Goal: Task Accomplishment & Management: Complete application form

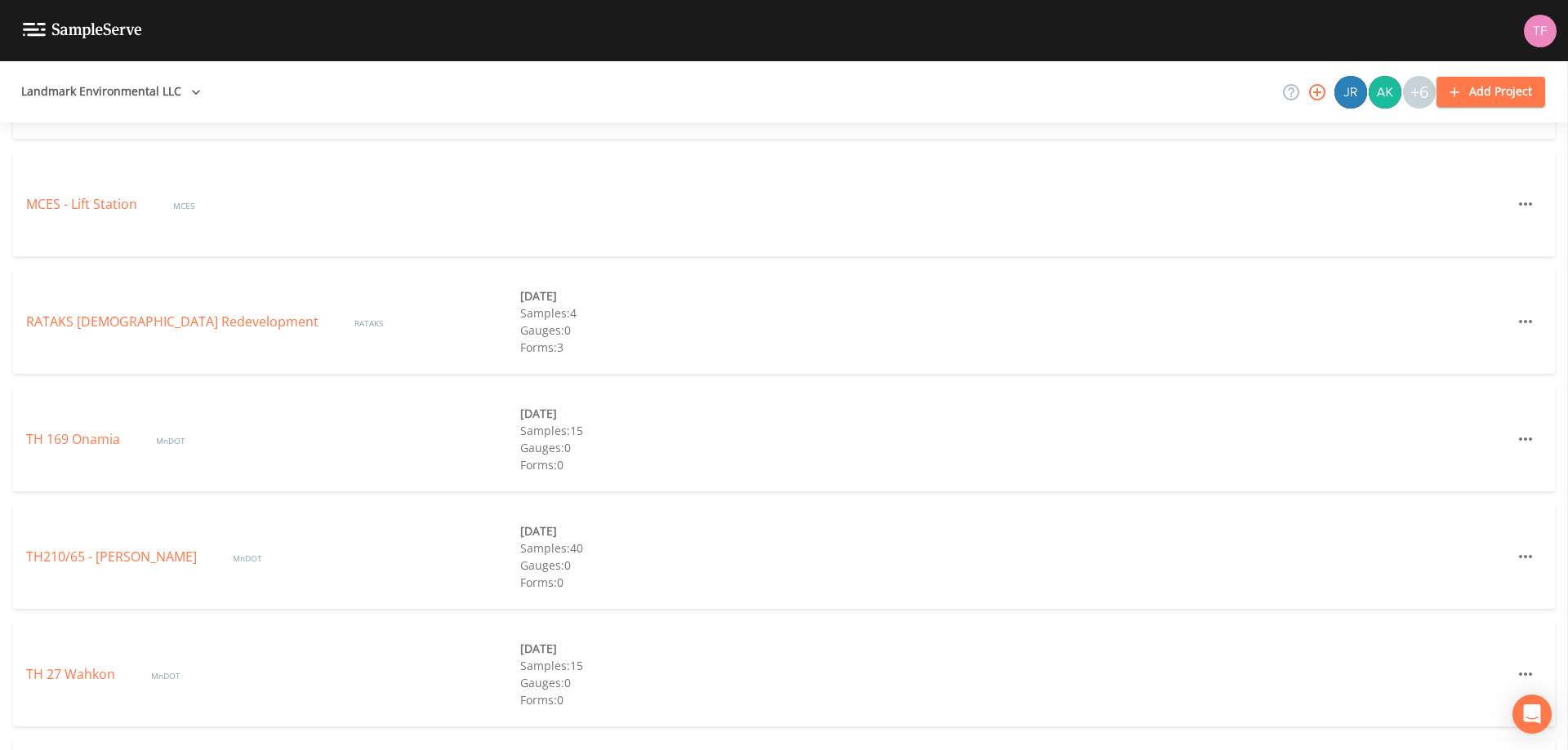
scroll to position [859, 0]
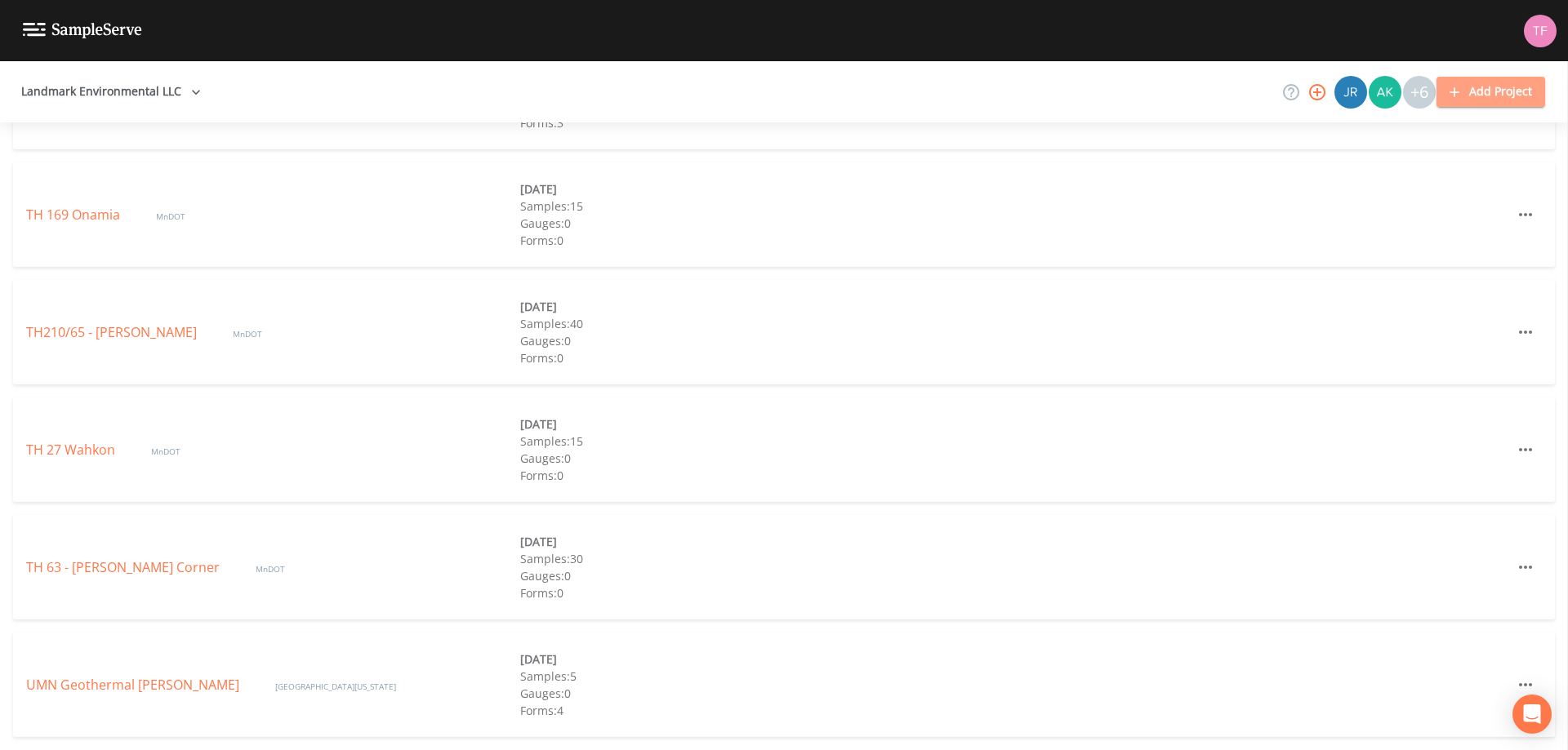
click at [1482, 95] on button "Add Project" at bounding box center [1490, 92] width 108 height 31
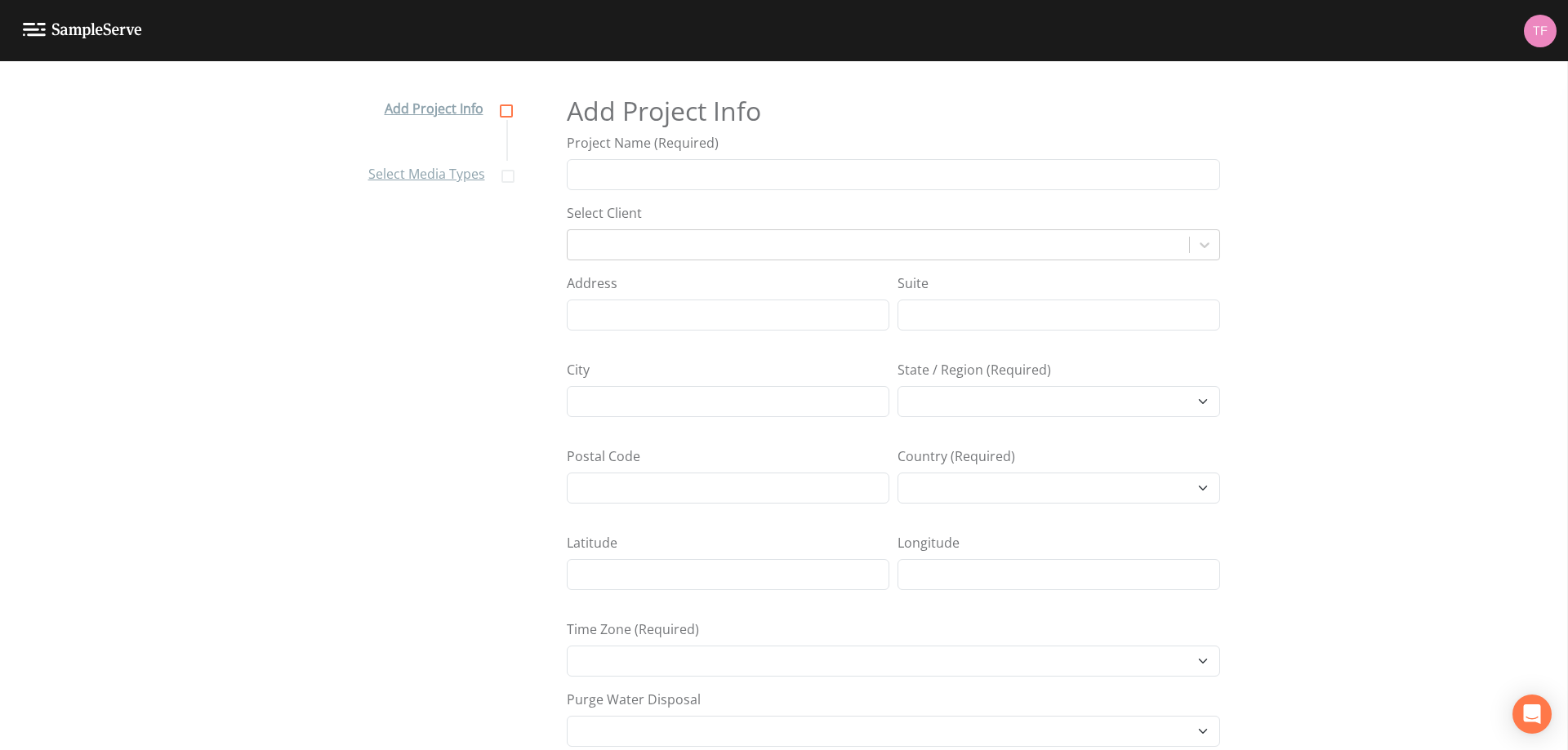
select select "[GEOGRAPHIC_DATA]/[GEOGRAPHIC_DATA]"
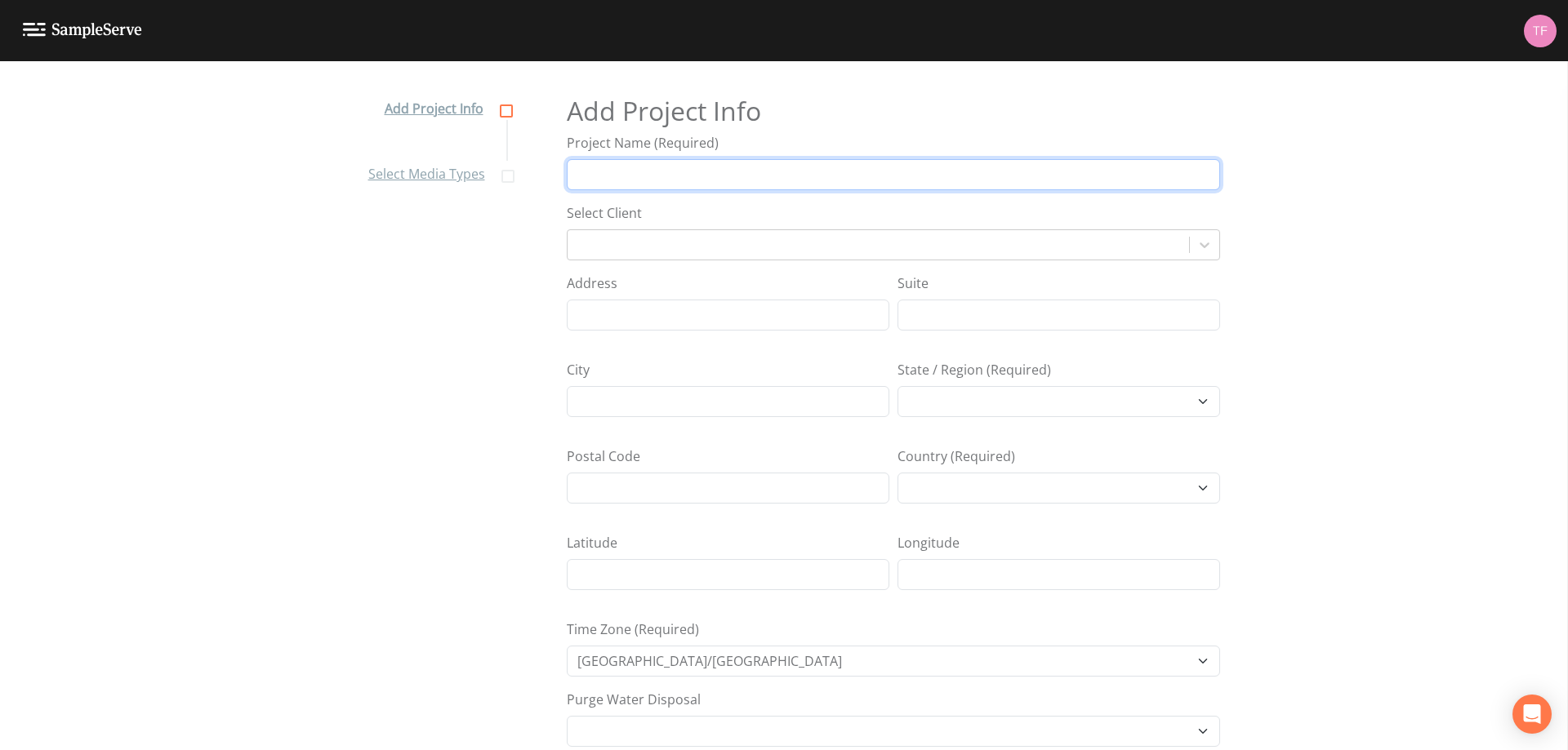
click at [630, 176] on input "Project Name (Required)" at bounding box center [893, 175] width 653 height 31
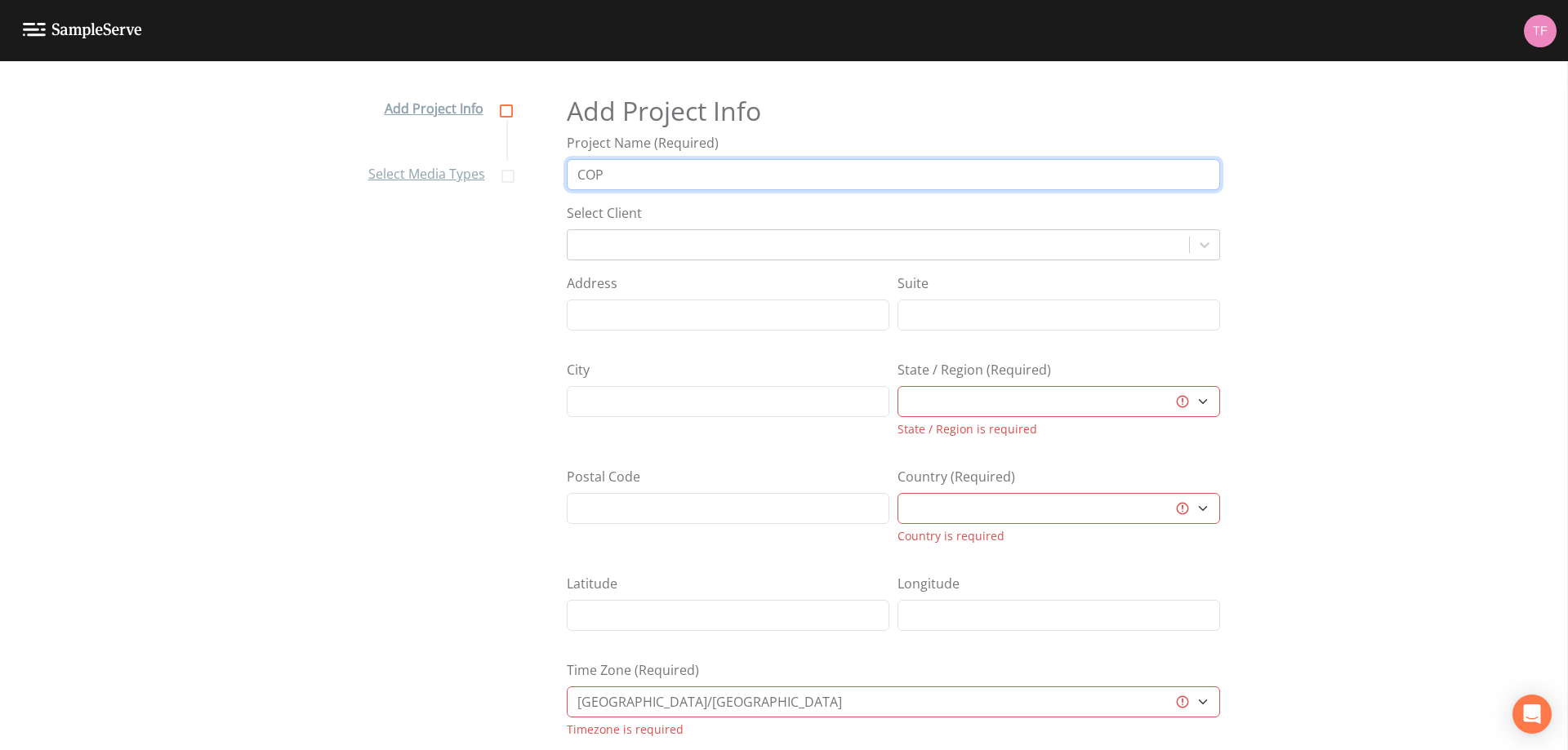
type input "COP - TCTR"
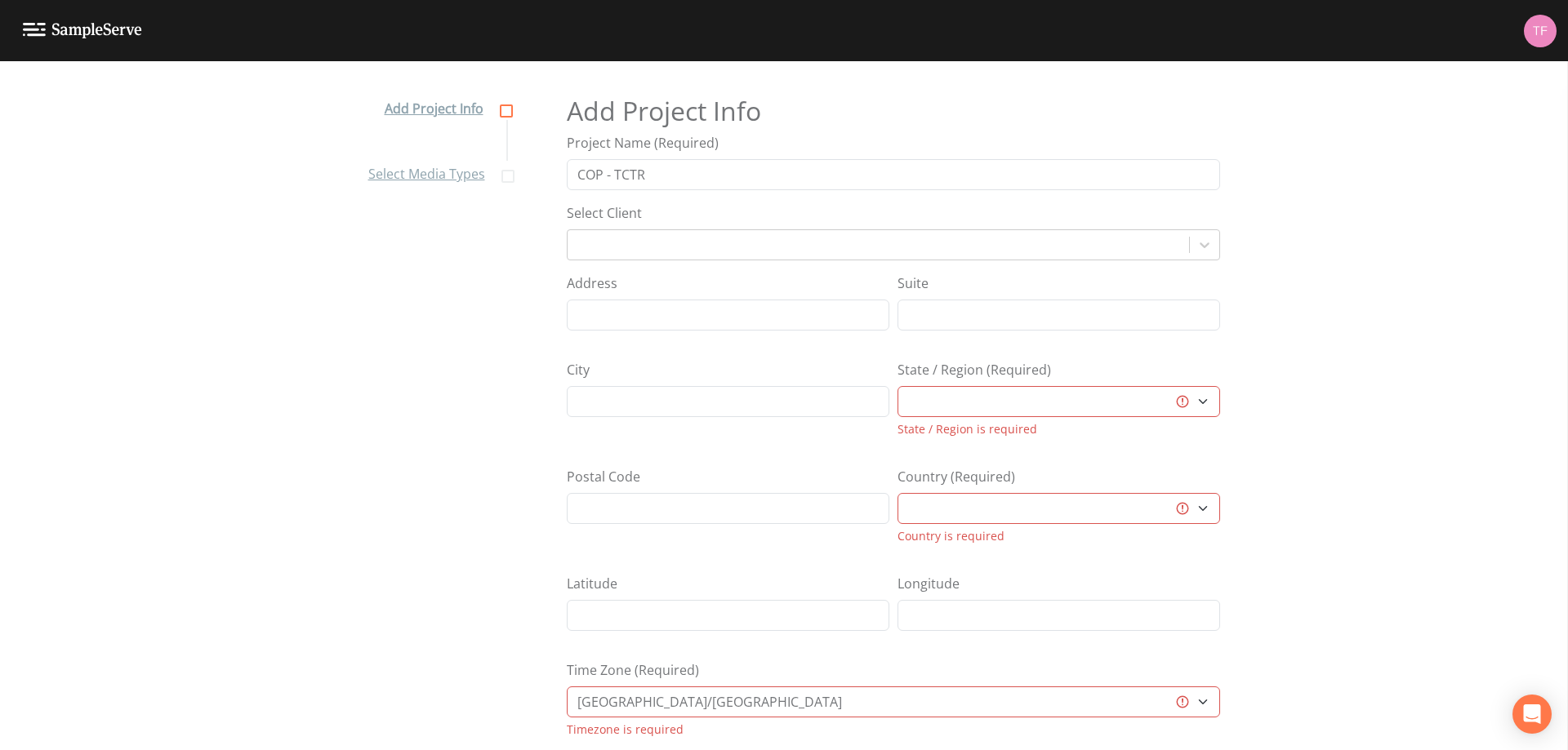
click at [644, 230] on div at bounding box center [878, 245] width 621 height 30
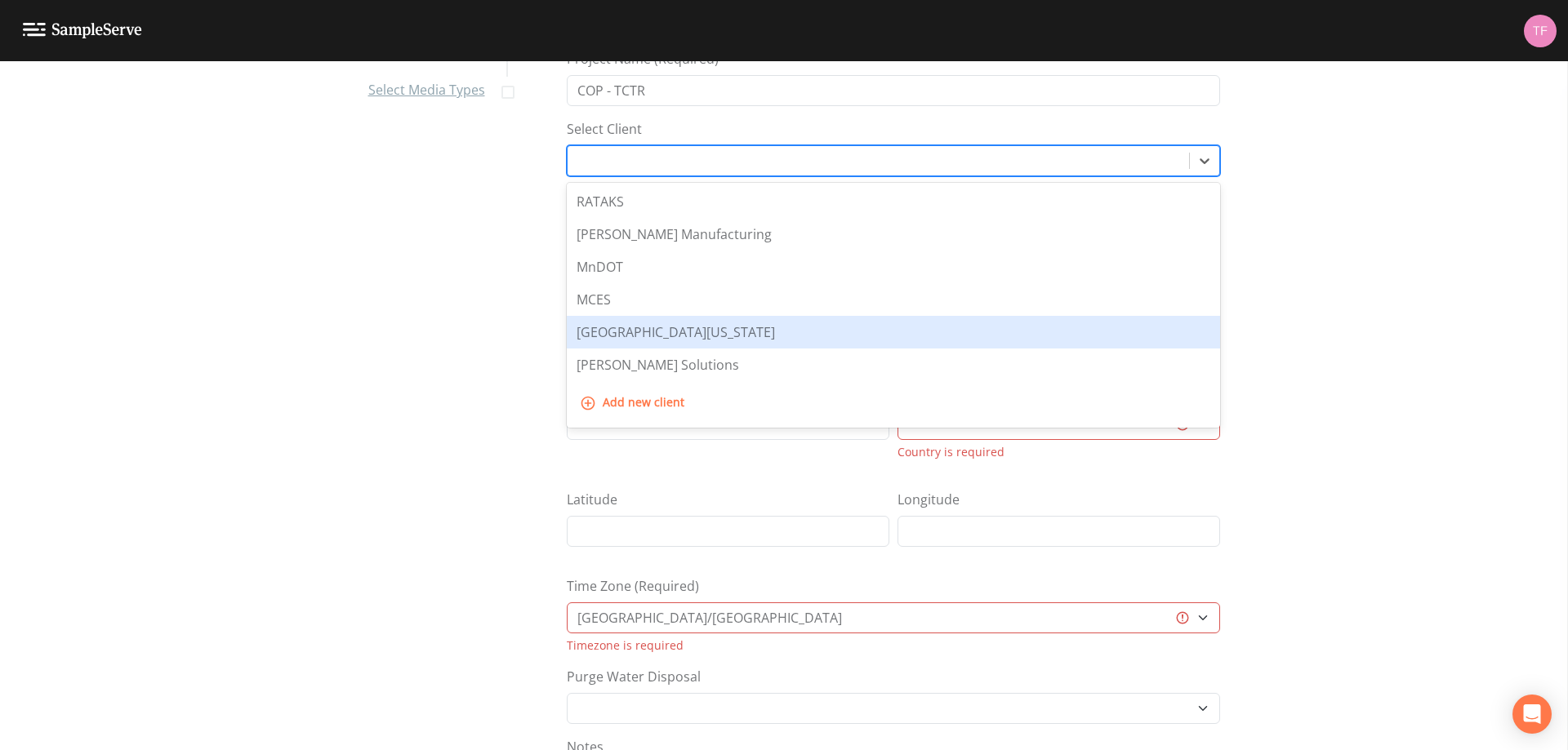
scroll to position [164, 0]
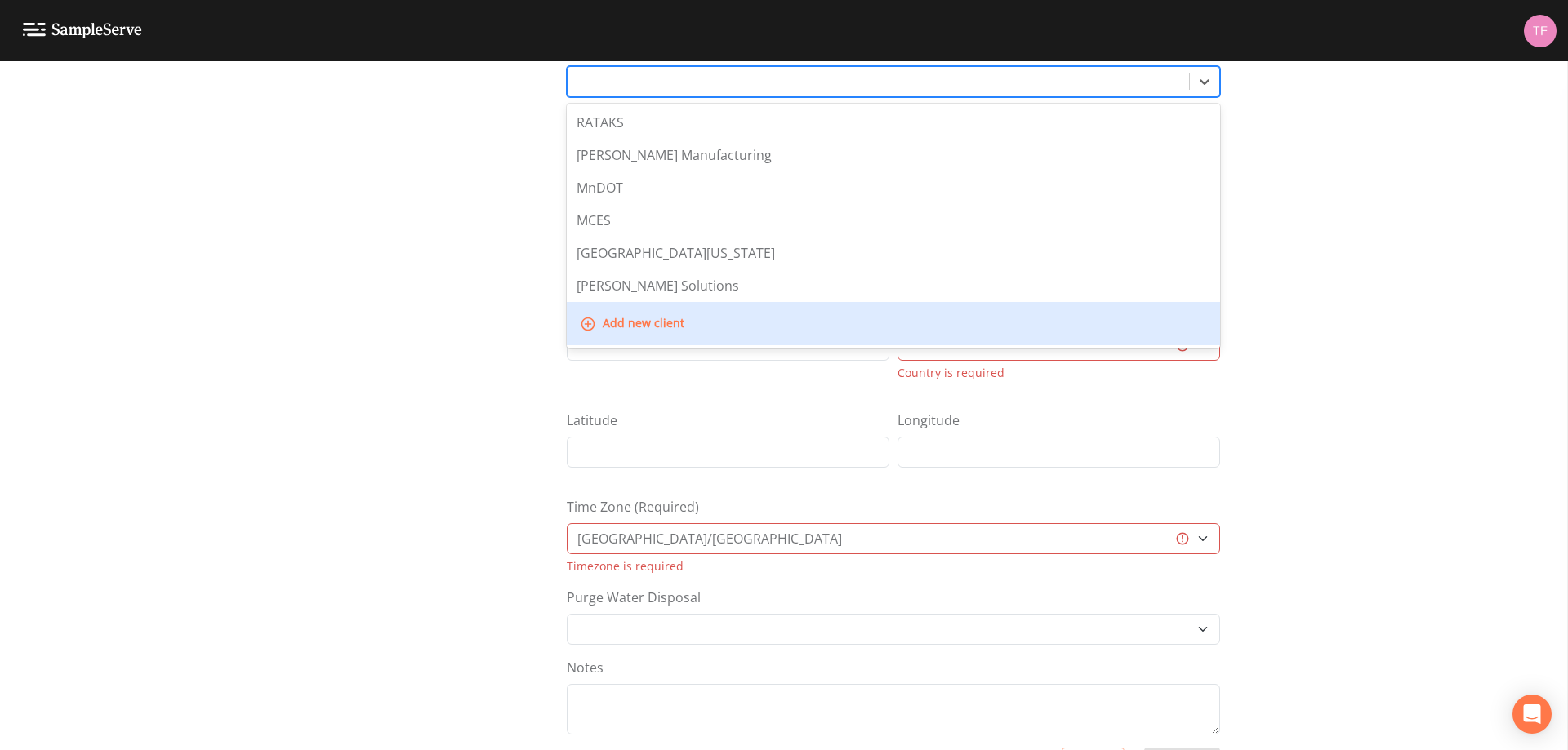
click at [641, 320] on button "Add new client" at bounding box center [634, 324] width 114 height 31
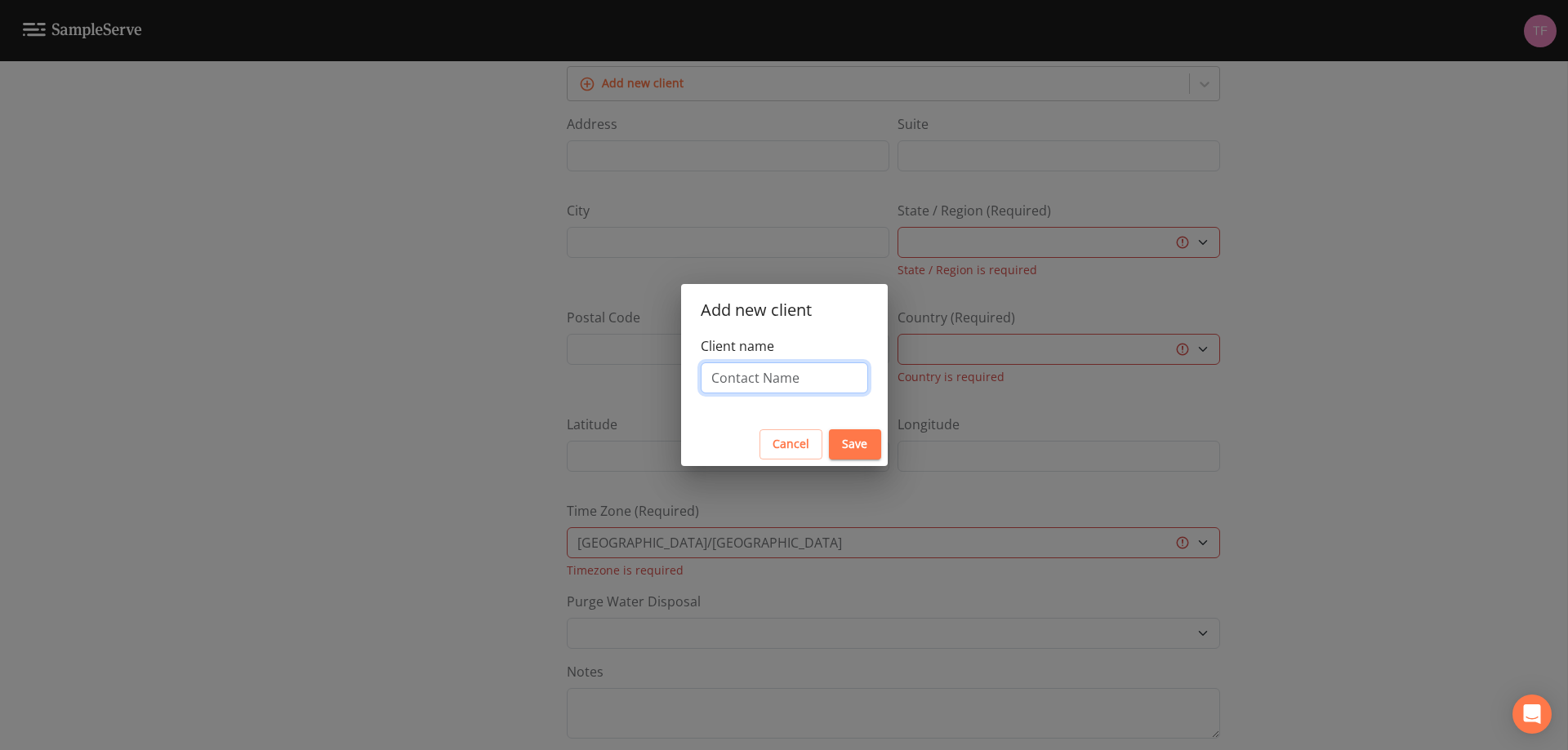
click at [773, 375] on input "Client name" at bounding box center [784, 378] width 168 height 31
type input "COP"
click at [849, 446] on button "Save" at bounding box center [854, 444] width 52 height 31
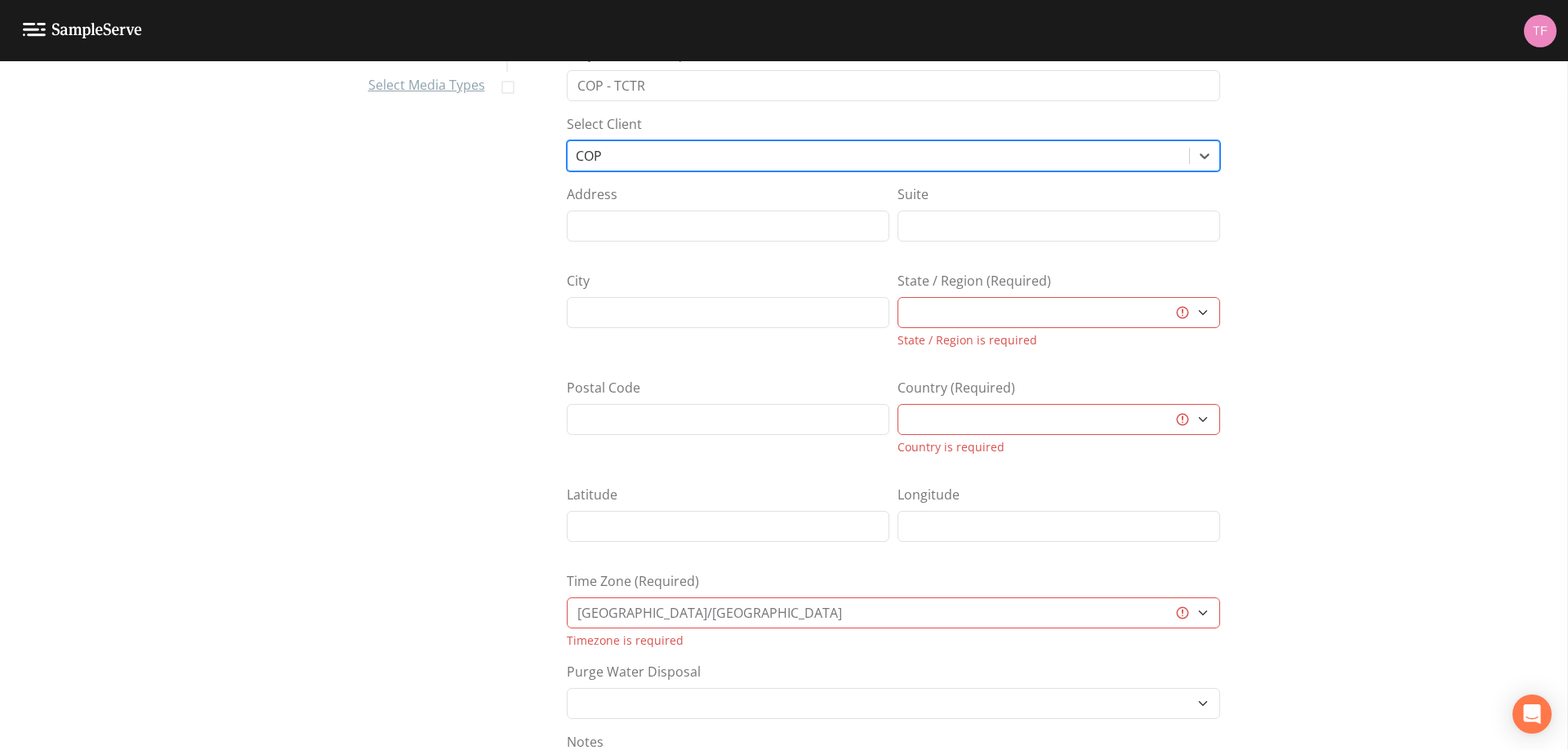
scroll to position [0, 0]
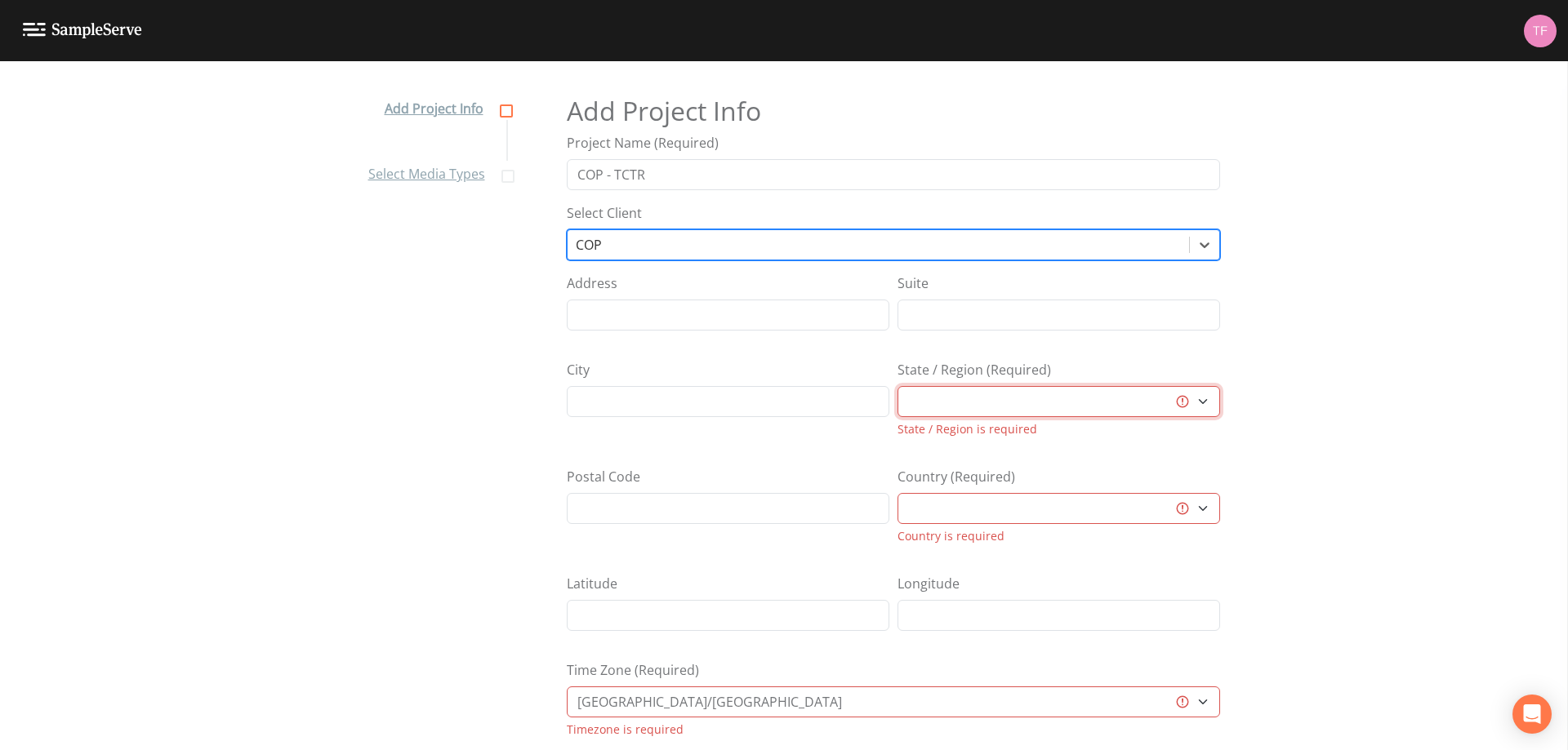
click at [1064, 393] on select "[GEOGRAPHIC_DATA] [GEOGRAPHIC_DATA] [GEOGRAPHIC_DATA] [GEOGRAPHIC_DATA] [GEOGRA…" at bounding box center [1058, 401] width 322 height 31
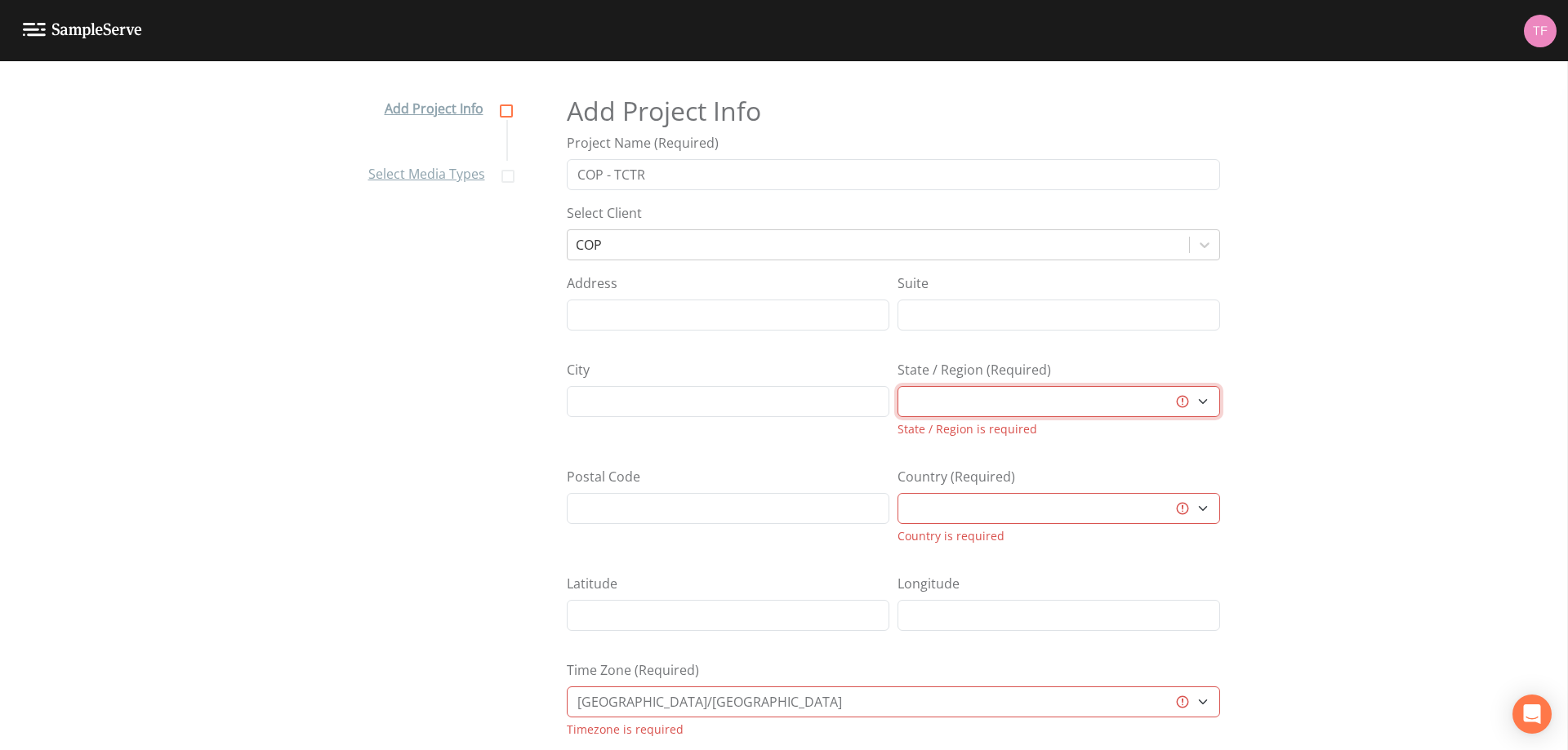
select select "2d7cff81-c4d8-4a74-8d84-d4957e4f44c3"
click at [897, 386] on select "[GEOGRAPHIC_DATA] [GEOGRAPHIC_DATA] [GEOGRAPHIC_DATA] [GEOGRAPHIC_DATA] [GEOGRA…" at bounding box center [1058, 401] width 322 height 31
select select "[GEOGRAPHIC_DATA]"
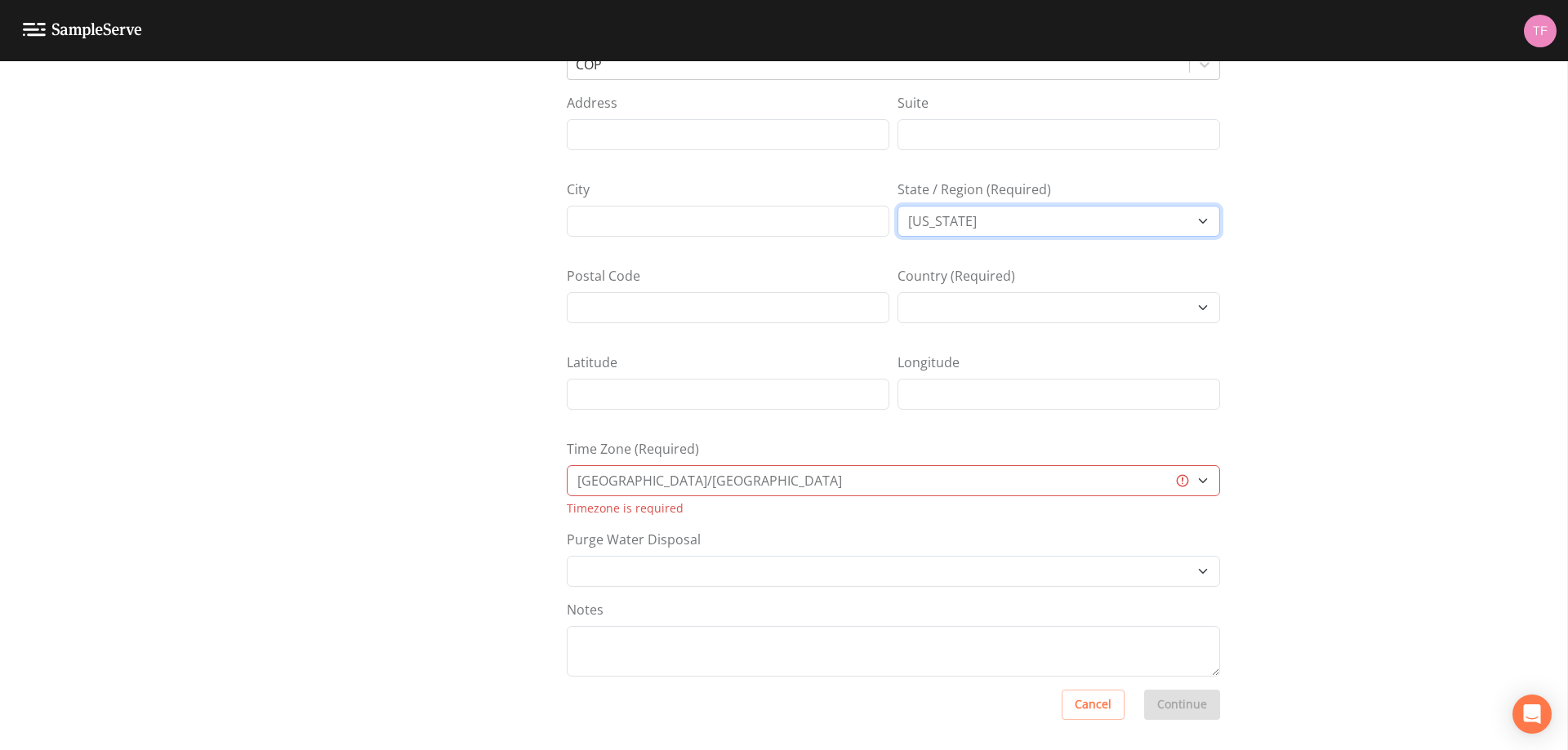
scroll to position [183, 0]
click at [716, 481] on select "[GEOGRAPHIC_DATA]/[GEOGRAPHIC_DATA] [GEOGRAPHIC_DATA]/[GEOGRAPHIC_DATA] [GEOGRA…" at bounding box center [893, 478] width 653 height 31
select select "US/Central"
click at [567, 463] on select "[GEOGRAPHIC_DATA]/[GEOGRAPHIC_DATA] [GEOGRAPHIC_DATA]/[GEOGRAPHIC_DATA] [GEOGRA…" at bounding box center [893, 478] width 653 height 31
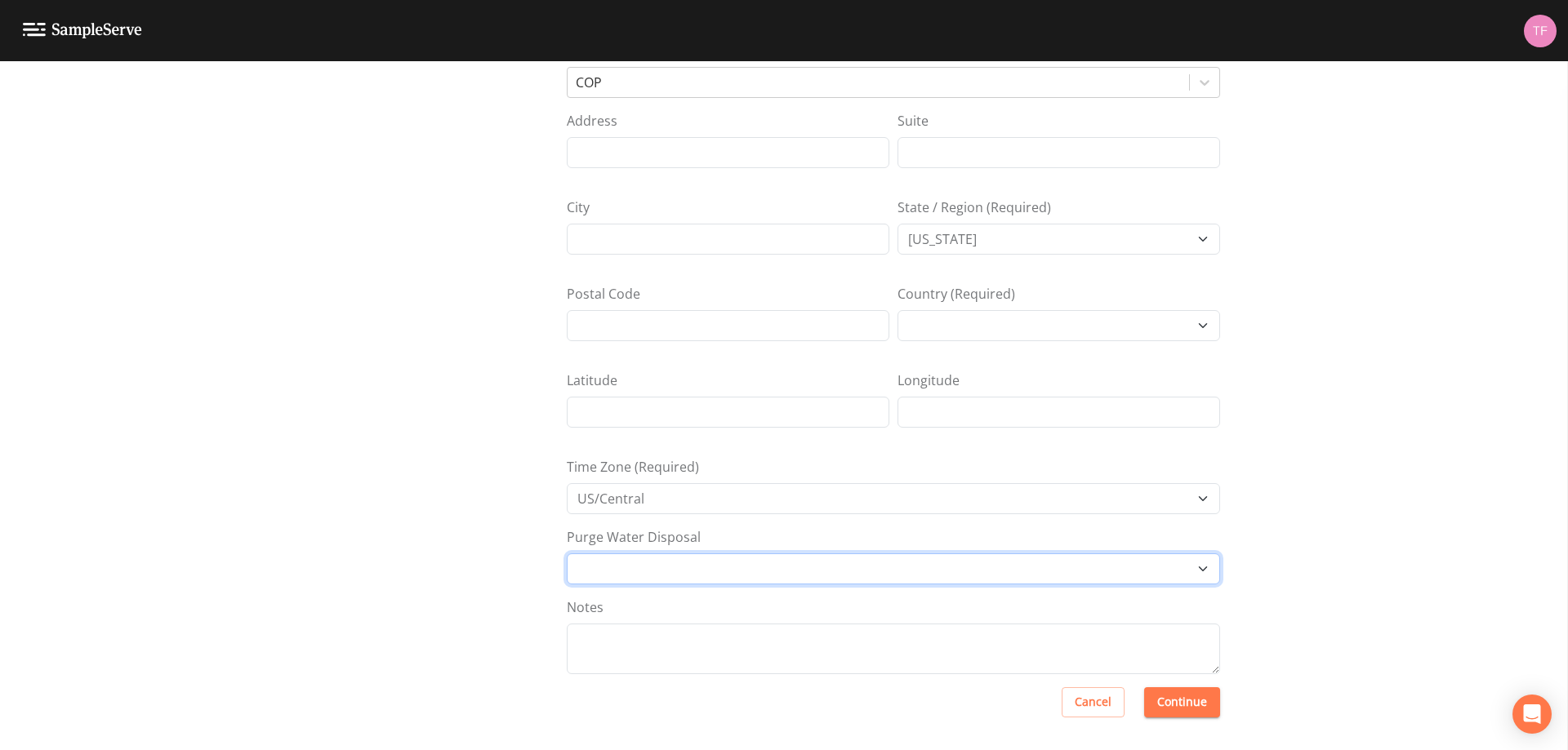
click at [1057, 573] on select "Other Place in container Pour on ground" at bounding box center [893, 569] width 653 height 31
select select "Pour on ground"
click at [567, 553] on select "Other Place in container Pour on ground" at bounding box center [893, 569] width 653 height 31
click at [1205, 716] on button "Continue" at bounding box center [1182, 702] width 76 height 31
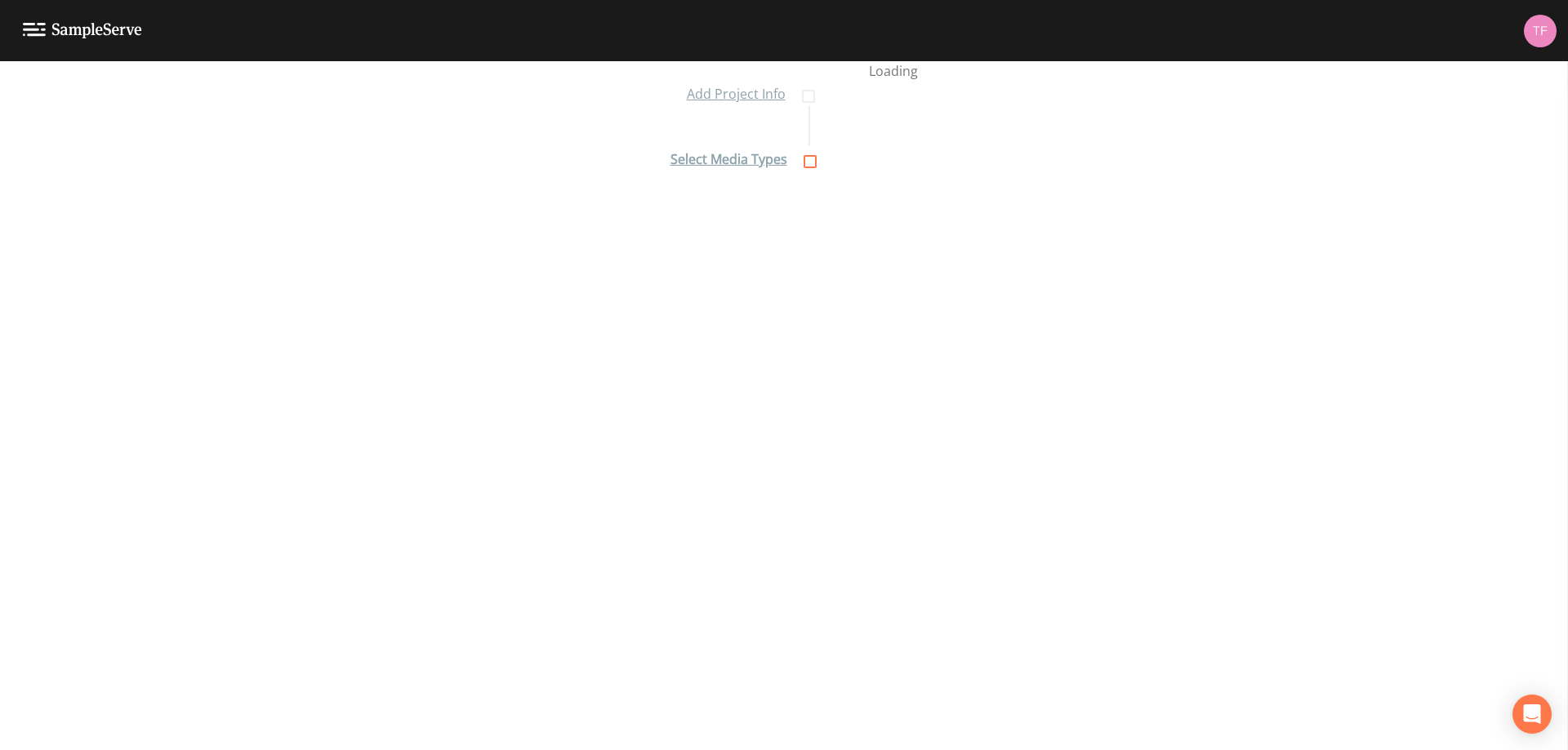
scroll to position [15, 0]
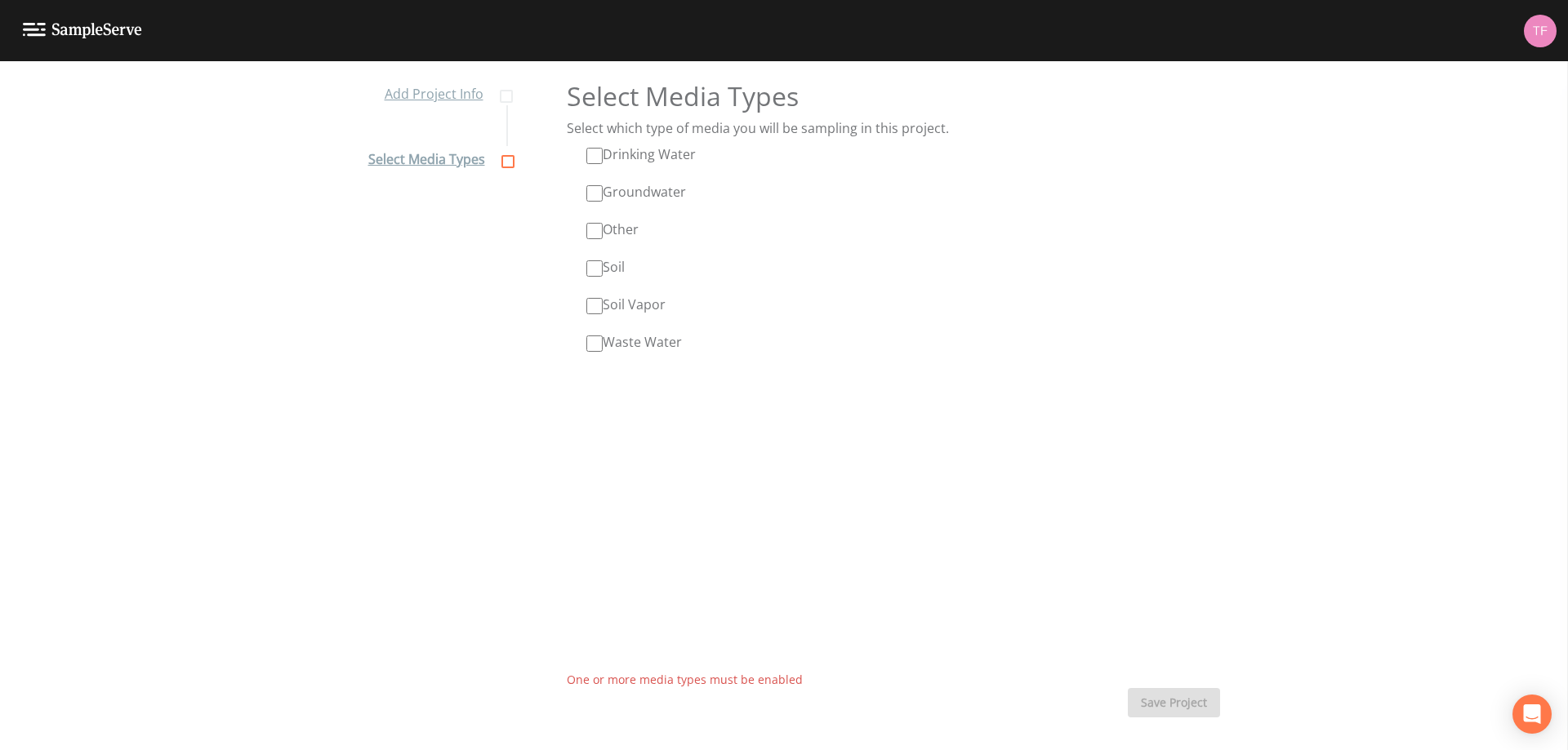
click at [587, 188] on input "Groundwater" at bounding box center [595, 193] width 17 height 17
checkbox input "true"
click at [599, 273] on label "Soil" at bounding box center [606, 267] width 38 height 20
click at [599, 273] on input "Soil" at bounding box center [595, 268] width 17 height 17
checkbox input "true"
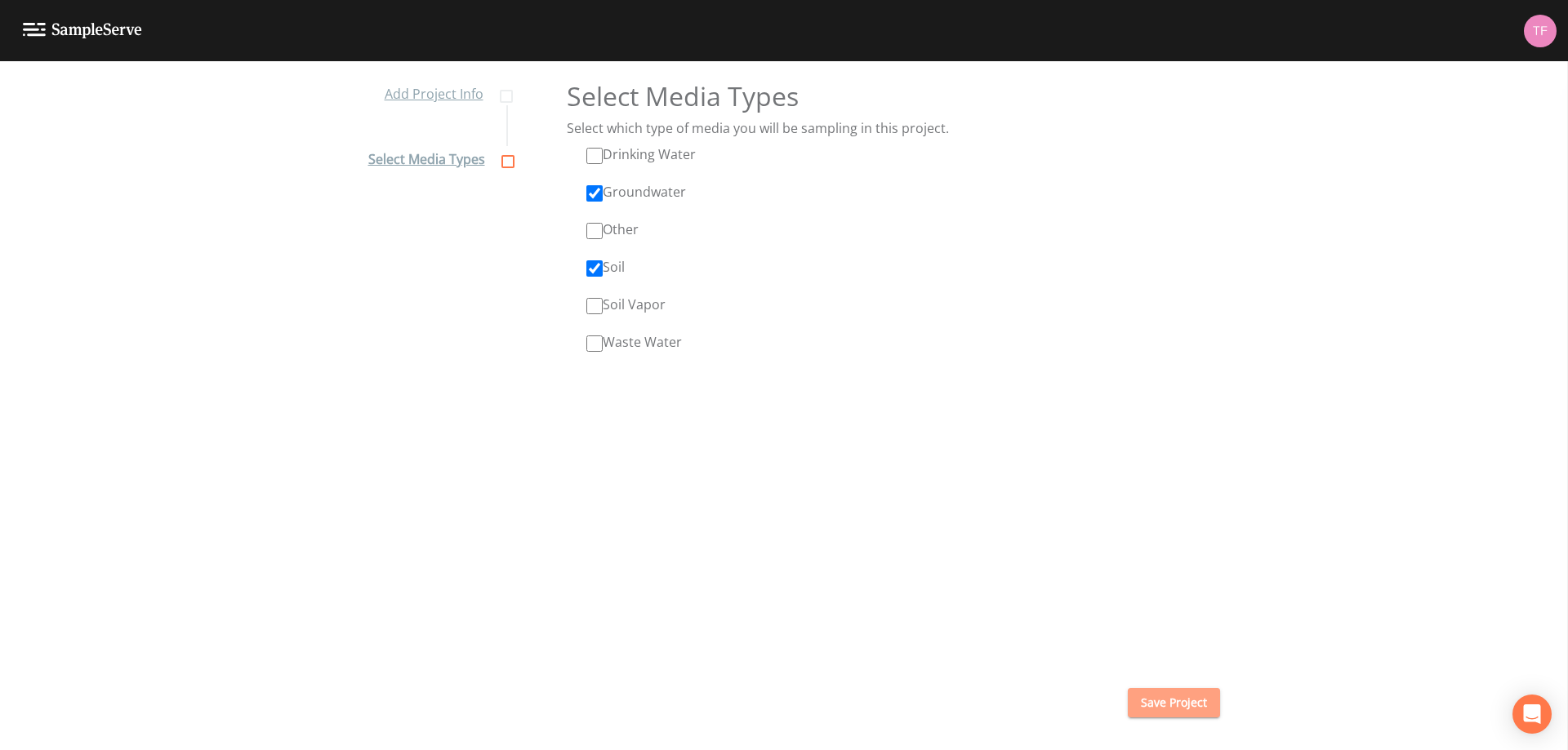
click at [1180, 705] on button "Save Project" at bounding box center [1174, 703] width 93 height 31
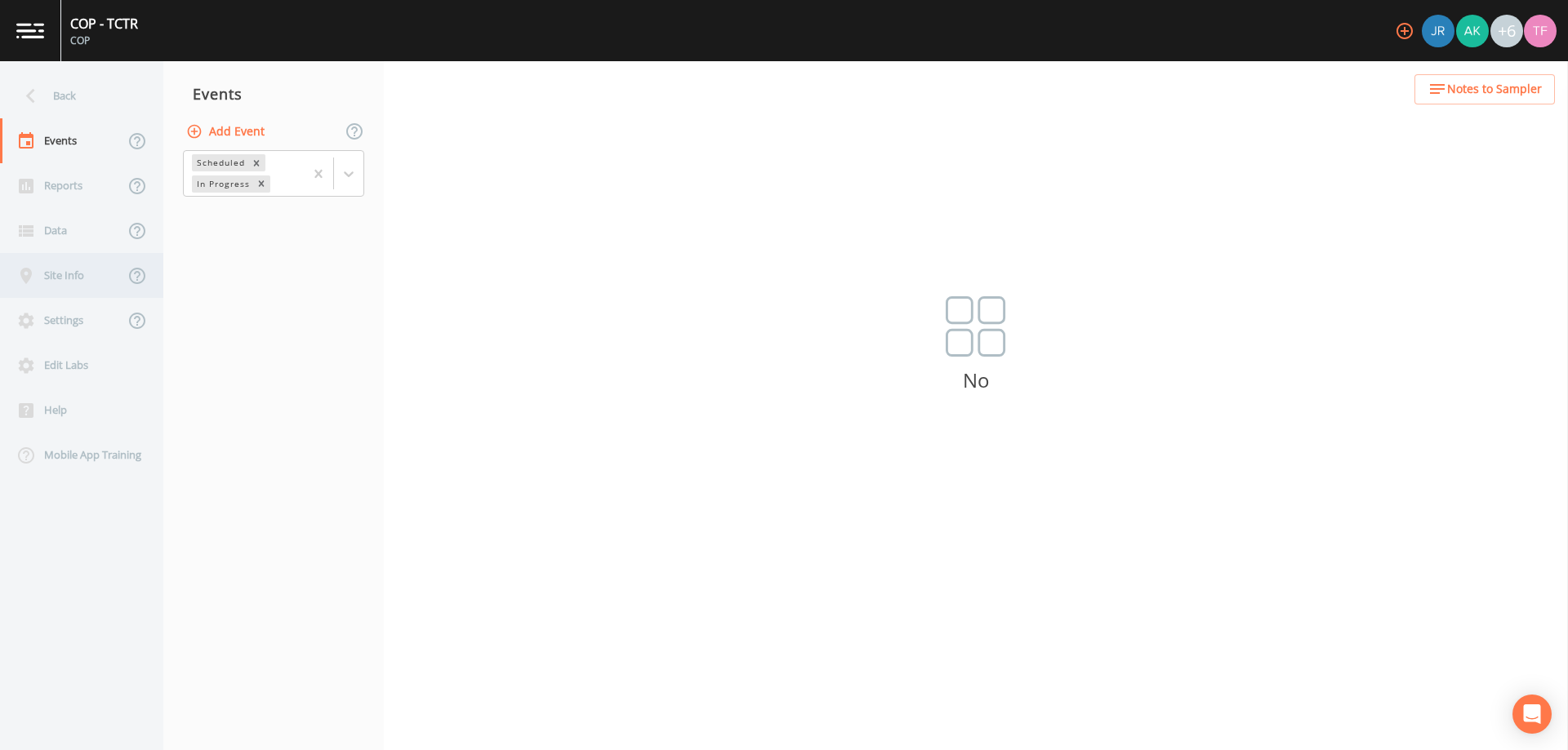
click at [28, 273] on icon at bounding box center [26, 276] width 20 height 20
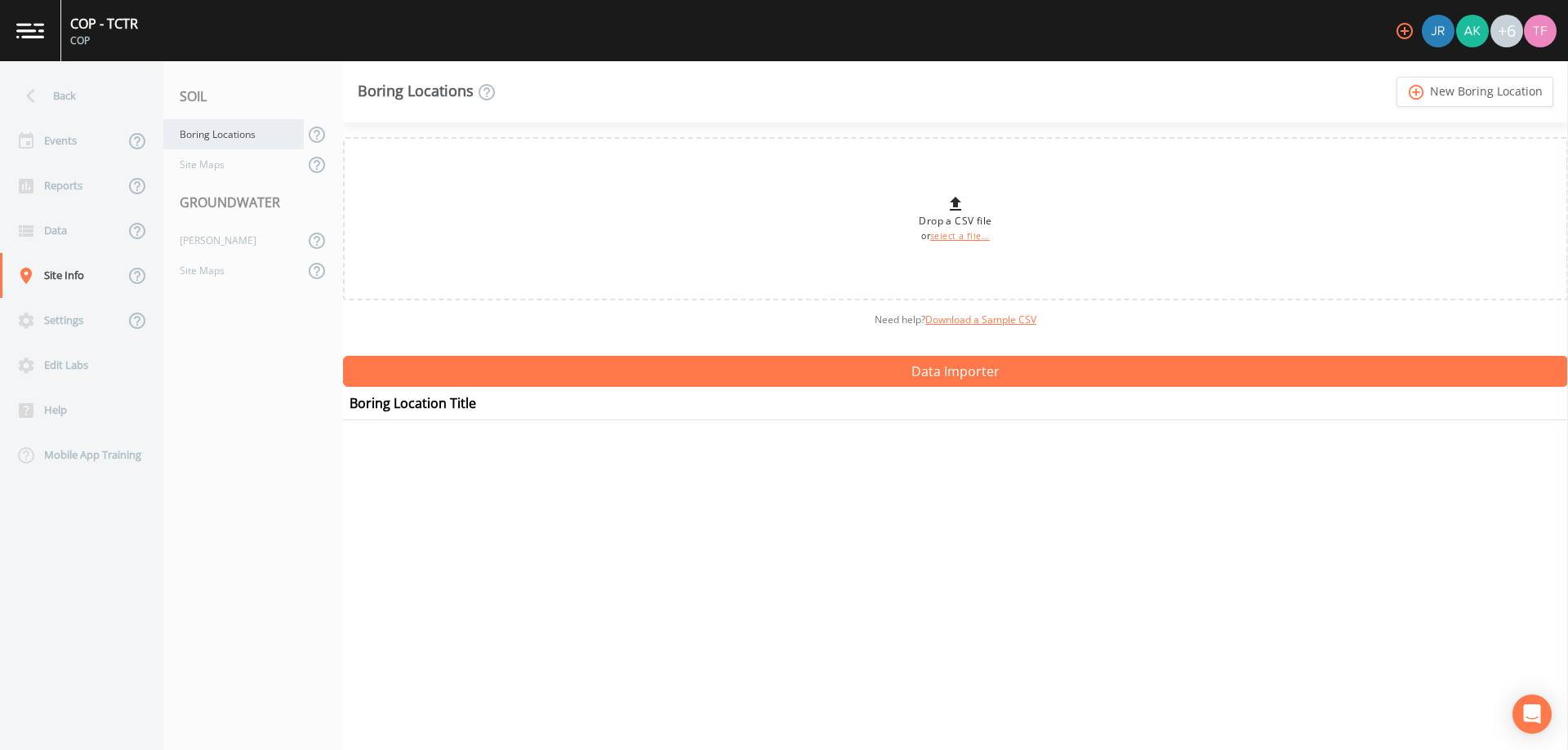
click at [229, 138] on div "Boring Locations" at bounding box center [234, 134] width 140 height 31
click at [1429, 88] on link "add_circle_outline New Boring Location" at bounding box center [1475, 92] width 157 height 31
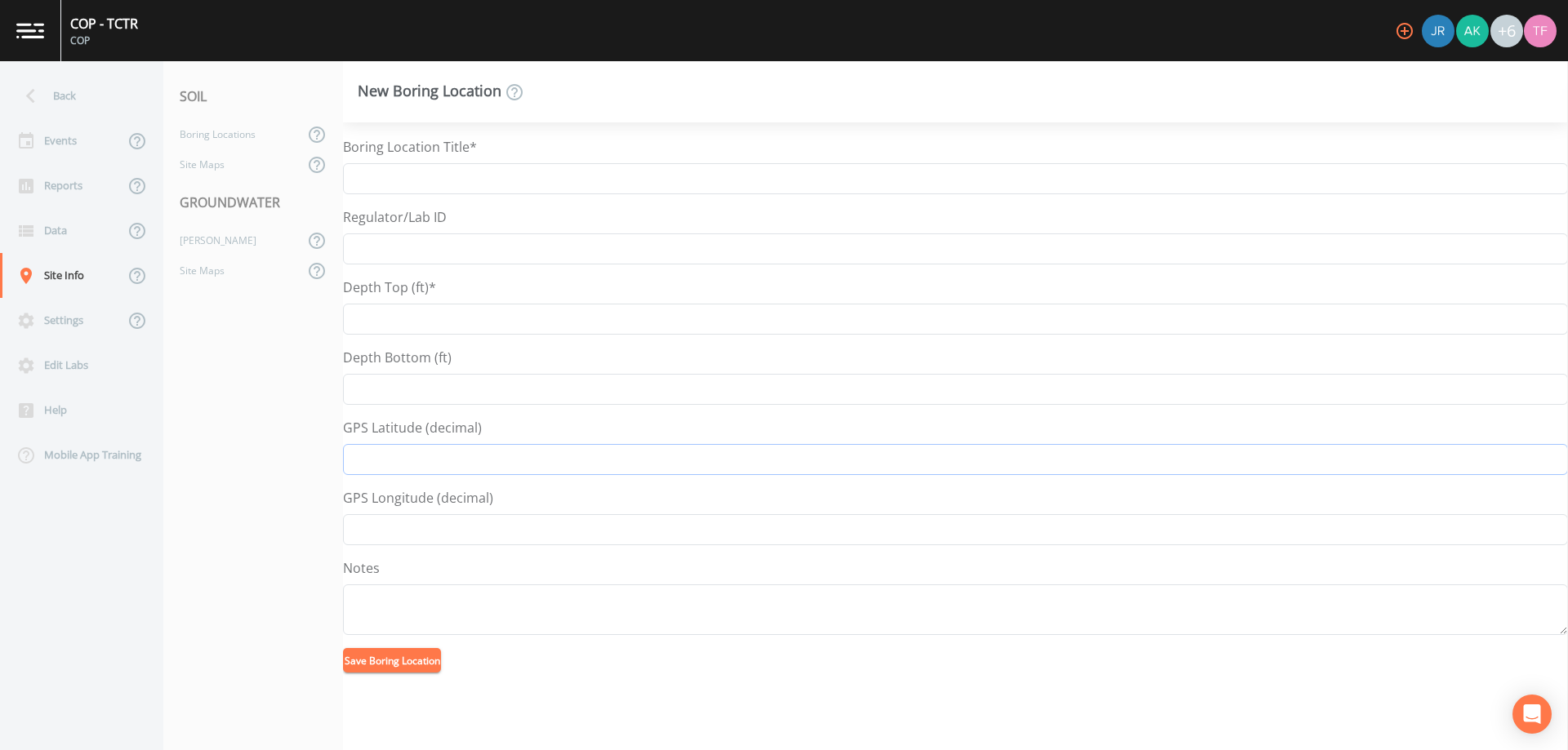
click at [403, 454] on input "GPS Latitude (decimal)" at bounding box center [955, 460] width 1224 height 31
drag, startPoint x: 612, startPoint y: 454, endPoint x: 482, endPoint y: 470, distance: 131.0
click at [482, 470] on input "GPS Latitude (decimal)" at bounding box center [955, 460] width 1224 height 31
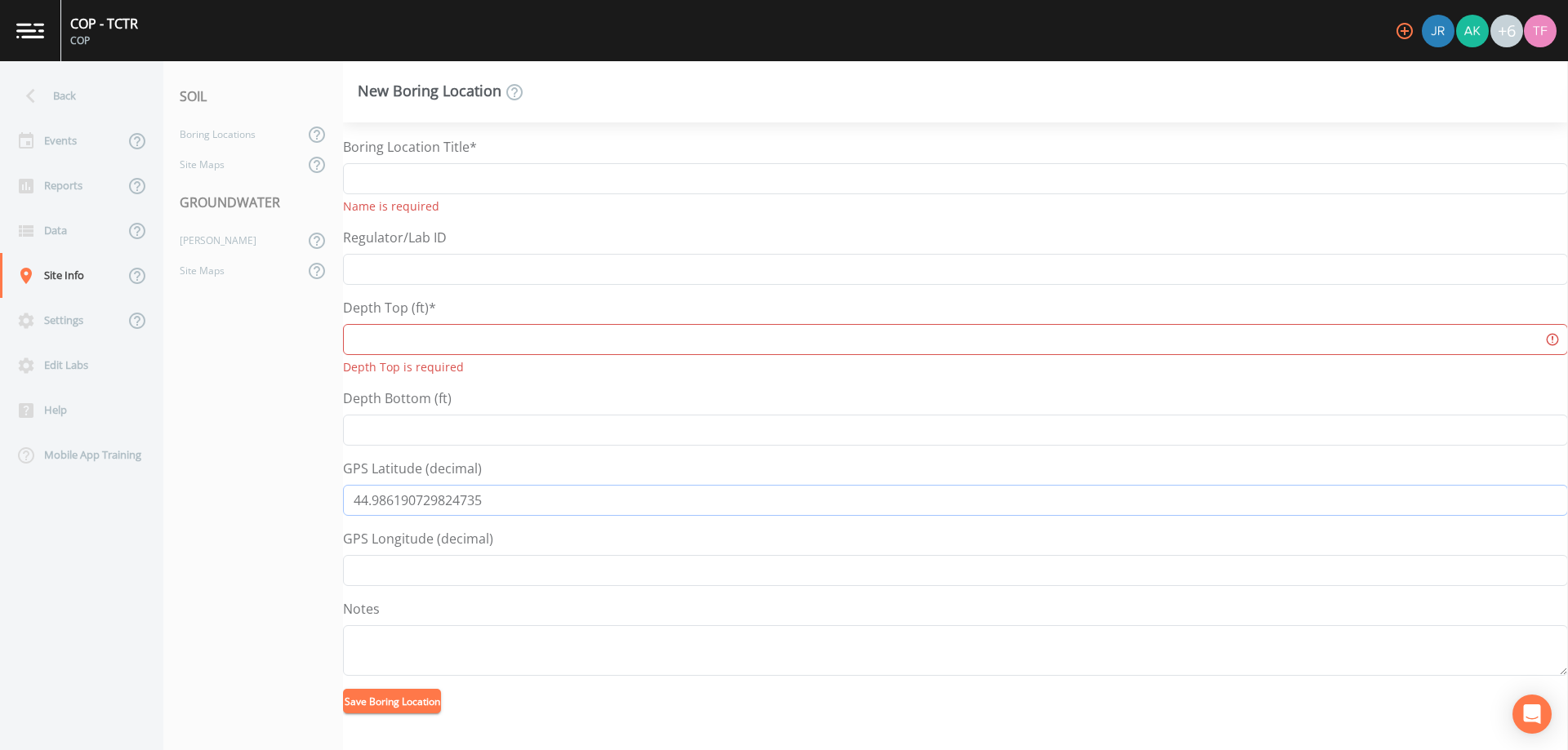
type input "44.986190729824735"
click at [390, 557] on input "GPS Longitude (decimal)" at bounding box center [955, 571] width 1224 height 31
paste input "-934184645285642"
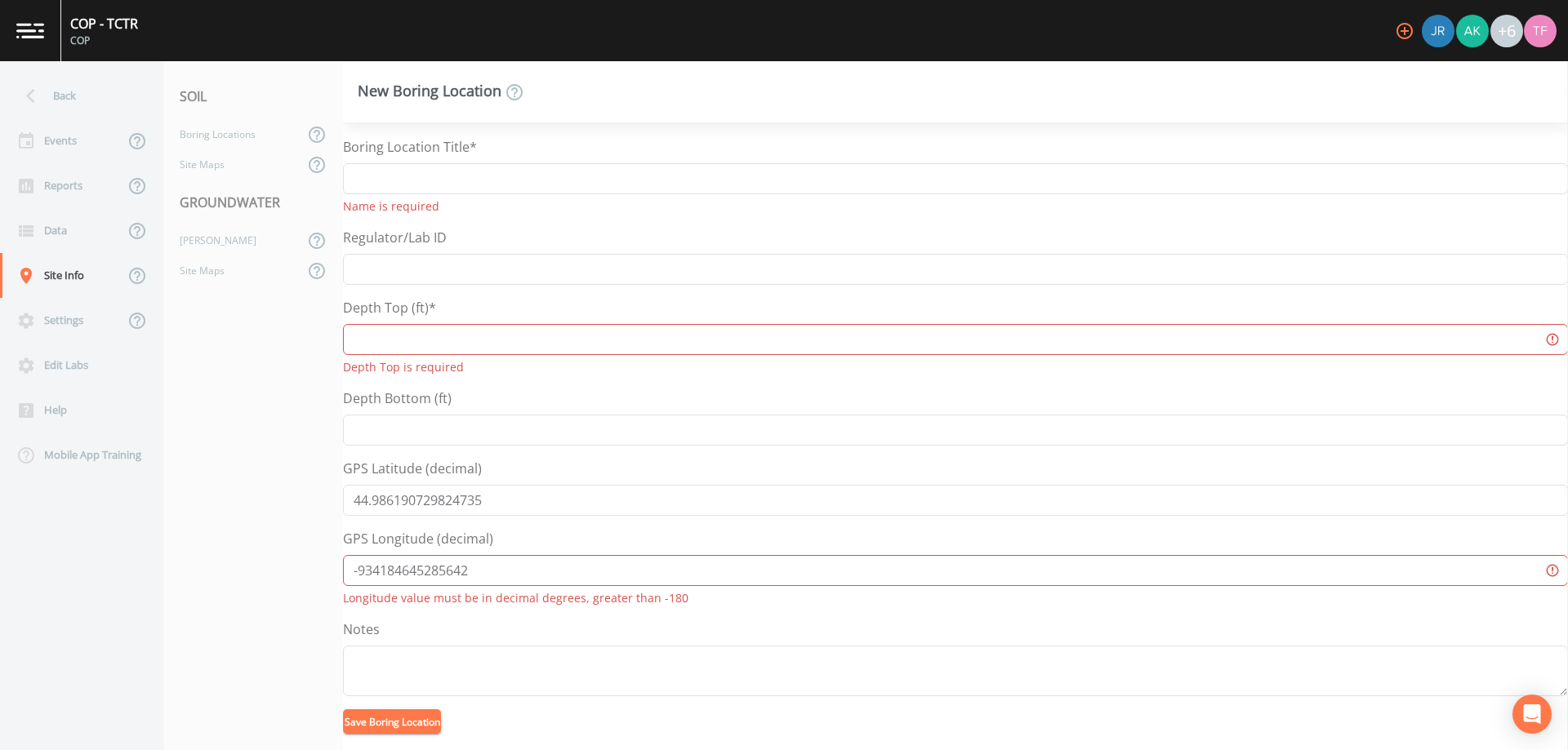
click at [373, 572] on input "-934184645285642" at bounding box center [955, 571] width 1224 height 31
type input "-93.4184645285642"
click at [406, 183] on input "Boring Location Title*" at bounding box center [955, 179] width 1224 height 31
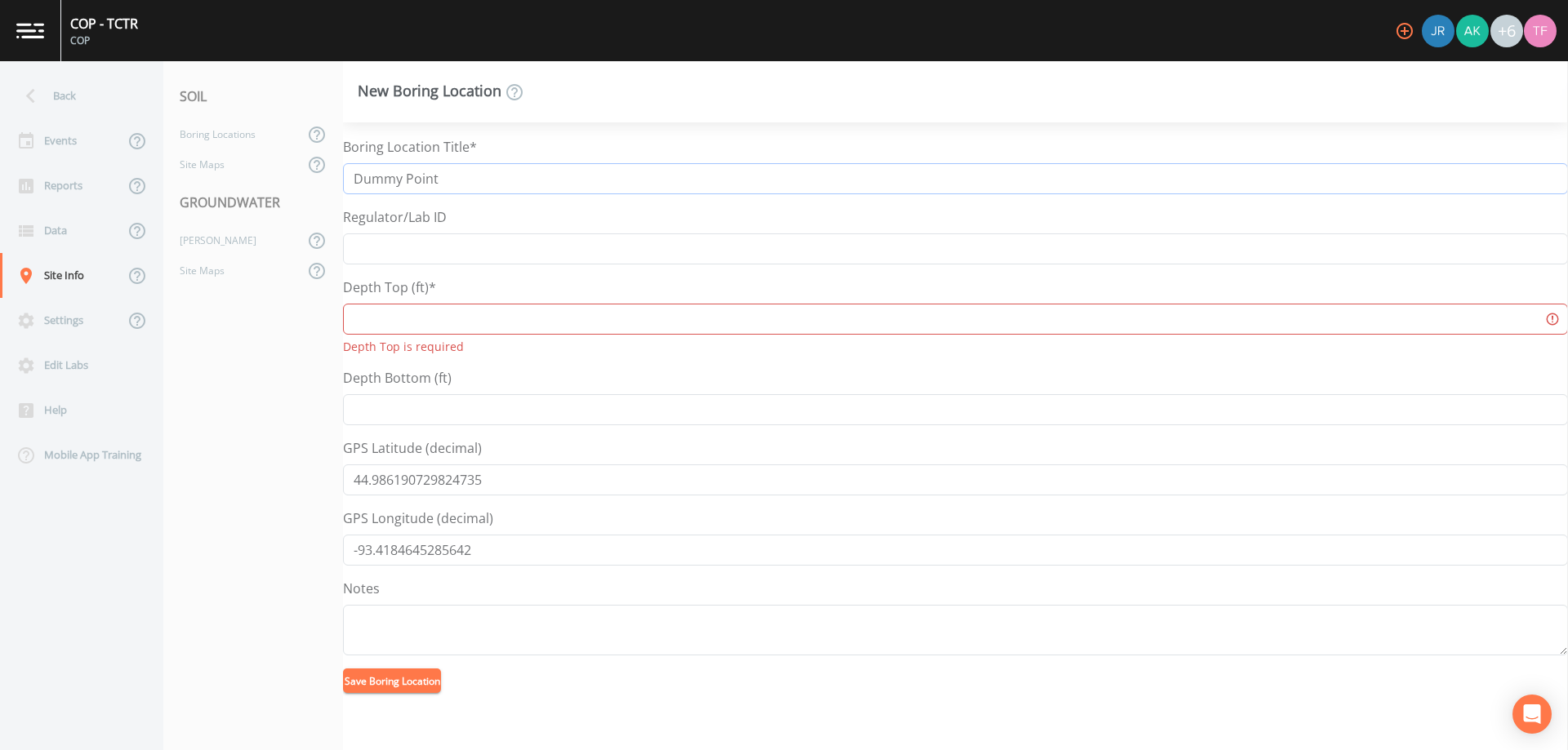
type input "Dummy Point"
click at [397, 326] on input "Depth Top (ft)*" at bounding box center [955, 320] width 1224 height 31
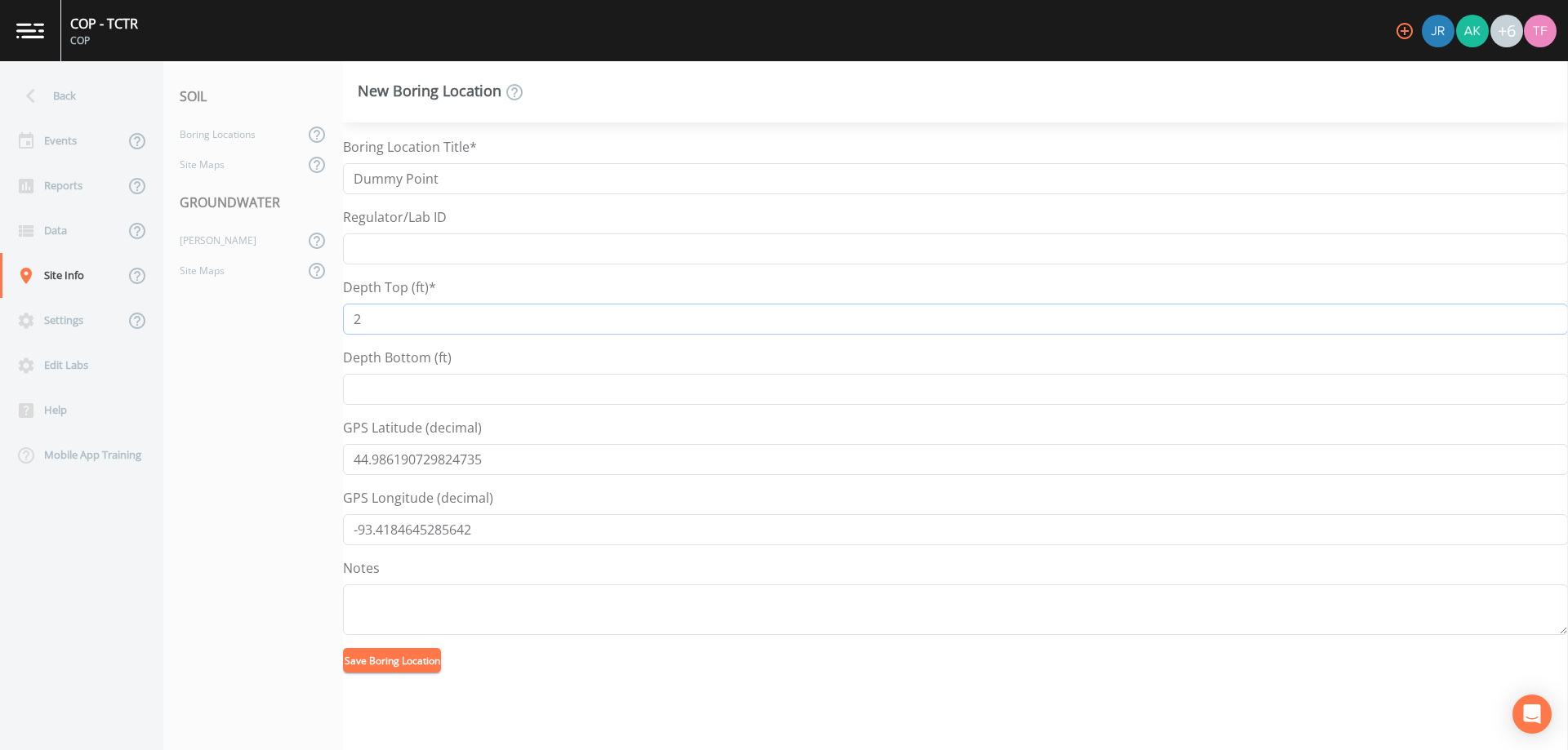
type input "2"
click at [416, 664] on button "Save Boring Location" at bounding box center [392, 661] width 98 height 25
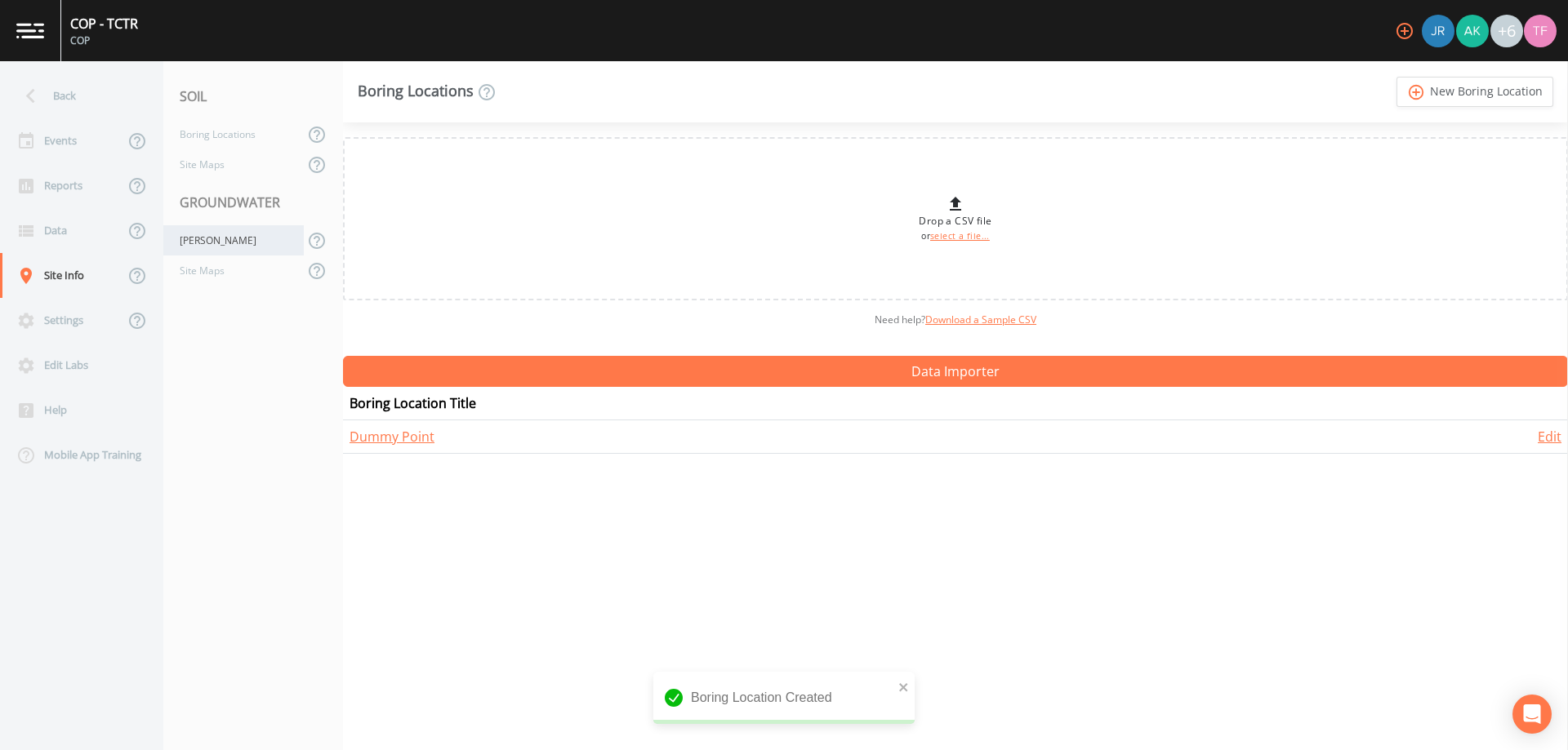
click at [240, 244] on div "[PERSON_NAME]" at bounding box center [234, 240] width 140 height 31
click at [1485, 87] on icon "add_circle_outline" at bounding box center [1476, 93] width 19 height 18
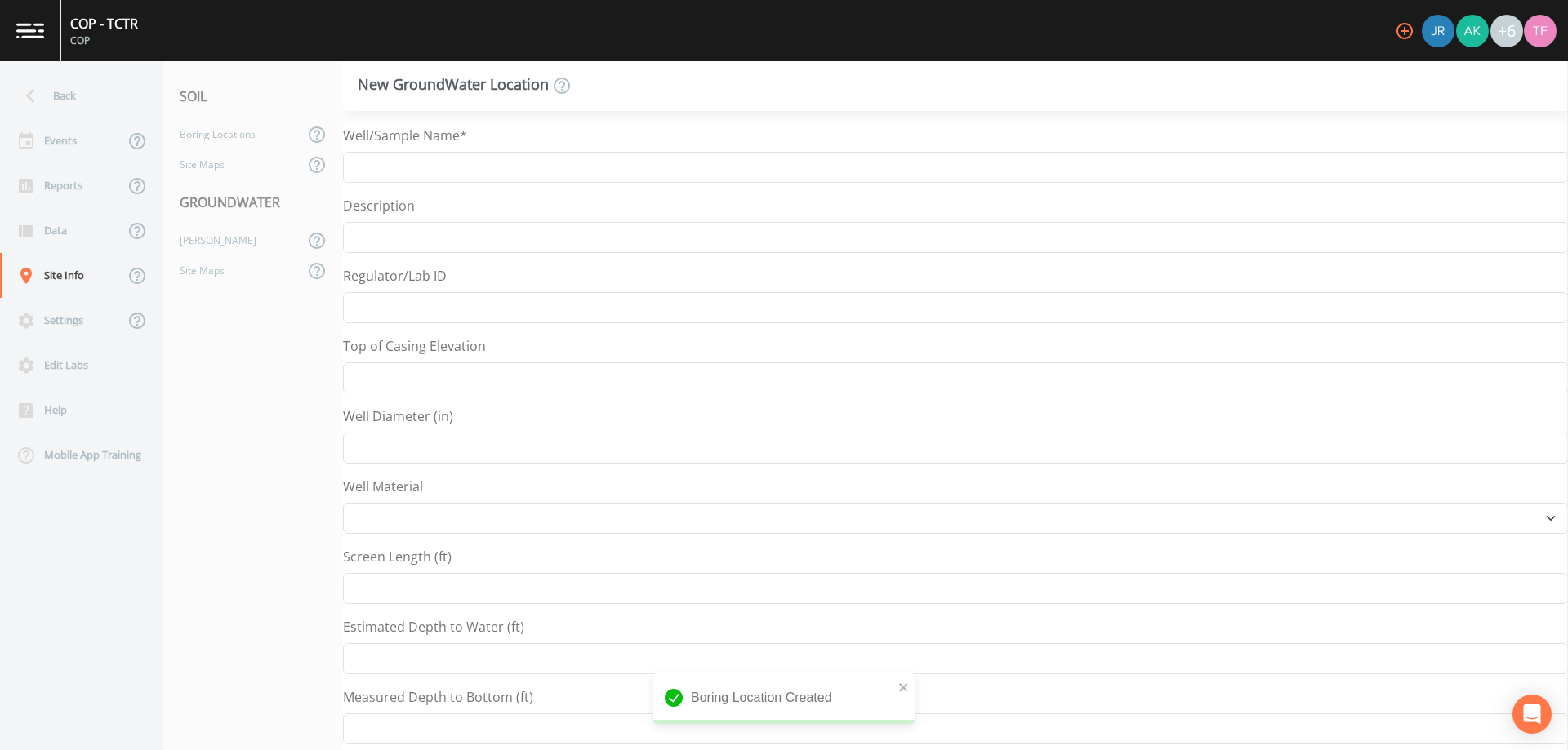
select select "Other"
click at [423, 165] on input "Well/Sample Name*" at bounding box center [955, 168] width 1224 height 31
type input "Dummy Well"
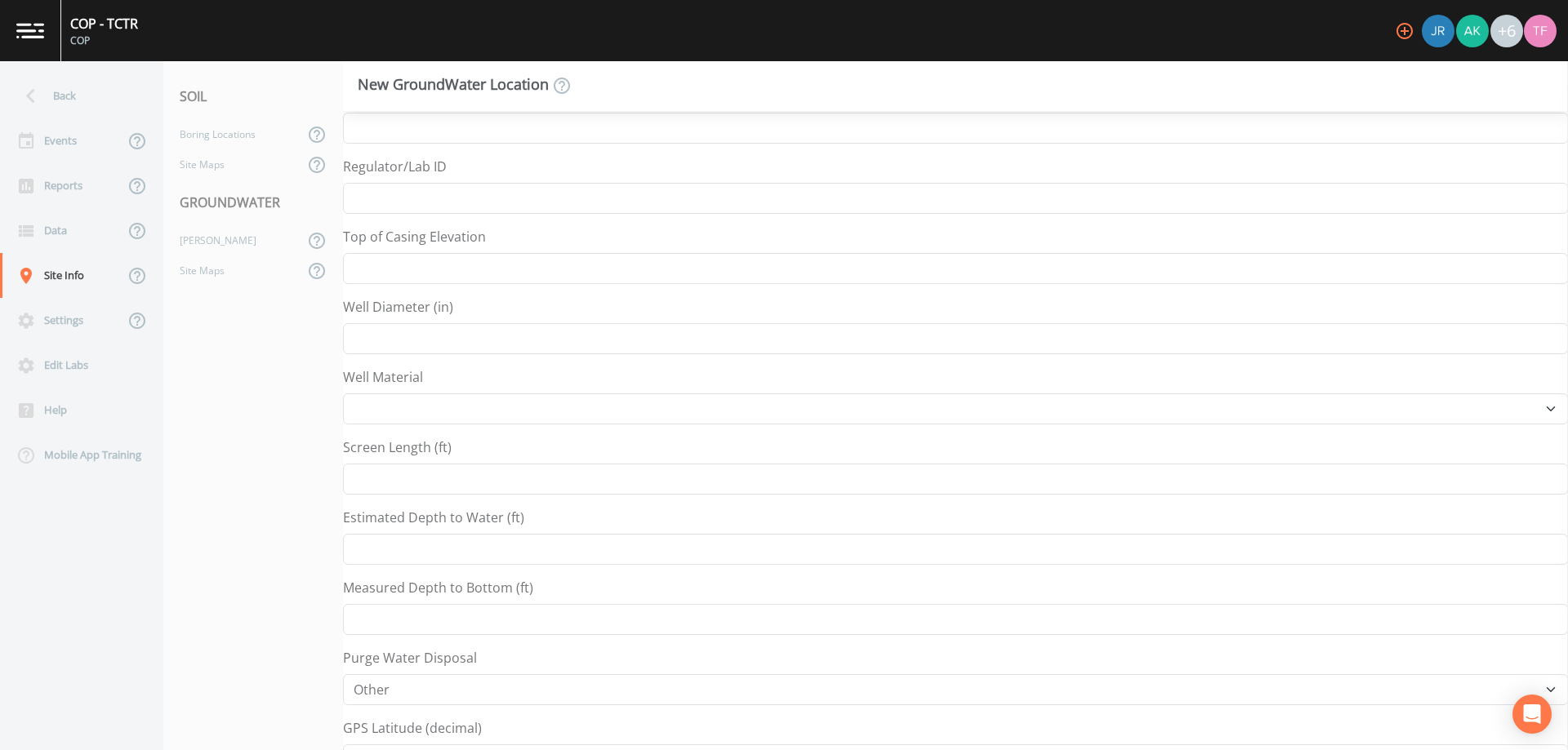
scroll to position [357, 0]
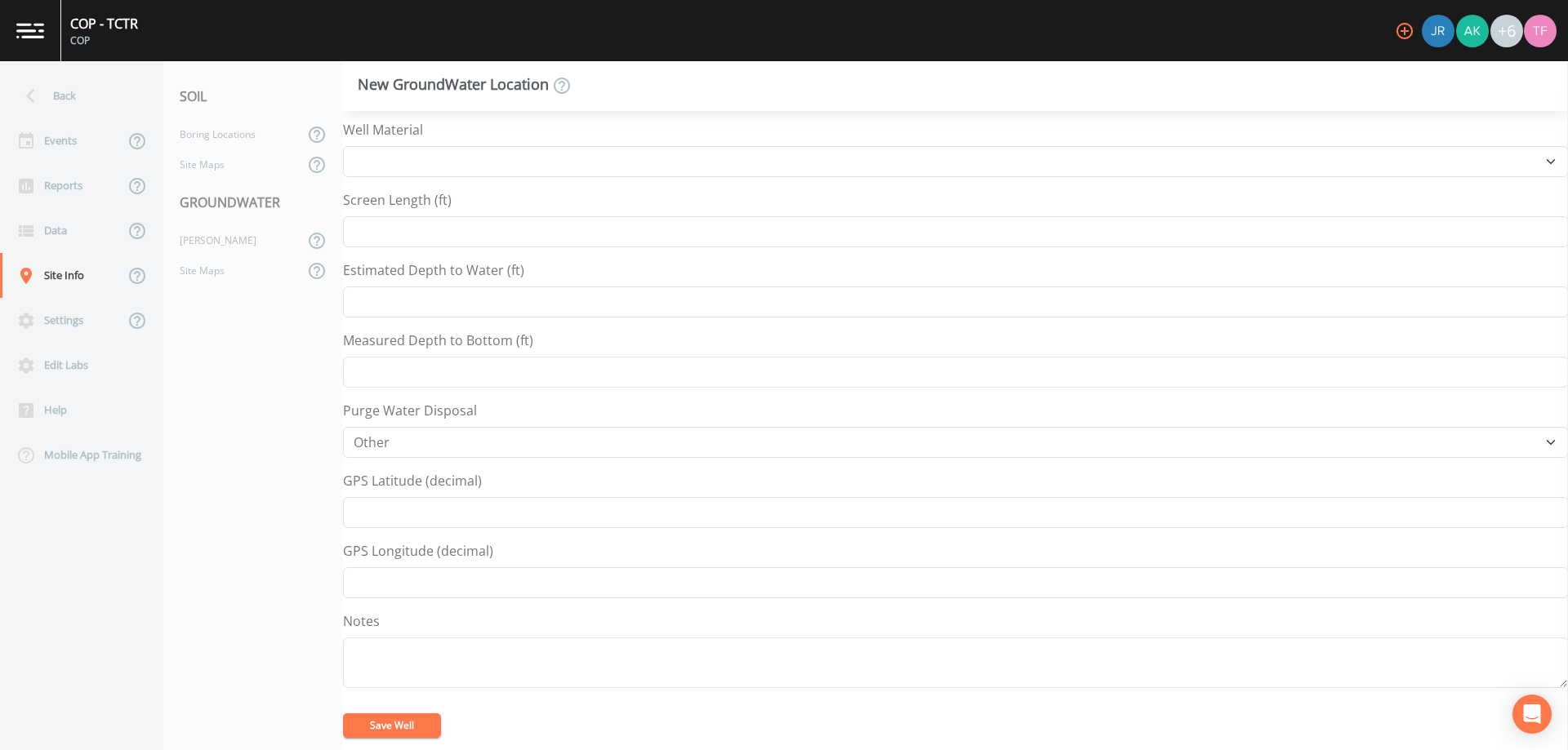
click at [445, 493] on div "GPS Latitude (decimal)" at bounding box center [955, 499] width 1224 height 57
click at [449, 516] on input "GPS Latitude (decimal)" at bounding box center [955, 513] width 1224 height 31
drag, startPoint x: 634, startPoint y: 517, endPoint x: 484, endPoint y: 529, distance: 150.5
click at [484, 529] on div "Well/Sample Name* Dummy Well Description Regulator/Lab ID Top of Casing Elevati…" at bounding box center [955, 259] width 1224 height 981
type input "44.986128126638754"
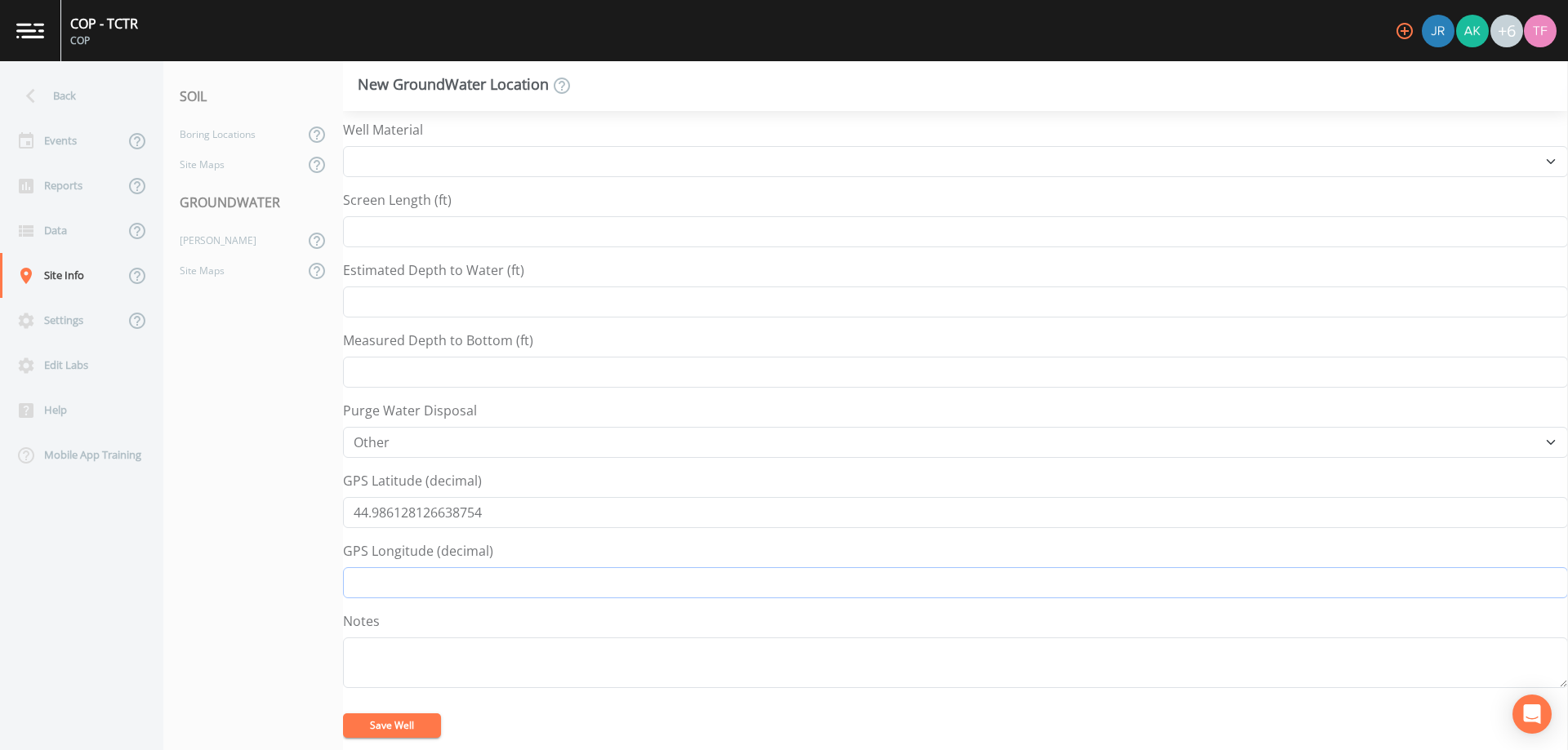
click at [423, 580] on input "GPS Longitude (decimal)" at bounding box center [955, 583] width 1224 height 31
paste input "-9341852890157664"
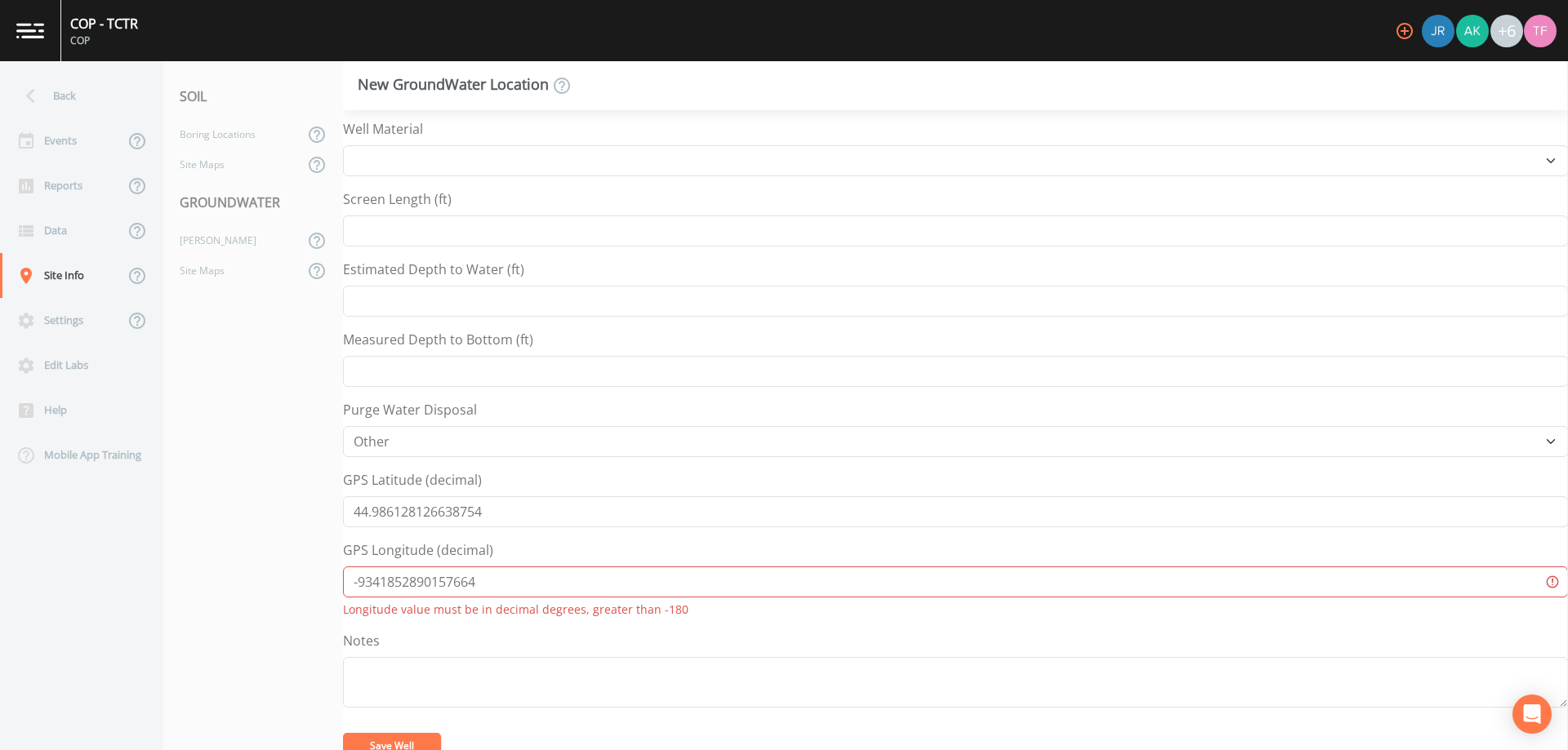
click at [372, 586] on input "-9341852890157664" at bounding box center [955, 582] width 1224 height 31
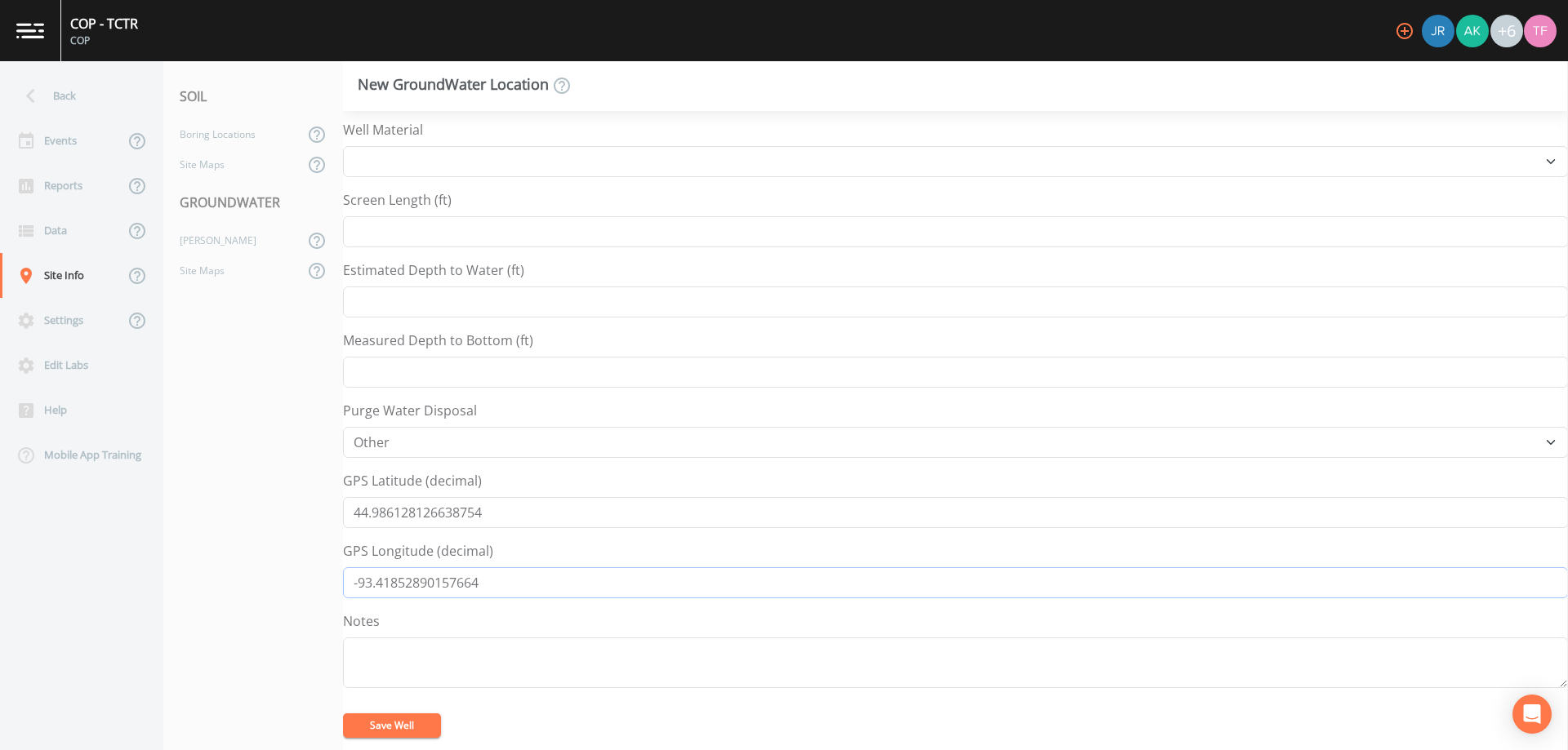
type input "-93.41852890157664"
click at [421, 730] on button "Save Well" at bounding box center [392, 726] width 98 height 25
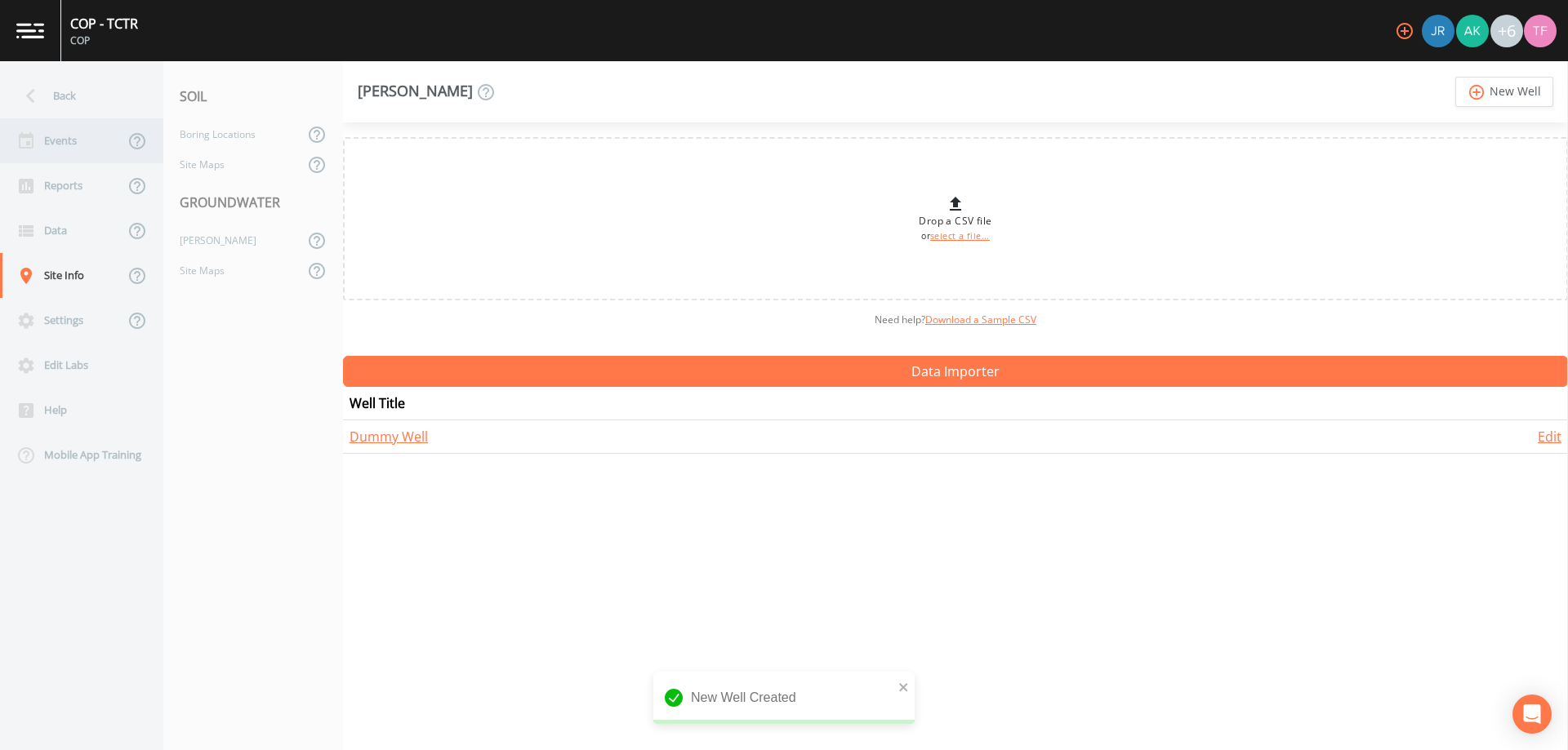
click at [56, 150] on div "Events" at bounding box center [62, 140] width 124 height 45
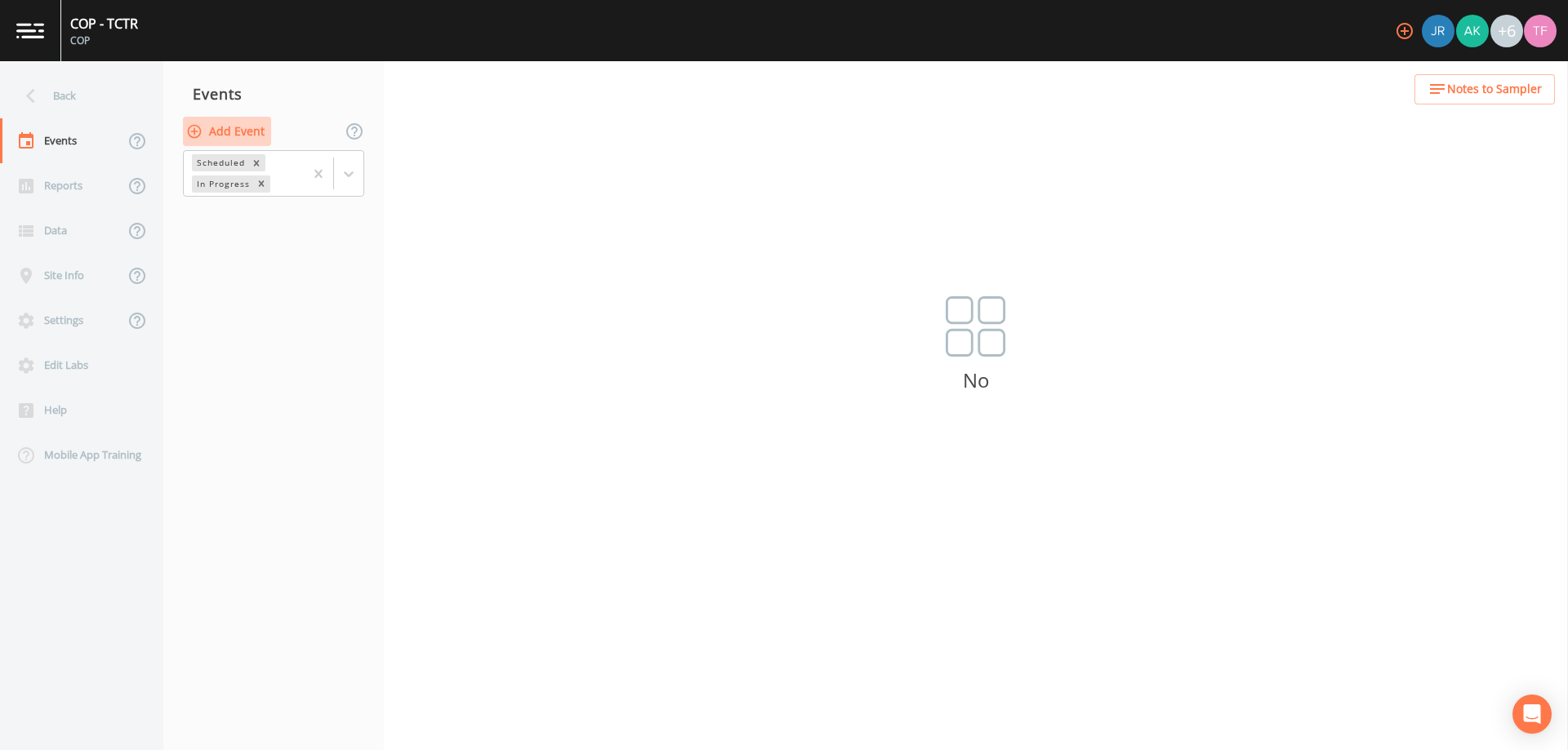
click at [218, 130] on button "Add Event" at bounding box center [226, 131] width 88 height 31
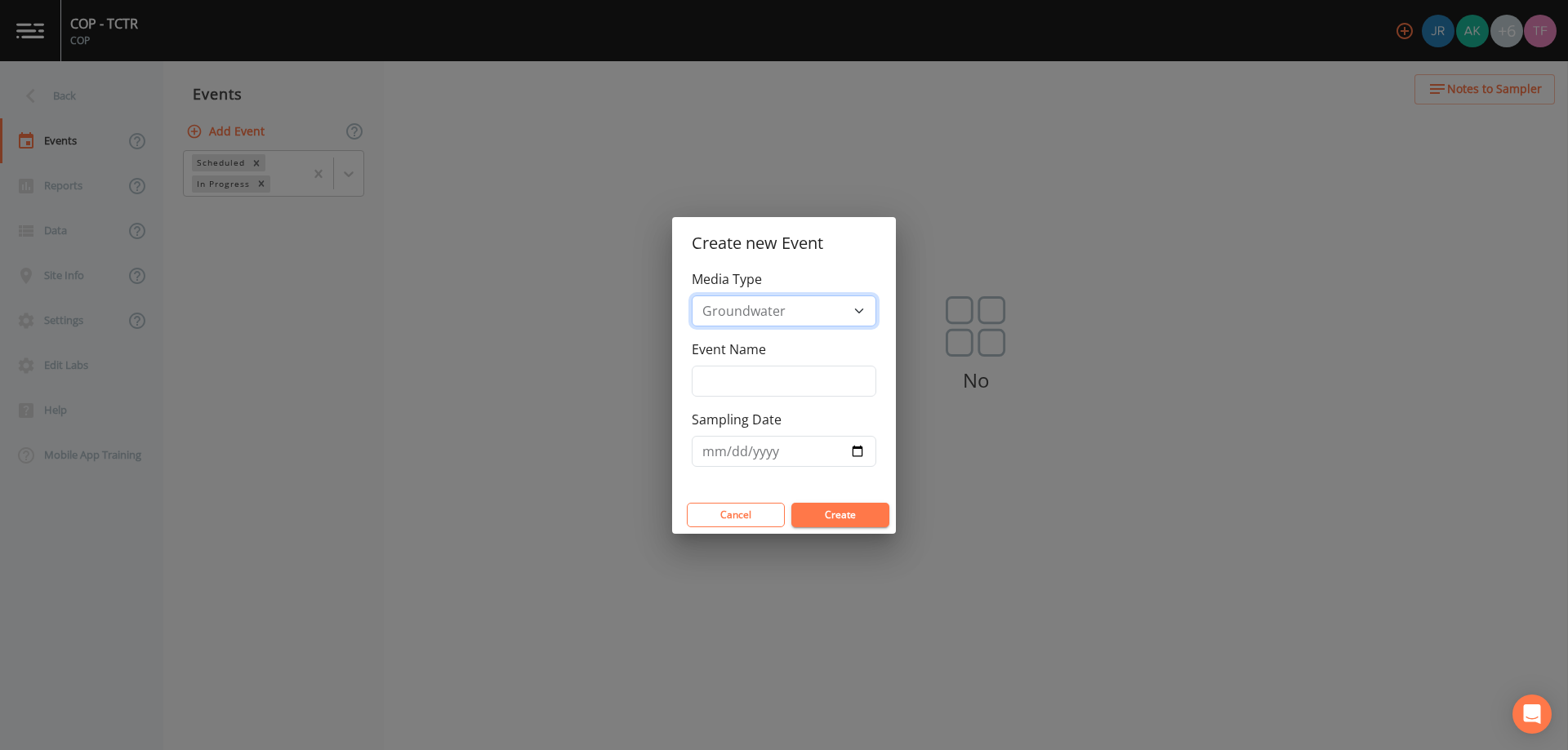
click at [810, 297] on select "Groundwater Soil" at bounding box center [783, 311] width 184 height 31
click at [691, 296] on select "Groundwater Soil" at bounding box center [783, 311] width 184 height 31
click at [739, 363] on div "Event Name" at bounding box center [783, 368] width 184 height 57
click at [734, 375] on input "Event Name" at bounding box center [783, 382] width 184 height 31
type input "GW COP LSI"
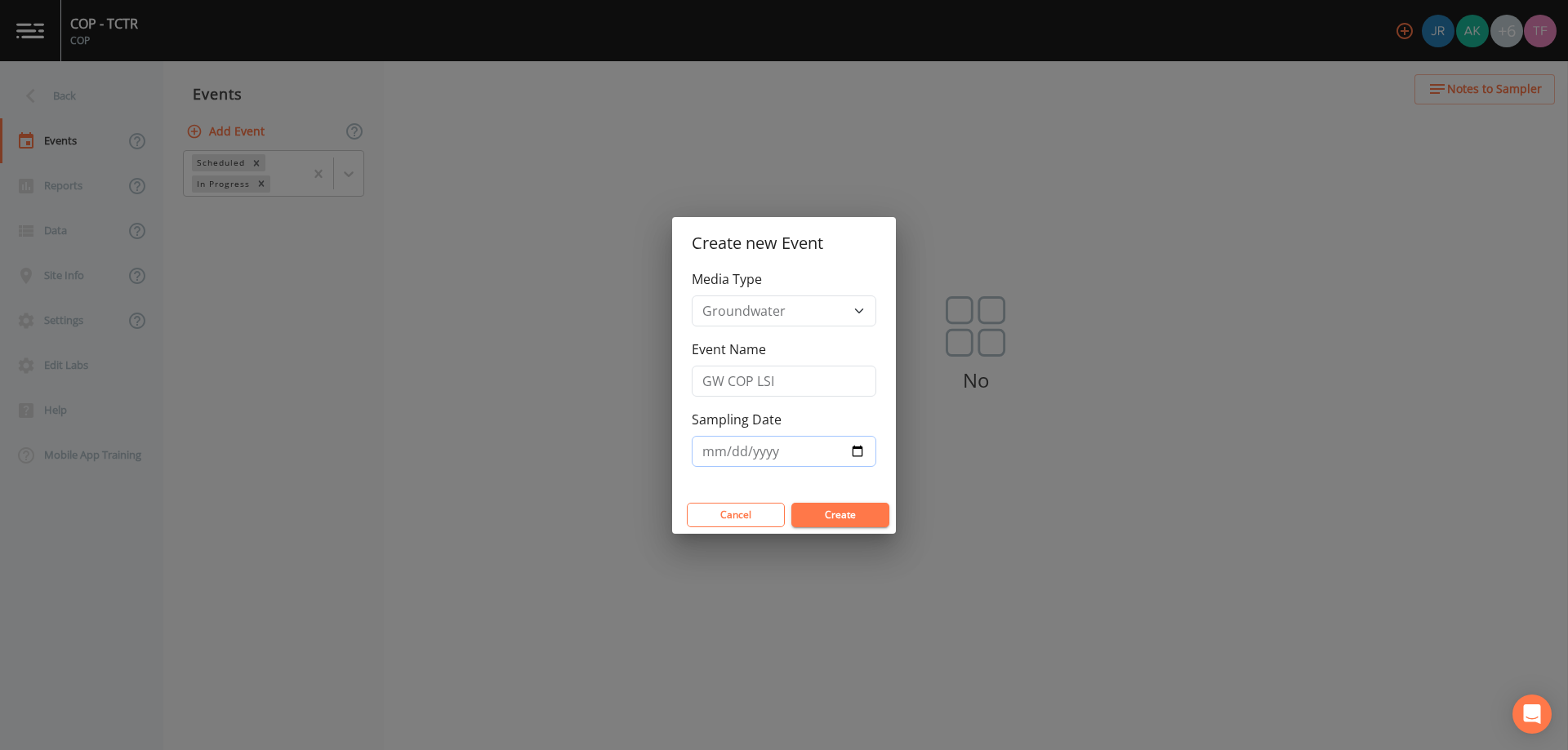
click at [758, 449] on input "Sampling Date" at bounding box center [783, 452] width 184 height 31
click at [848, 457] on input "Sampling Date" at bounding box center [783, 452] width 184 height 31
click at [850, 460] on input "Sampling Date" at bounding box center [783, 452] width 184 height 31
click at [856, 453] on input "Sampling Date" at bounding box center [783, 452] width 184 height 31
type input "[DATE]"
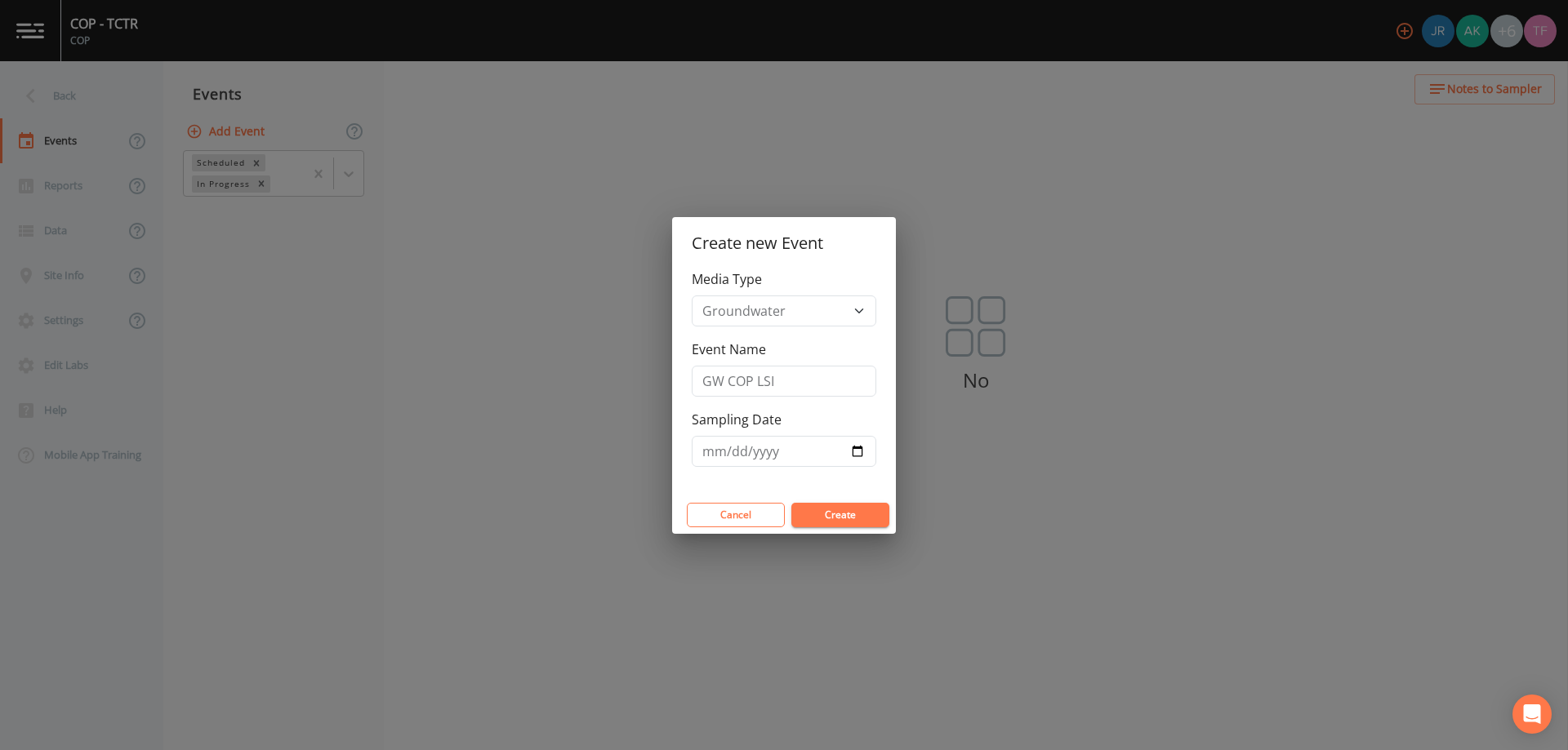
click at [839, 524] on button "Create" at bounding box center [840, 515] width 98 height 25
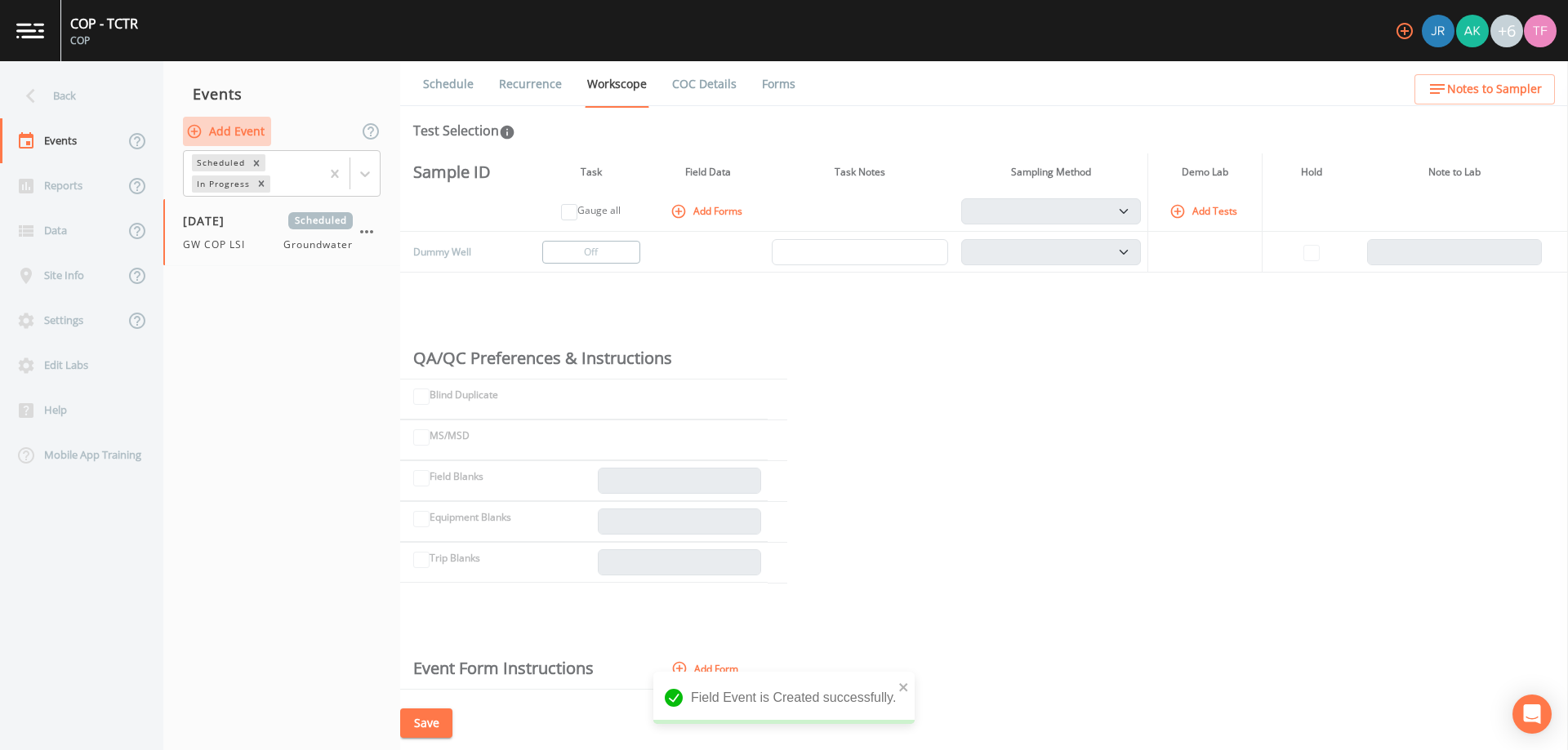
click at [192, 131] on icon "button" at bounding box center [194, 131] width 14 height 14
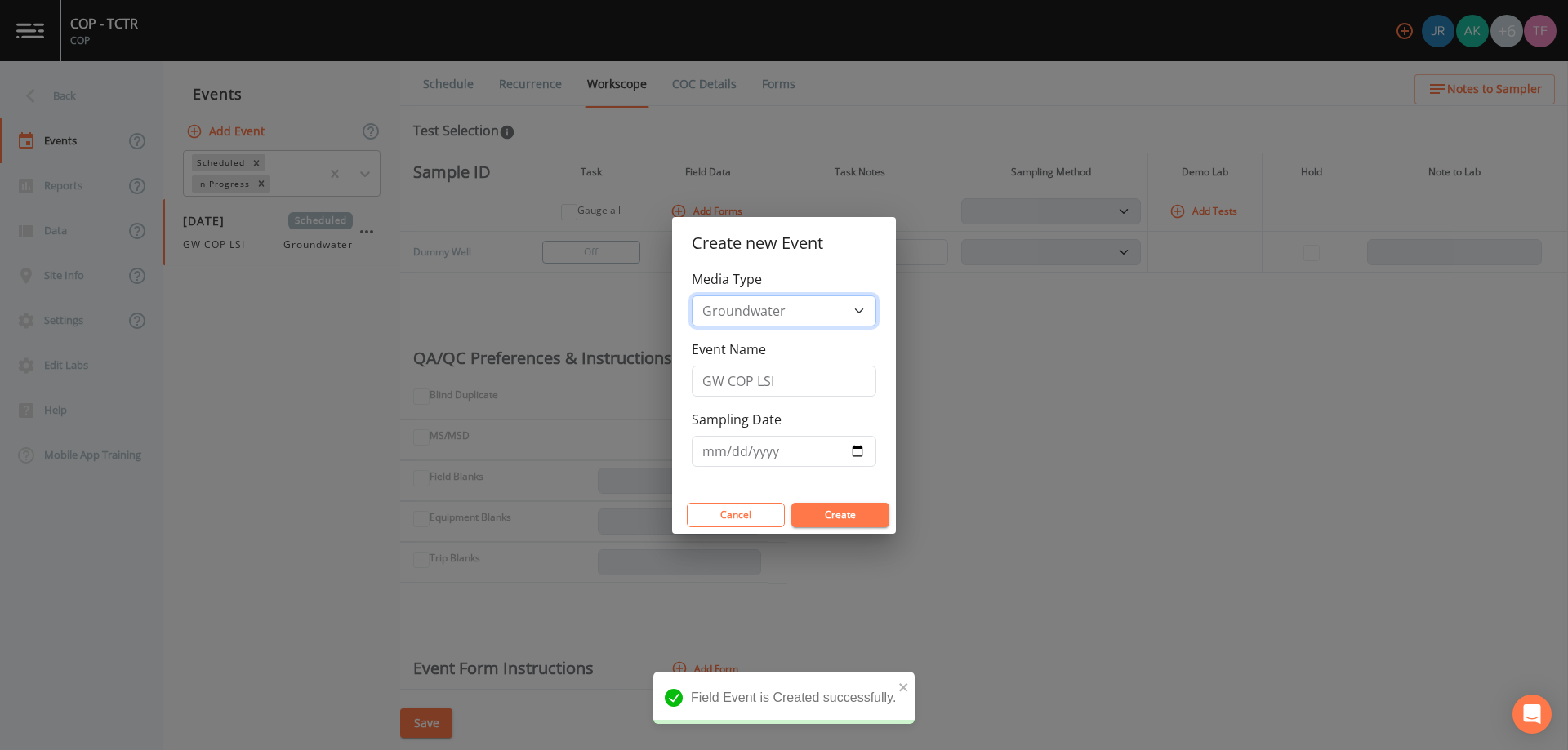
click at [772, 322] on select "Groundwater Soil" at bounding box center [783, 311] width 184 height 31
select select "soil"
click at [691, 296] on select "Groundwater Soil" at bounding box center [783, 311] width 184 height 31
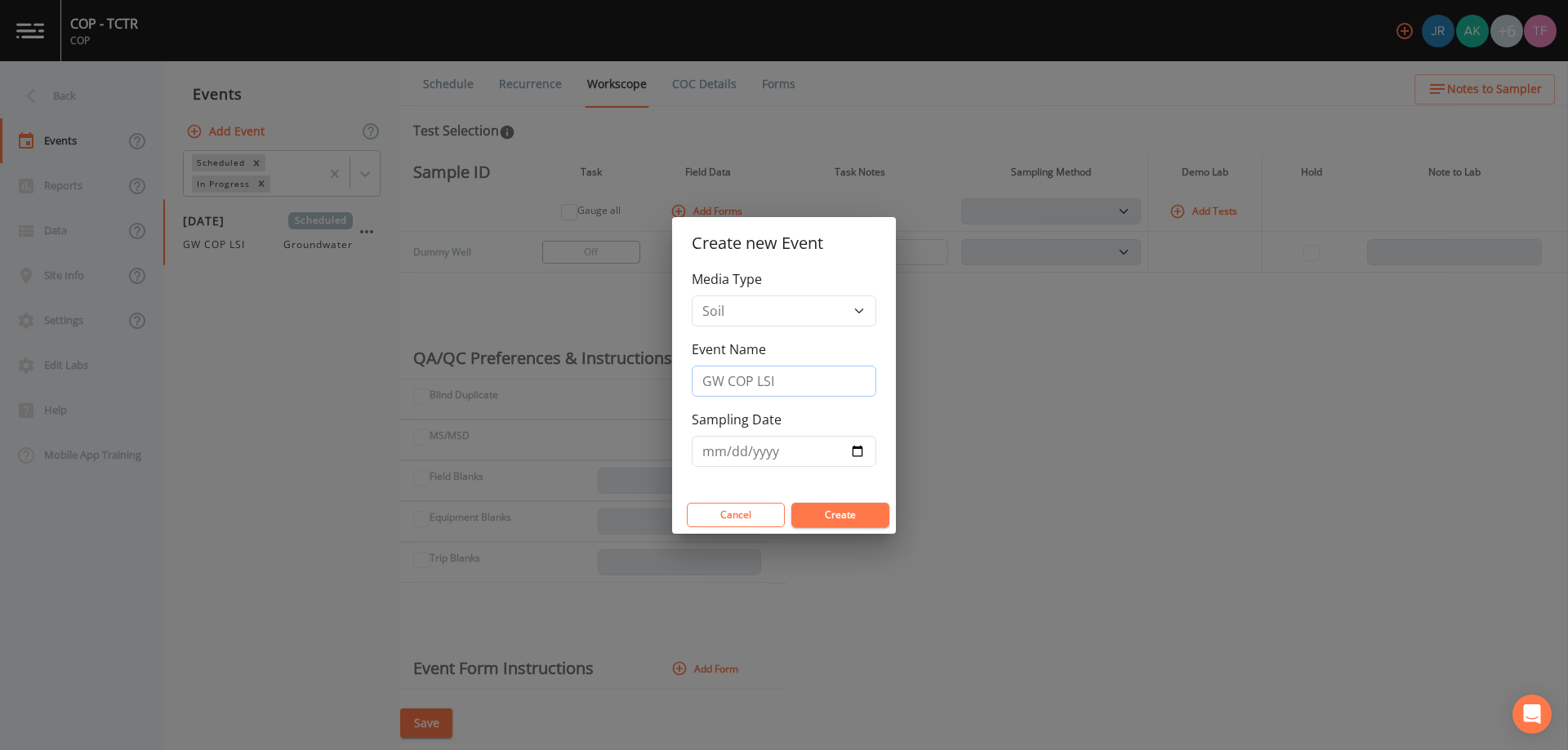
drag, startPoint x: 724, startPoint y: 386, endPoint x: 690, endPoint y: 387, distance: 34.0
click at [693, 387] on input "GW COP LSI" at bounding box center [783, 382] width 184 height 31
type input "Soil COP LSI"
click at [859, 454] on input "[DATE]" at bounding box center [783, 452] width 184 height 31
click at [837, 518] on button "Create" at bounding box center [840, 515] width 98 height 25
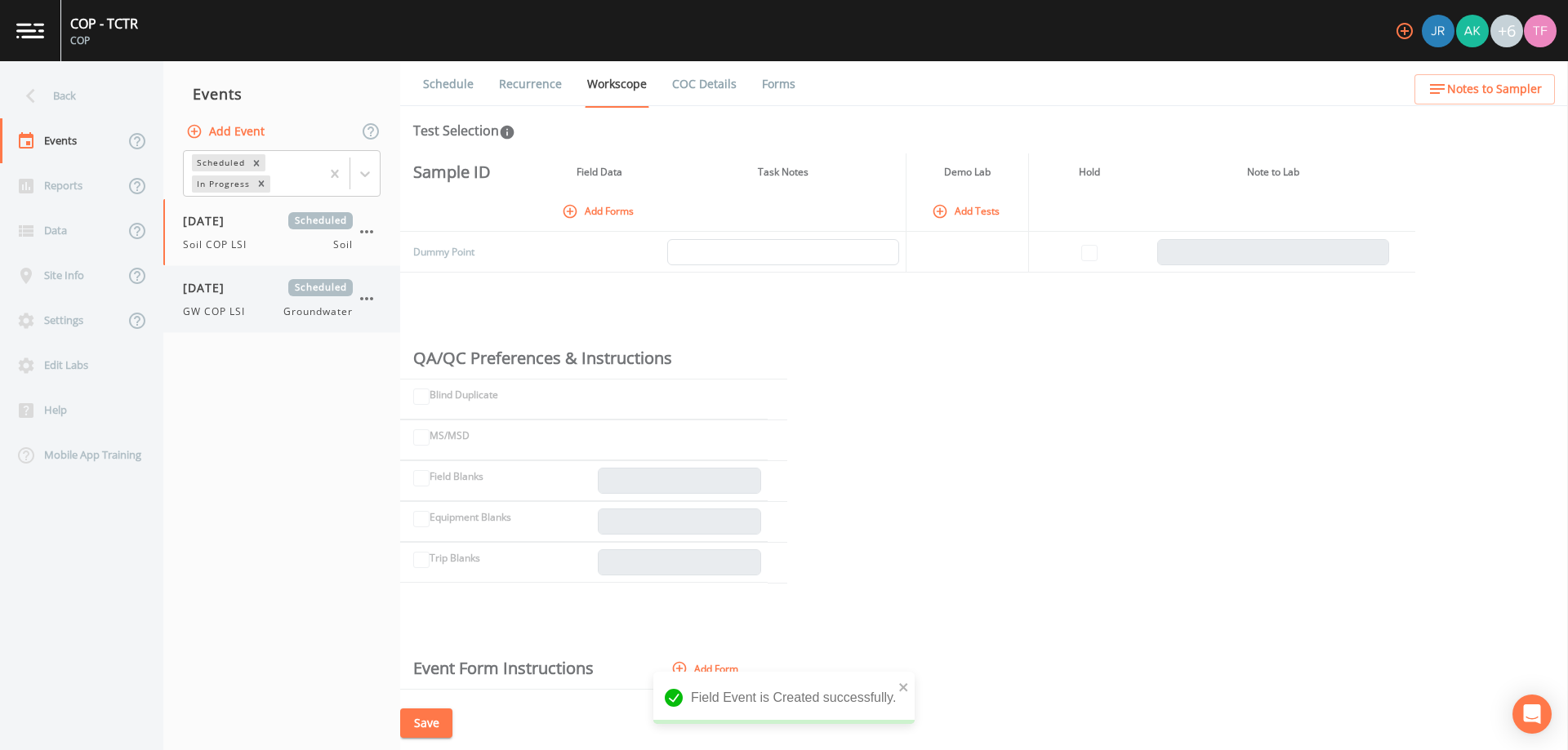
click at [206, 306] on span "GW COP LSI" at bounding box center [218, 312] width 72 height 15
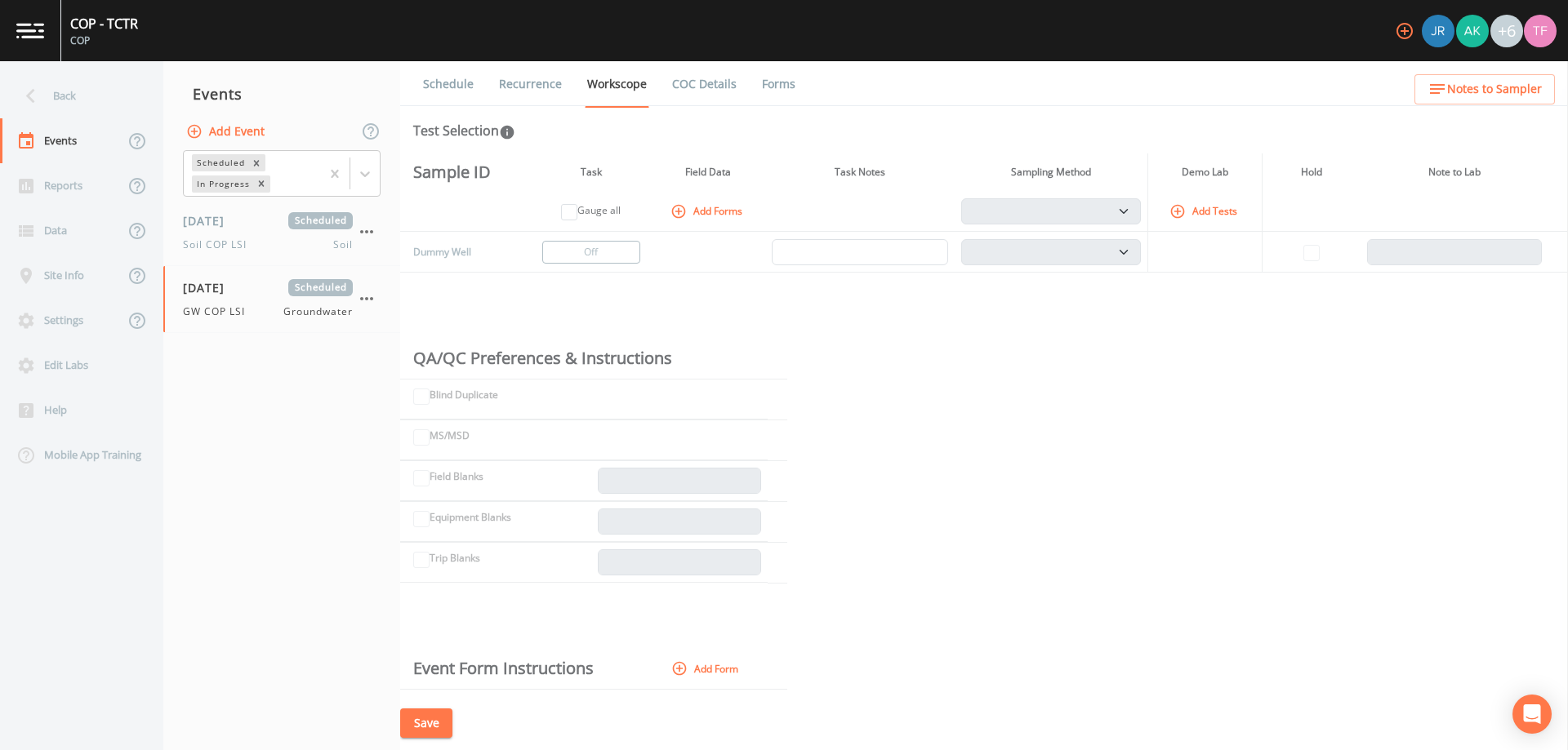
click at [1177, 215] on icon "button" at bounding box center [1177, 211] width 17 height 17
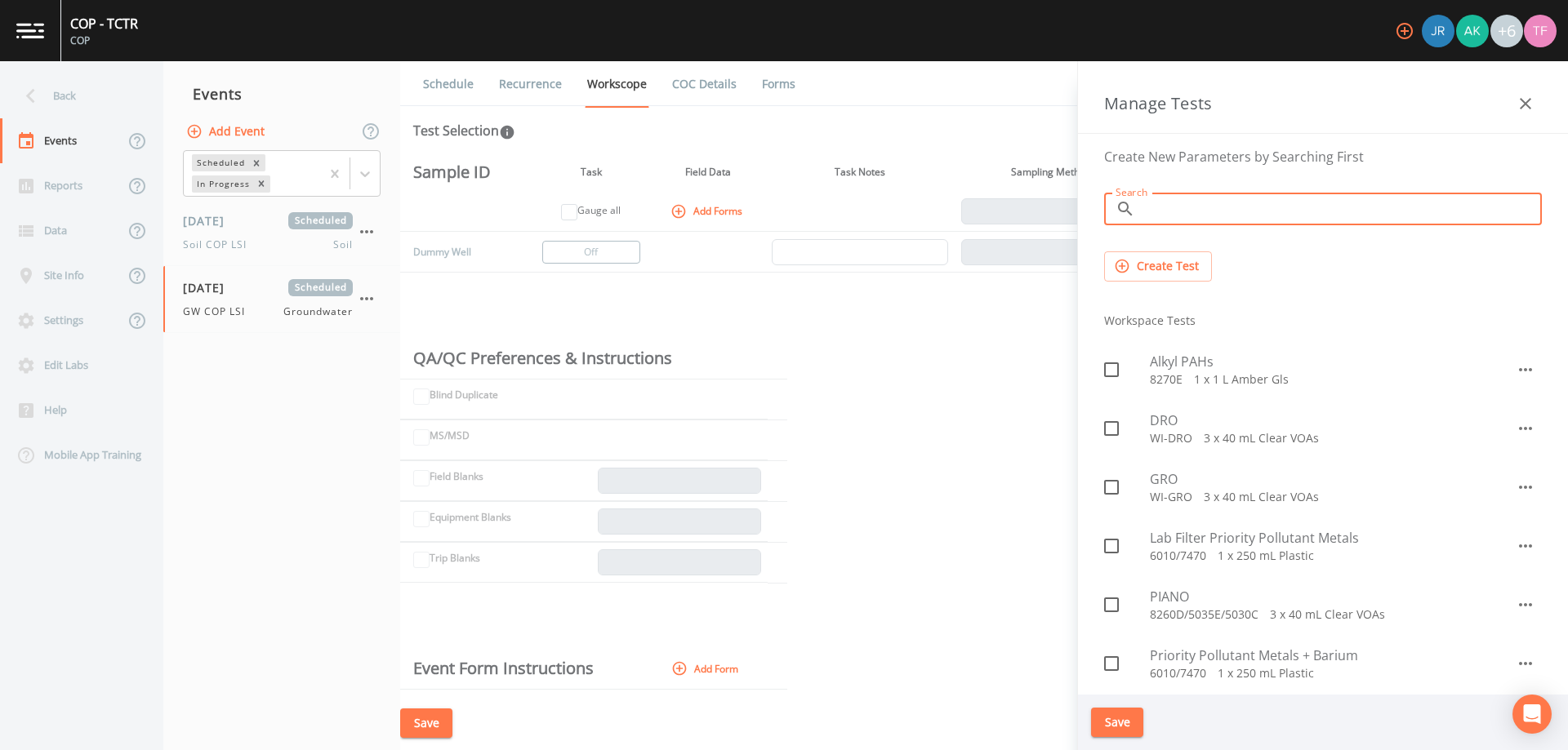
click at [1205, 206] on input "Search" at bounding box center [1342, 209] width 400 height 33
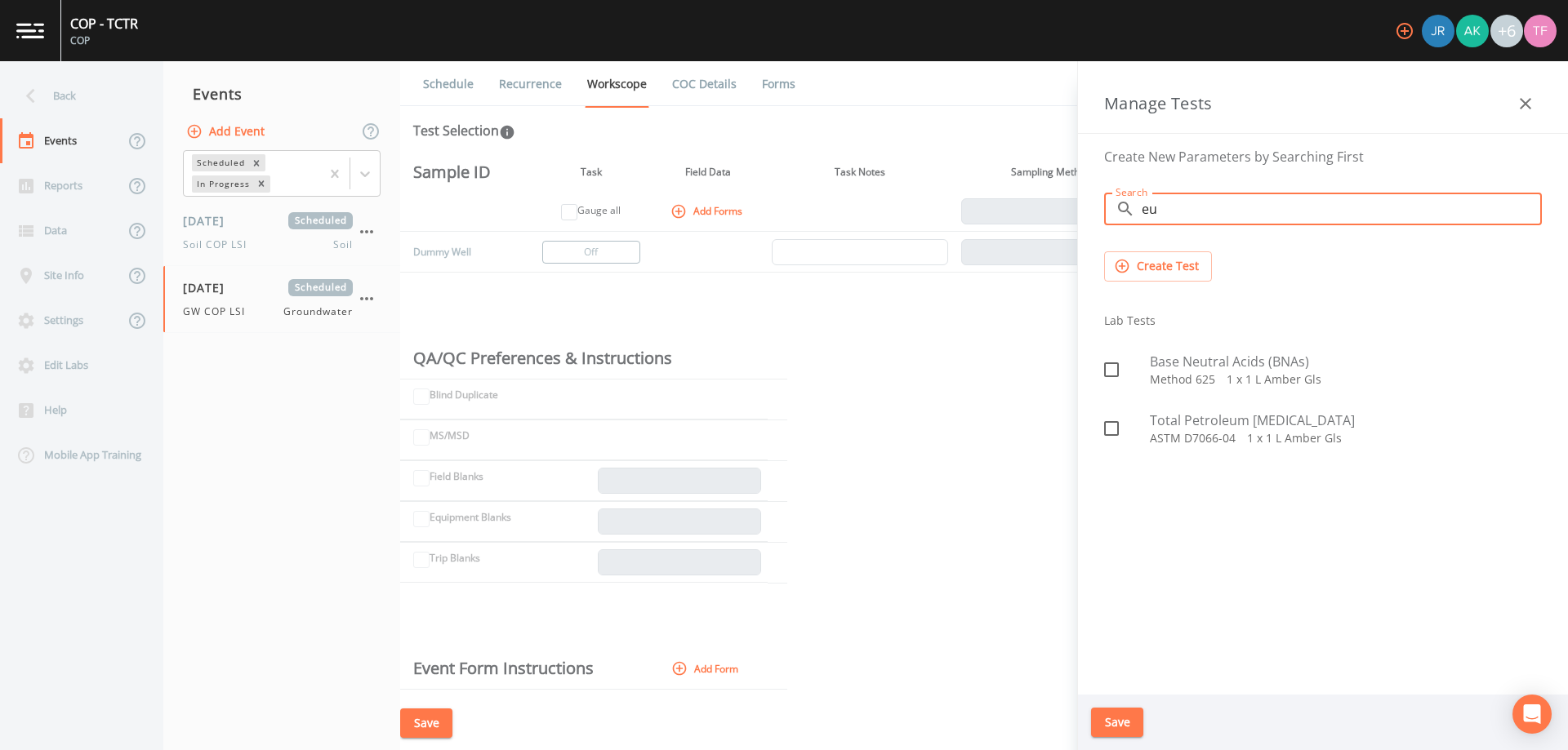
type input "e"
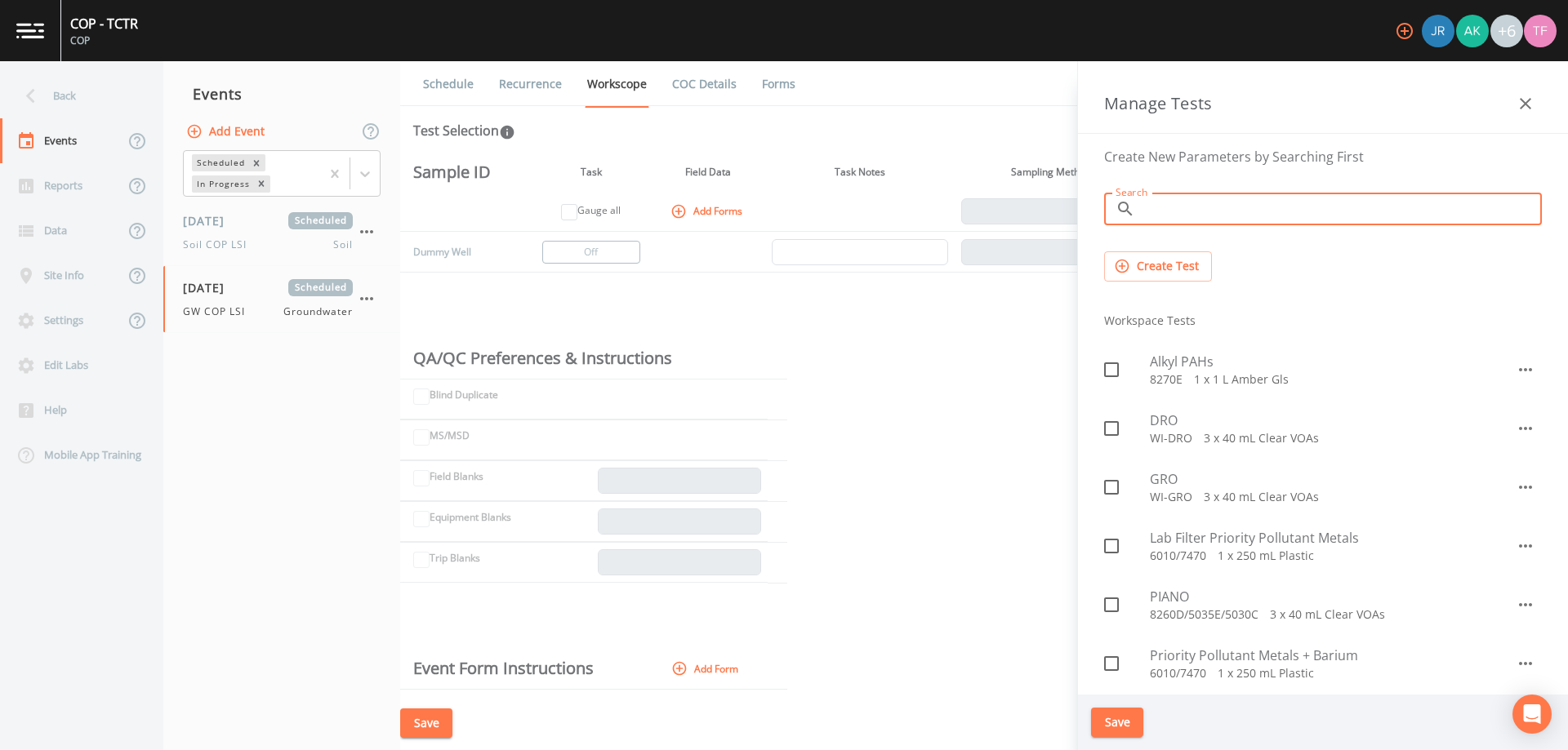
click at [980, 88] on ul "Schedule Recurrence Workscope COC Details Forms" at bounding box center [983, 83] width 1167 height 45
click at [115, 371] on div "Edit Labs" at bounding box center [74, 365] width 147 height 45
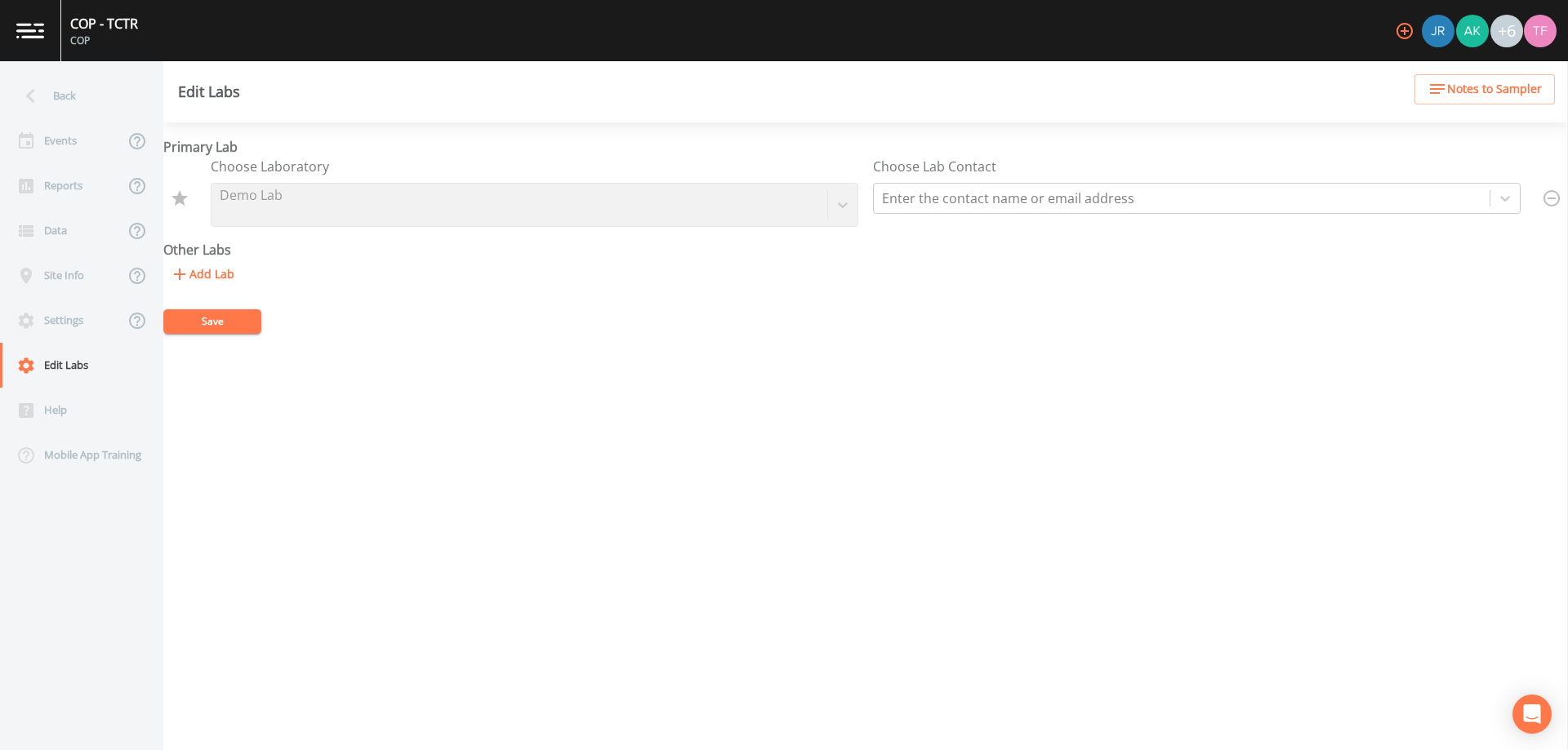
click at [843, 204] on div "Choose Laboratory Demo Lab" at bounding box center [535, 192] width 648 height 70
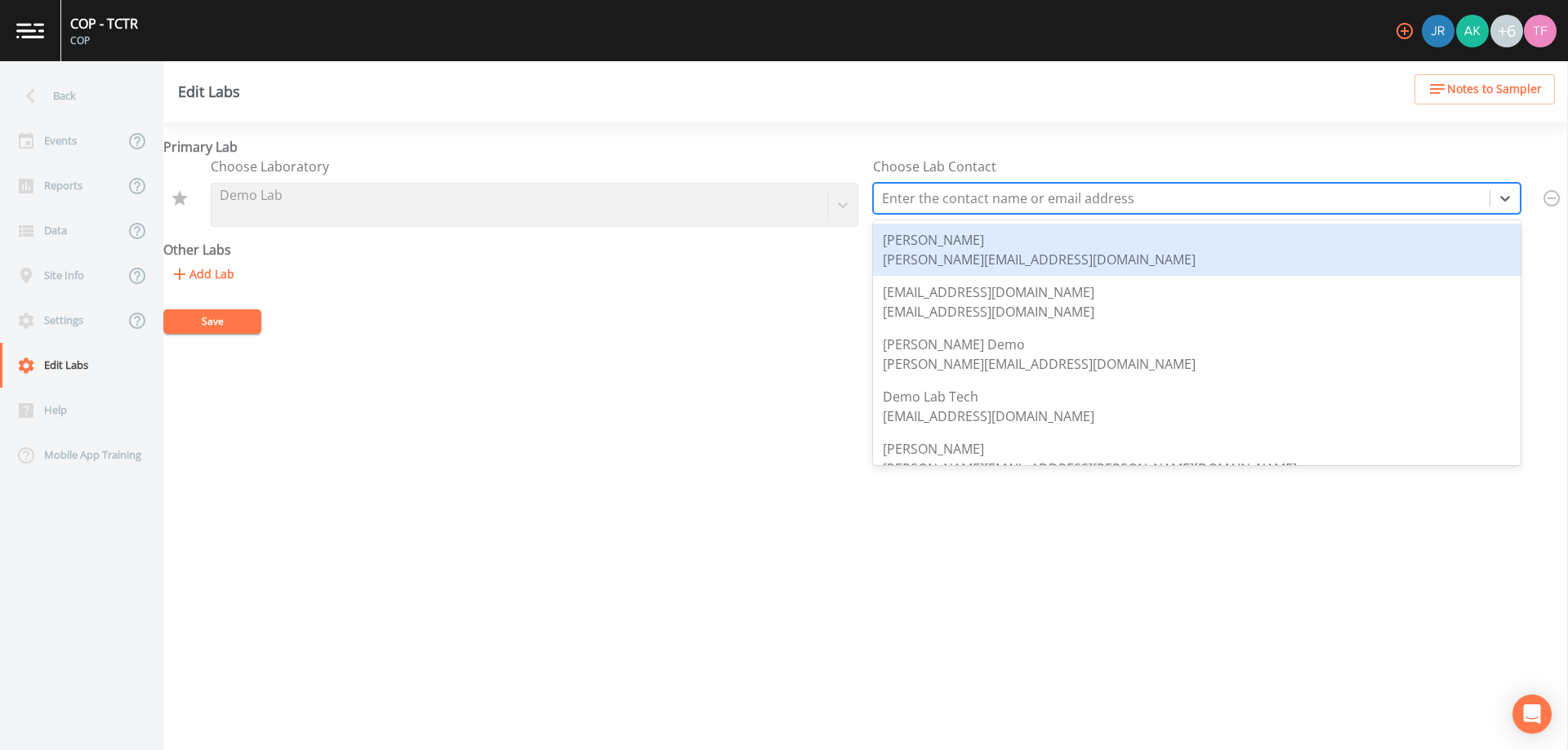
click at [1010, 202] on div at bounding box center [1181, 198] width 599 height 23
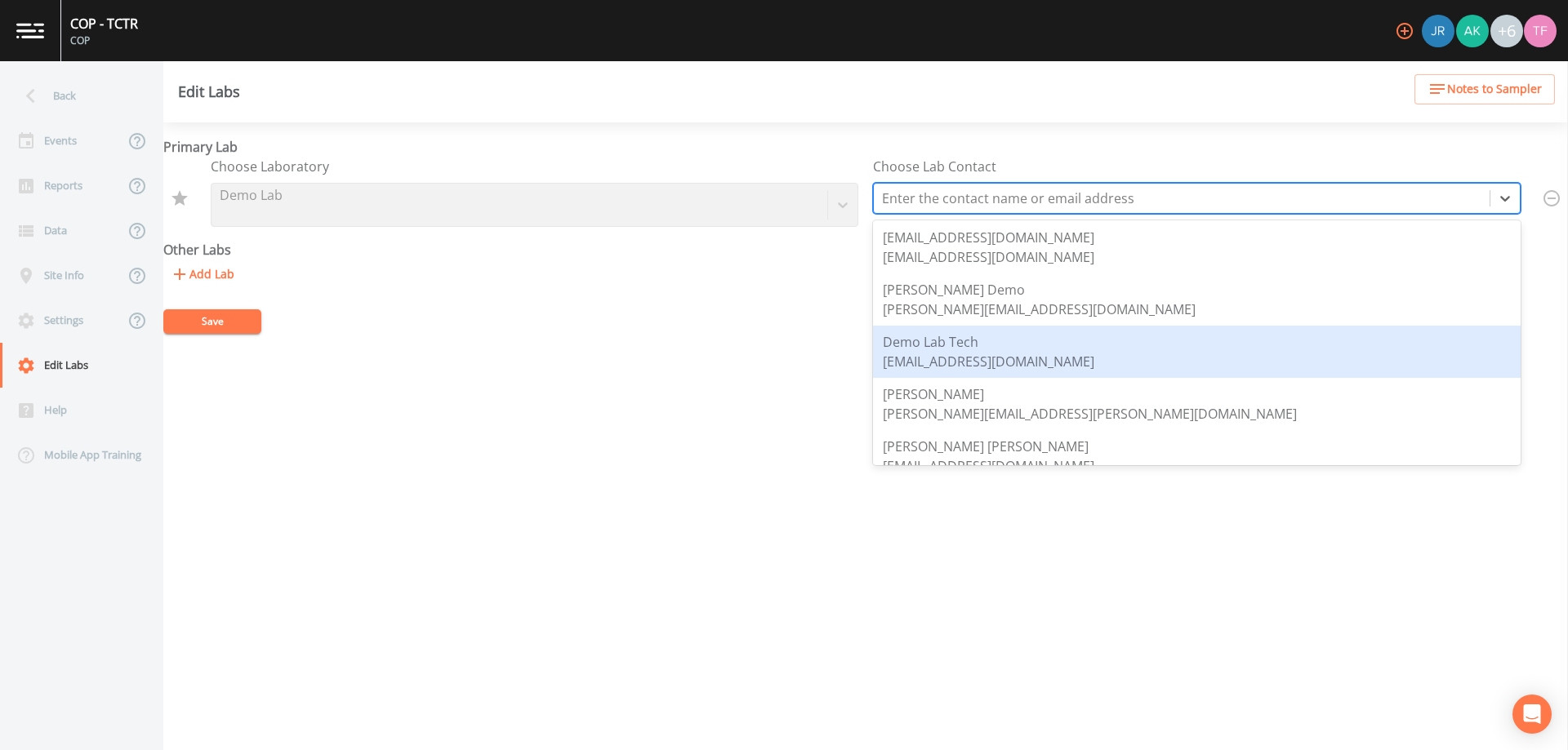
scroll to position [82, 0]
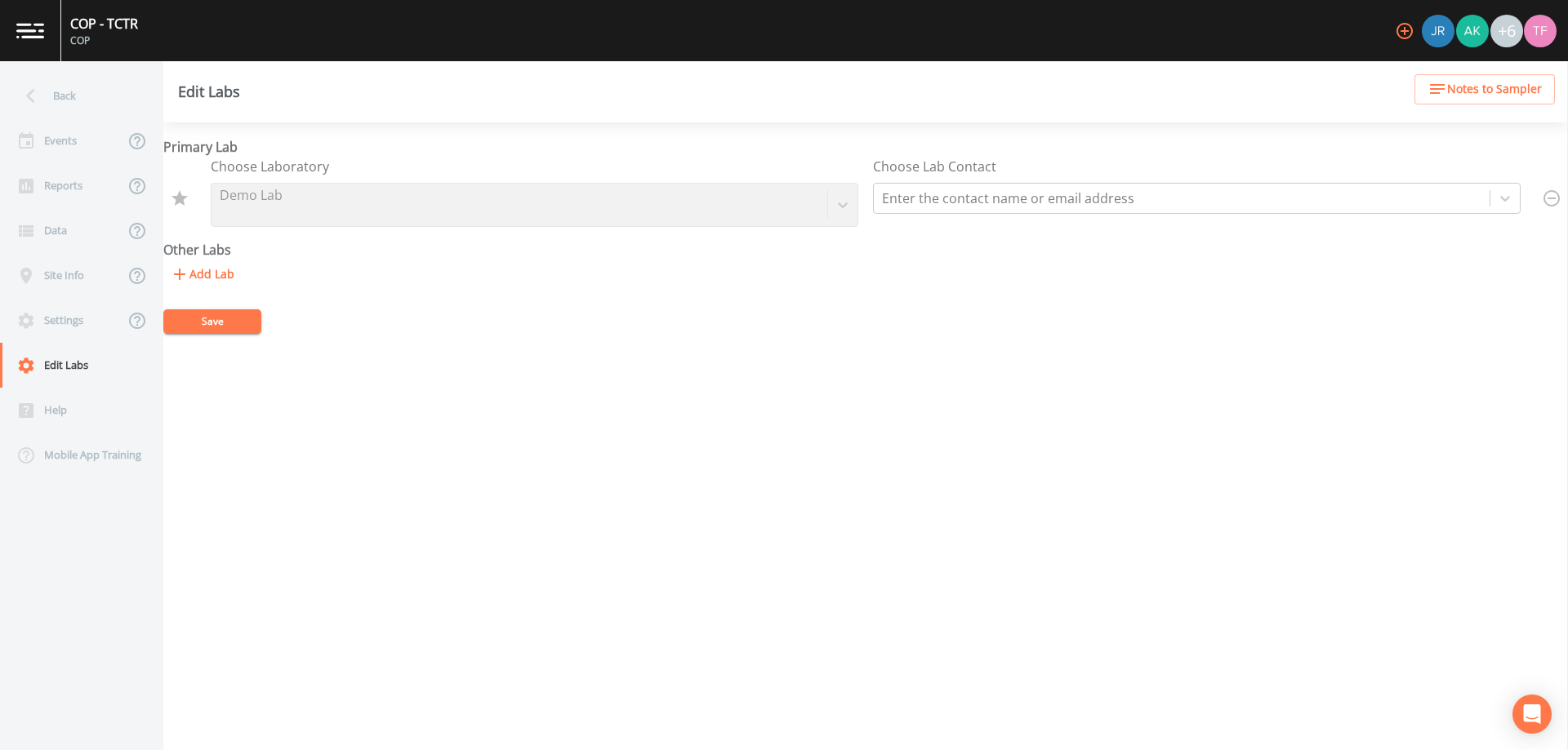
click at [654, 339] on div "Primary Lab Choose Laboratory Demo Lab Choose Lab Contact Enter the contact nam…" at bounding box center [866, 436] width 1404 height 628
click at [340, 196] on div "Choose Laboratory Demo Lab" at bounding box center [535, 192] width 648 height 70
click at [222, 277] on button "Add Lab" at bounding box center [202, 274] width 78 height 31
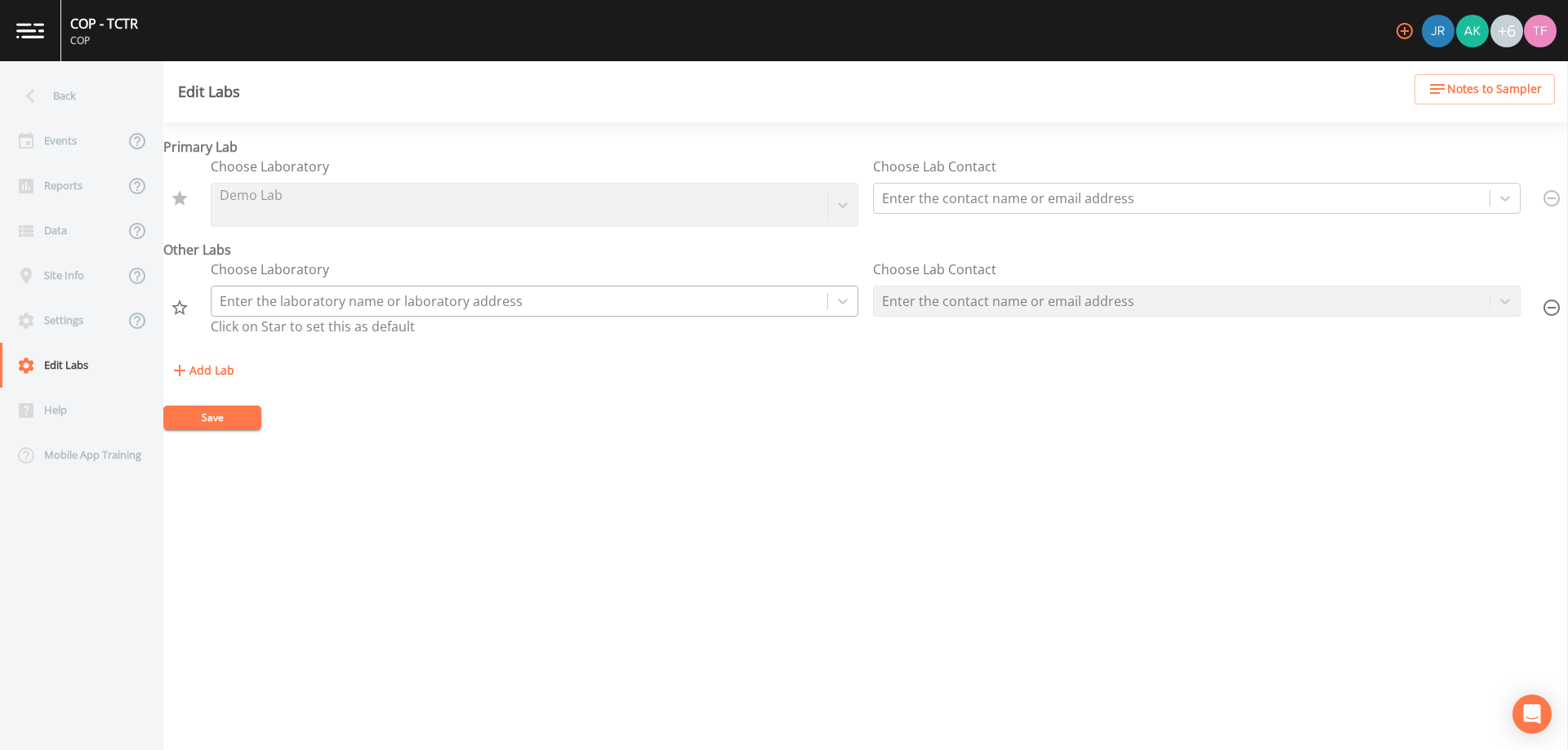
click at [525, 305] on div at bounding box center [519, 301] width 599 height 23
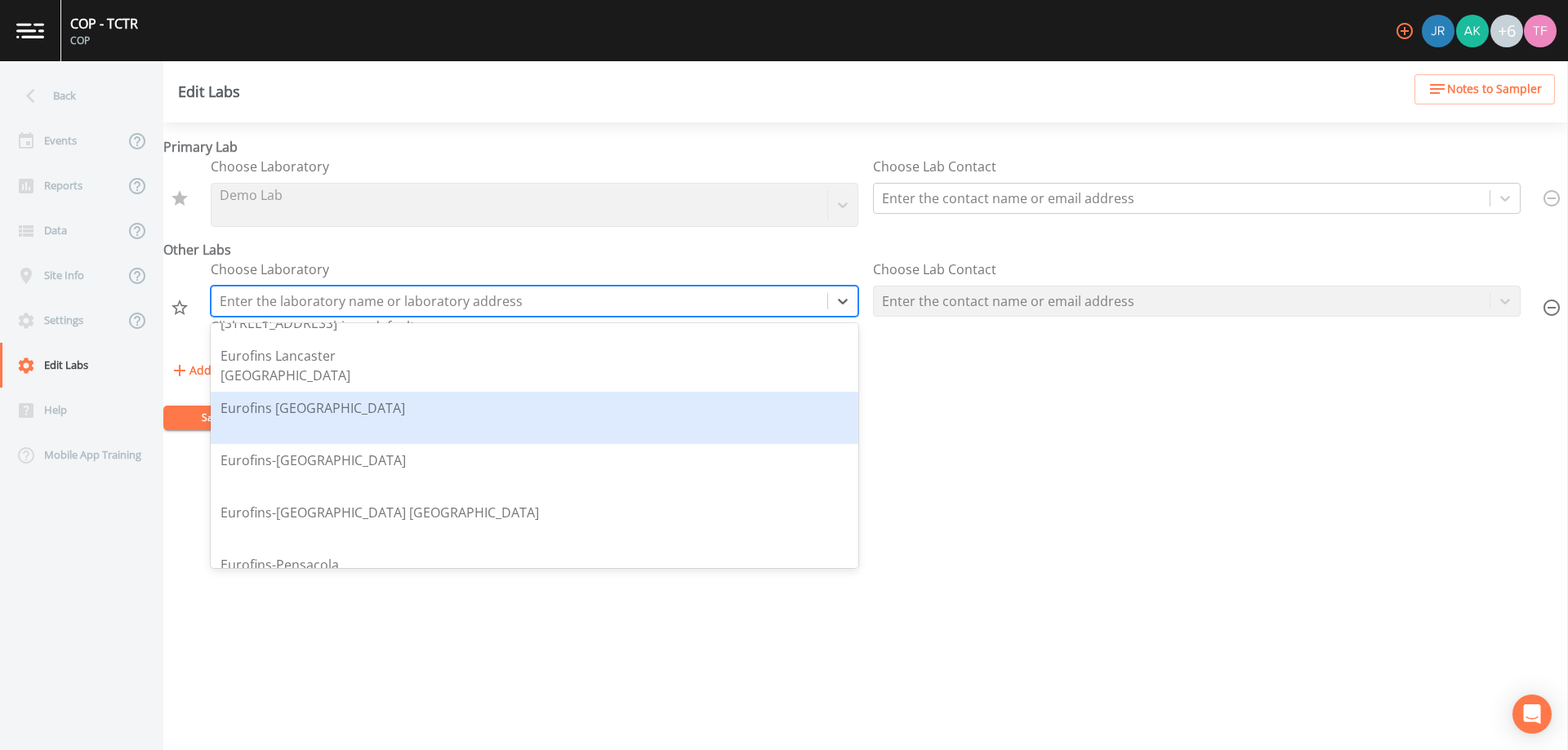
scroll to position [1061, 0]
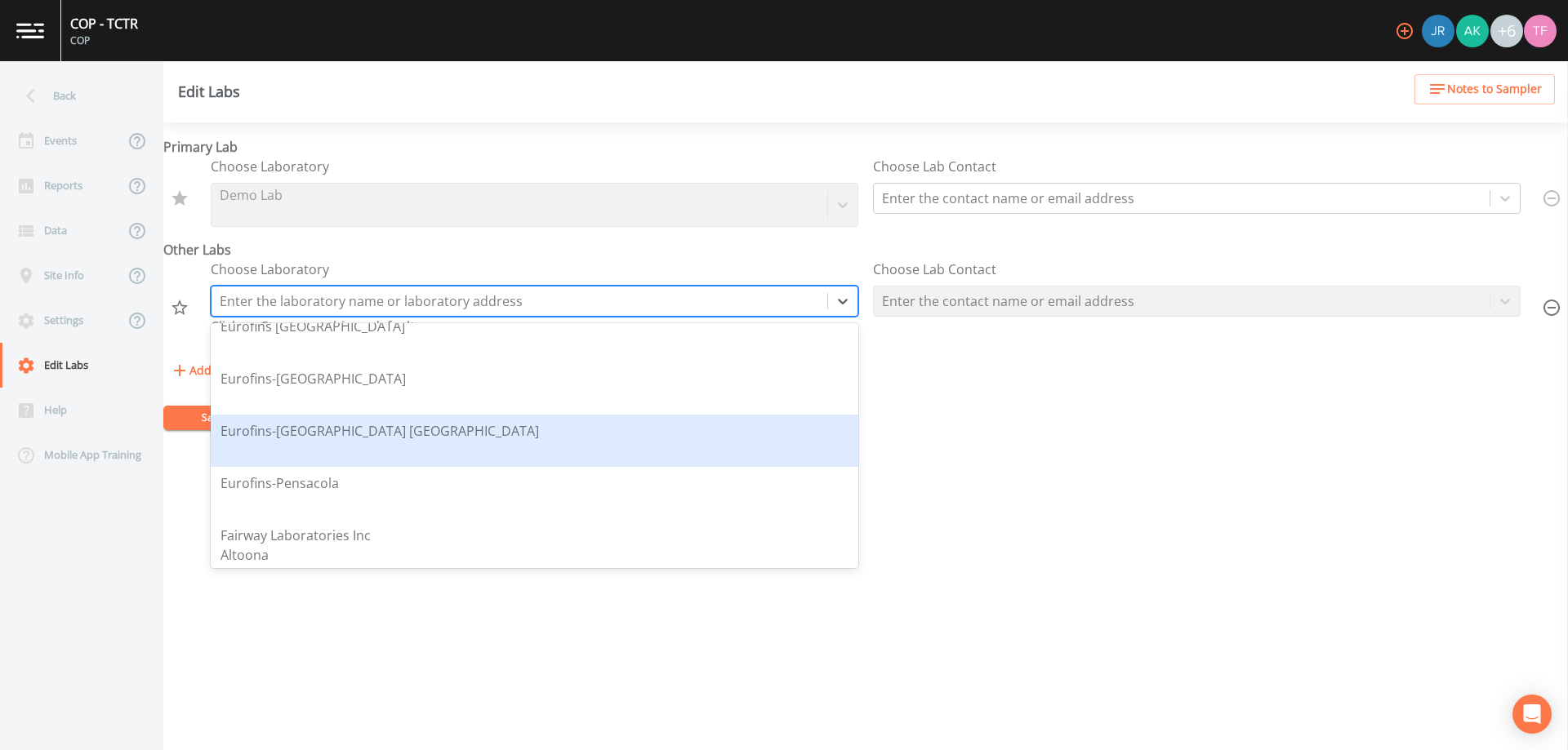
click at [373, 442] on div "Eurofins-[GEOGRAPHIC_DATA] [GEOGRAPHIC_DATA]" at bounding box center [535, 440] width 628 height 39
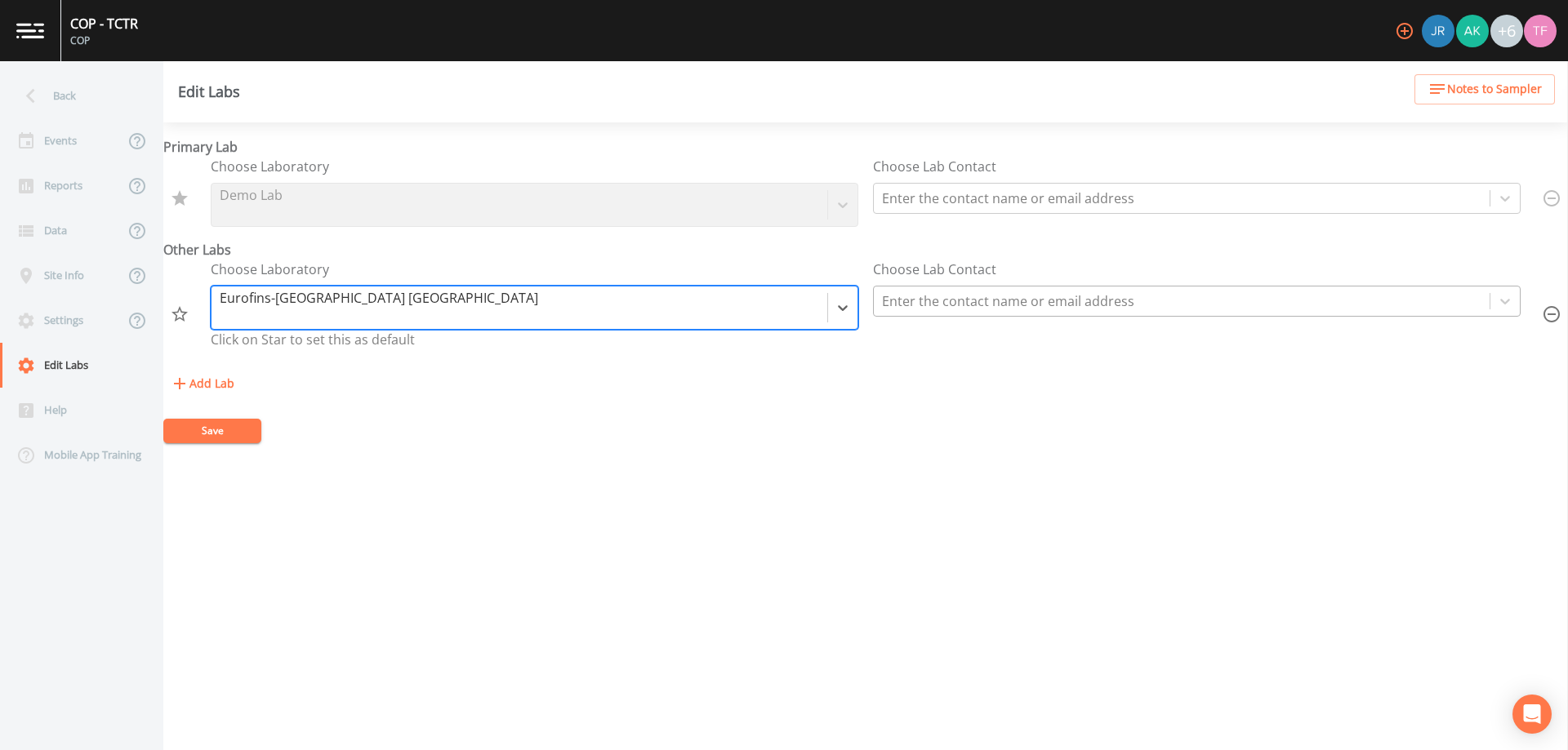
click at [1019, 304] on div at bounding box center [1181, 301] width 599 height 23
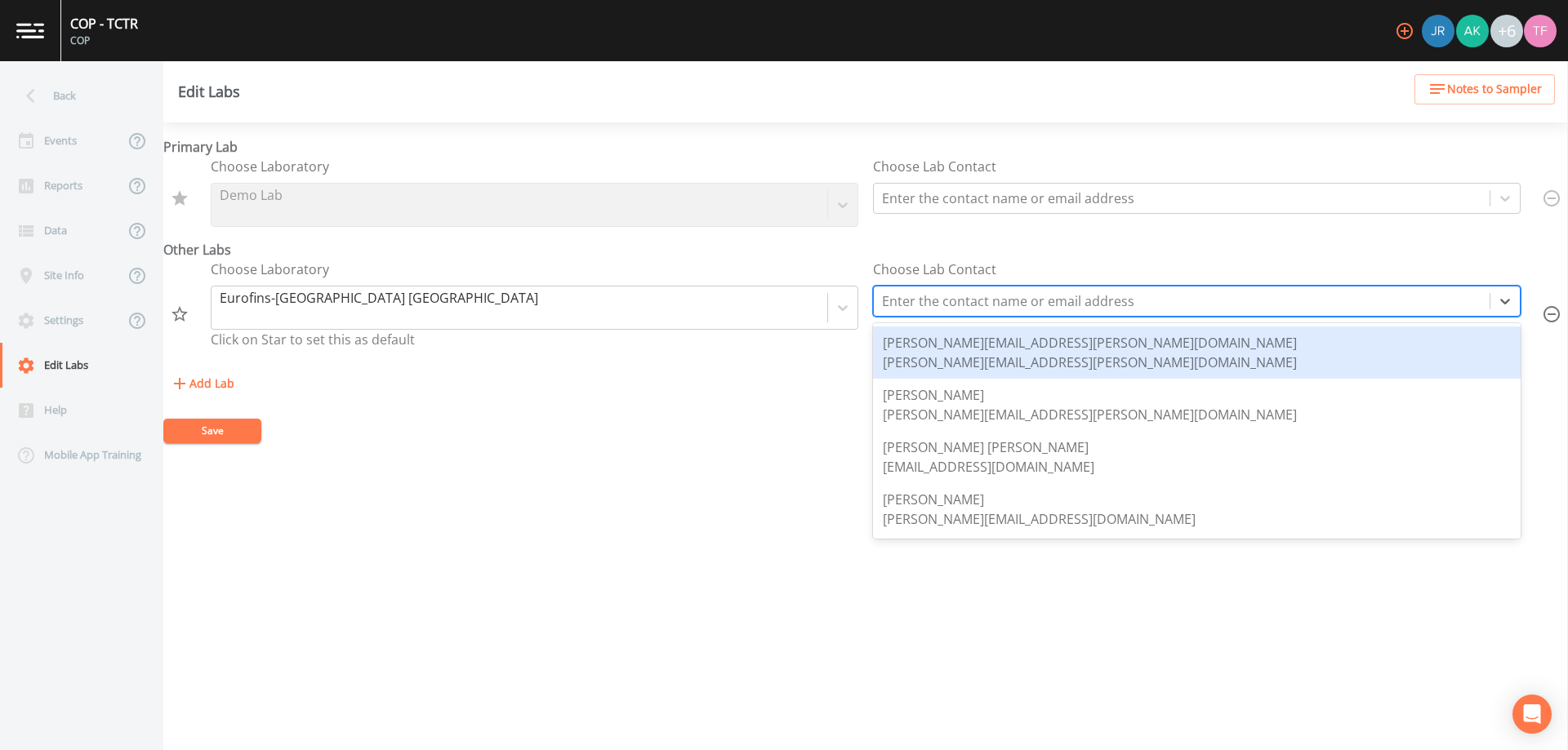
click at [1009, 353] on div "[PERSON_NAME][EMAIL_ADDRESS][PERSON_NAME][DOMAIN_NAME]" at bounding box center [1089, 363] width 414 height 20
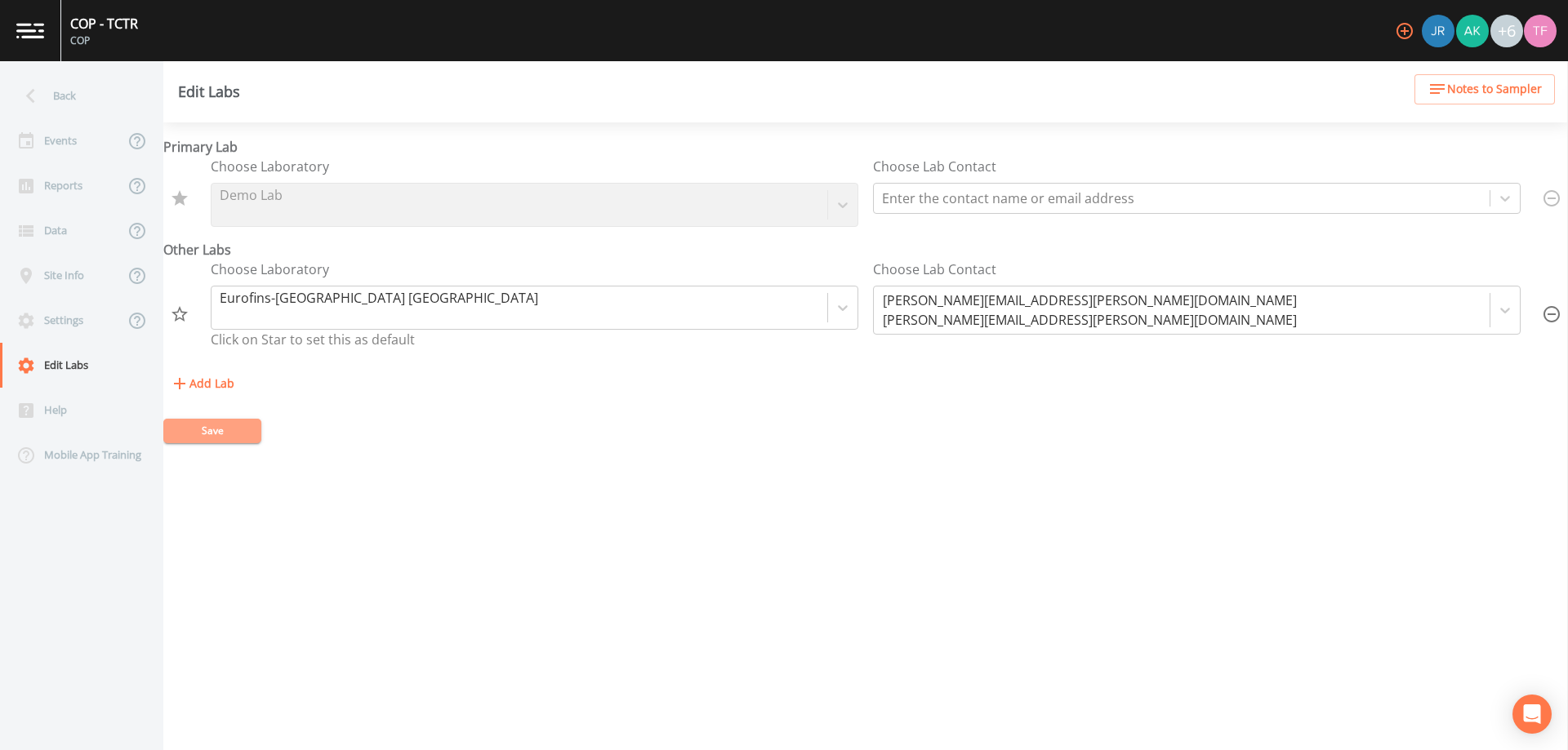
click at [207, 433] on button "Save" at bounding box center [212, 431] width 98 height 25
click at [72, 134] on div "Events" at bounding box center [62, 140] width 124 height 45
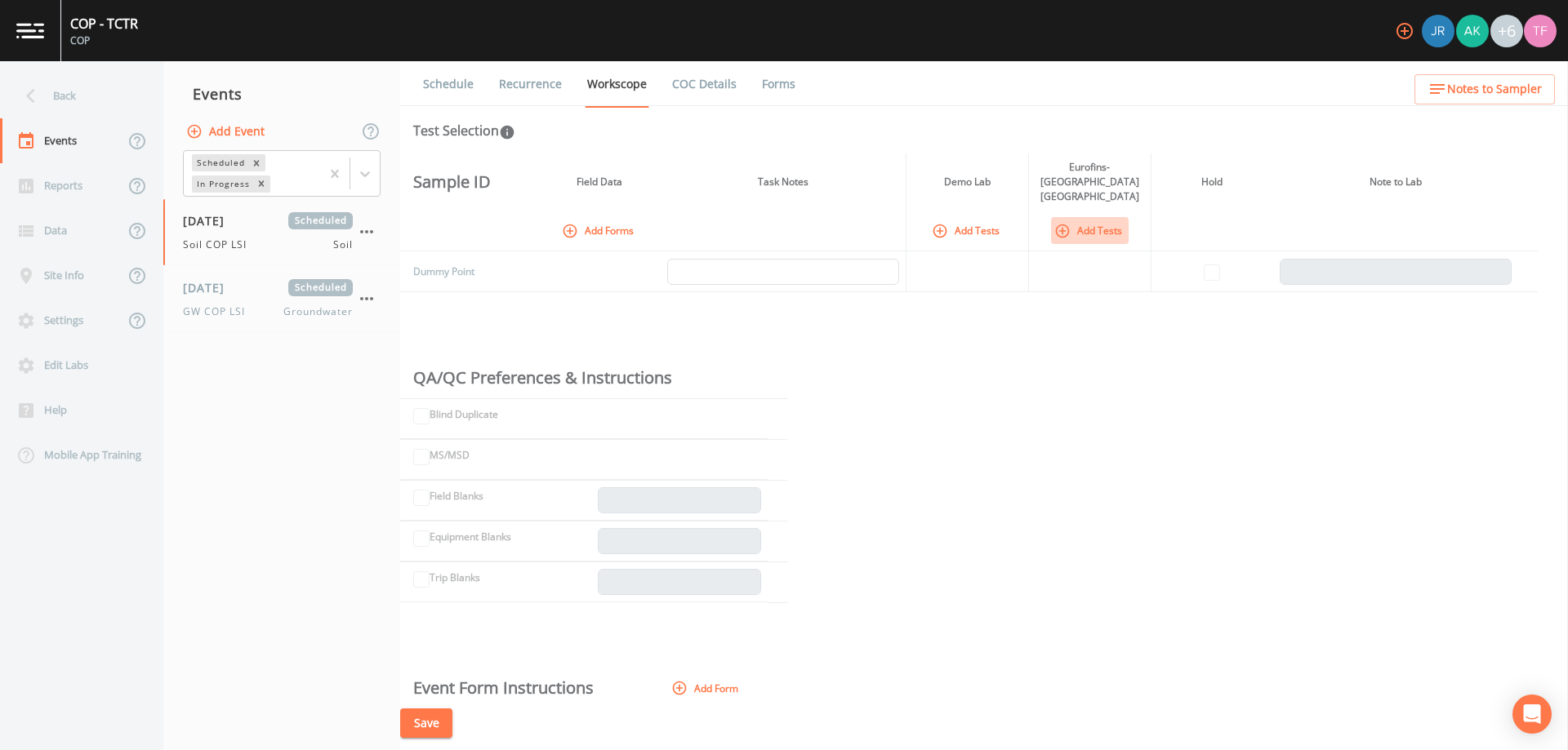
click at [1063, 223] on icon "button" at bounding box center [1062, 231] width 17 height 17
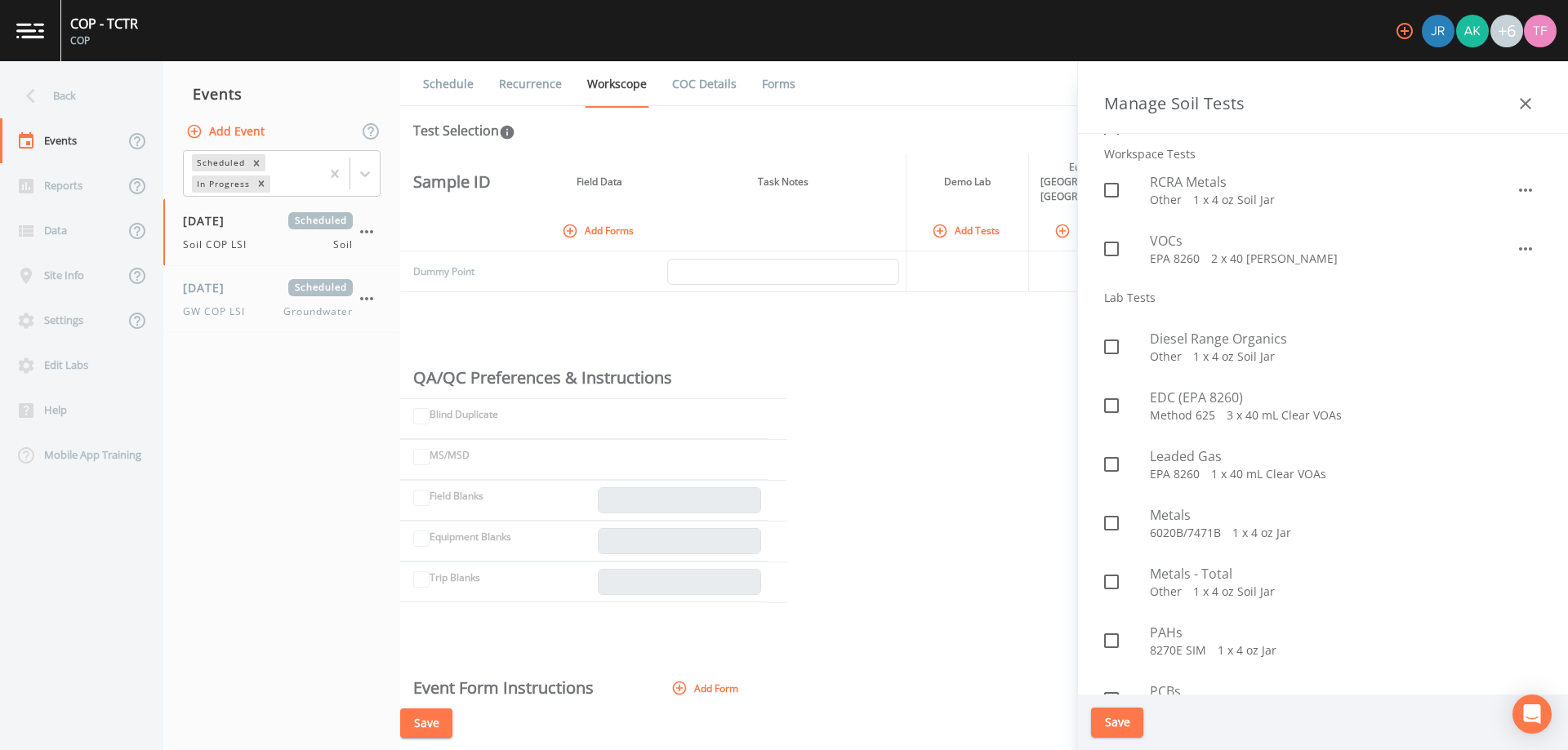
scroll to position [326, 0]
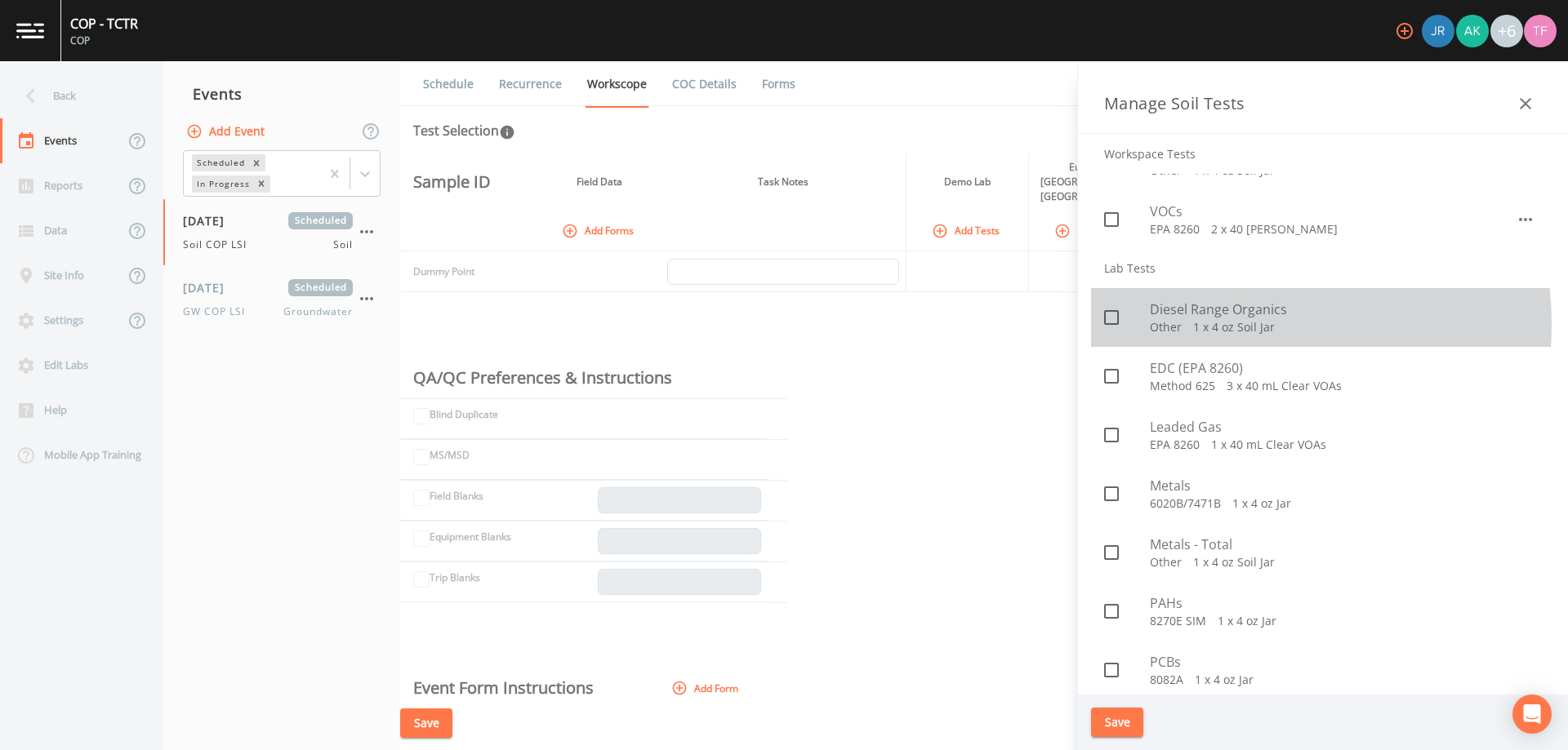
click at [1211, 325] on p "Other   1 x 4 oz Soil Jar" at bounding box center [1346, 327] width 392 height 17
checkbox input "true"
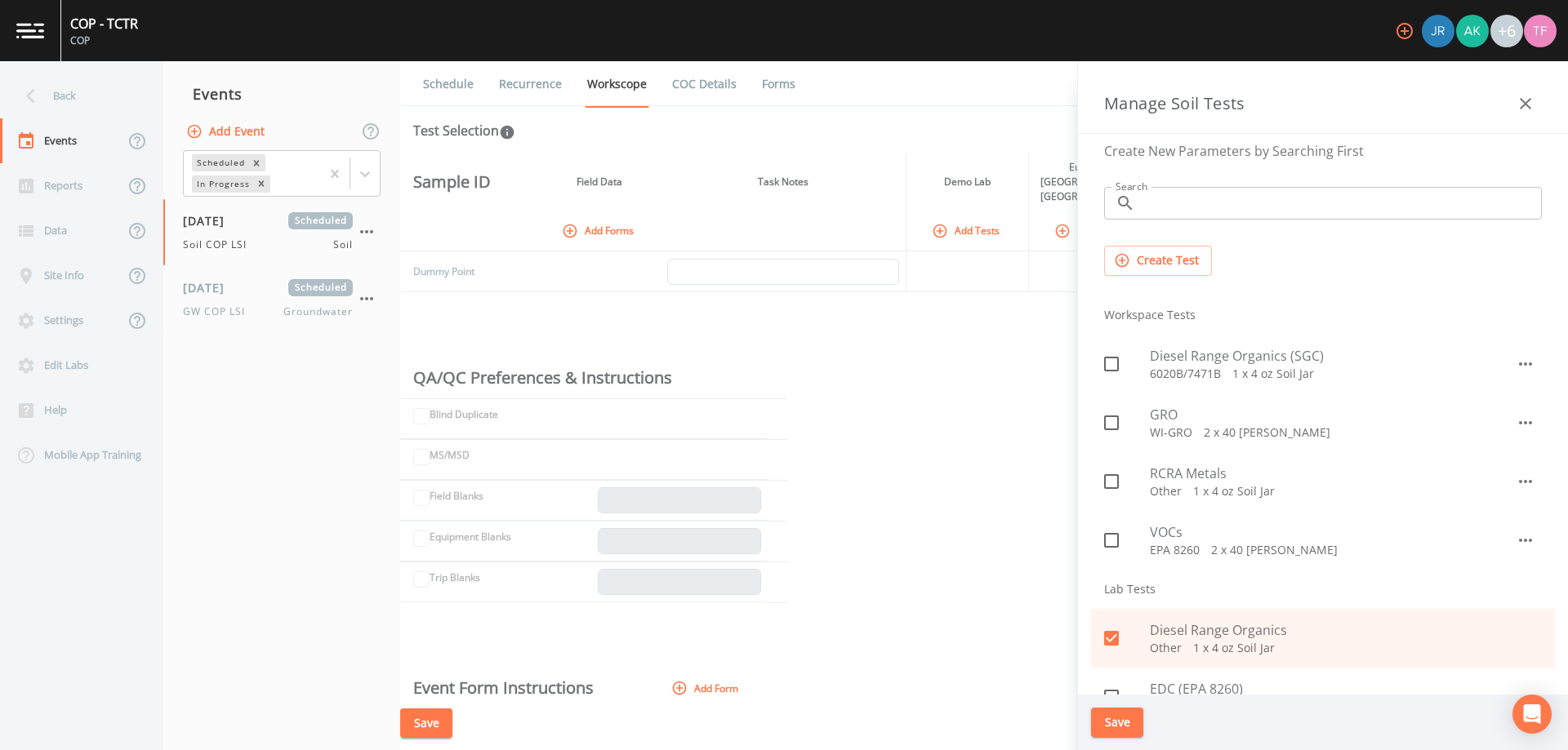
scroll to position [0, 0]
click at [1254, 206] on input "Search" at bounding box center [1342, 209] width 400 height 33
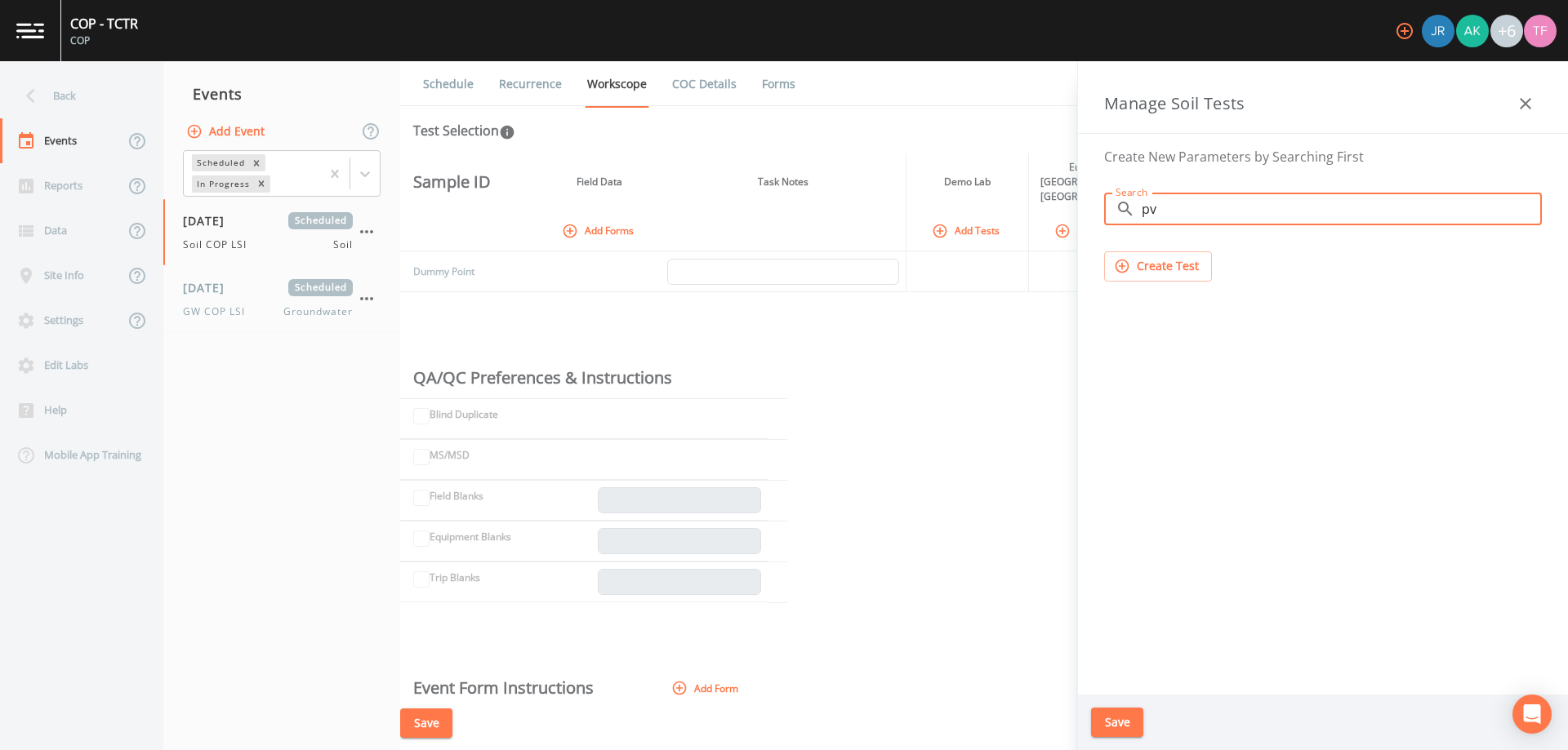
type input "p"
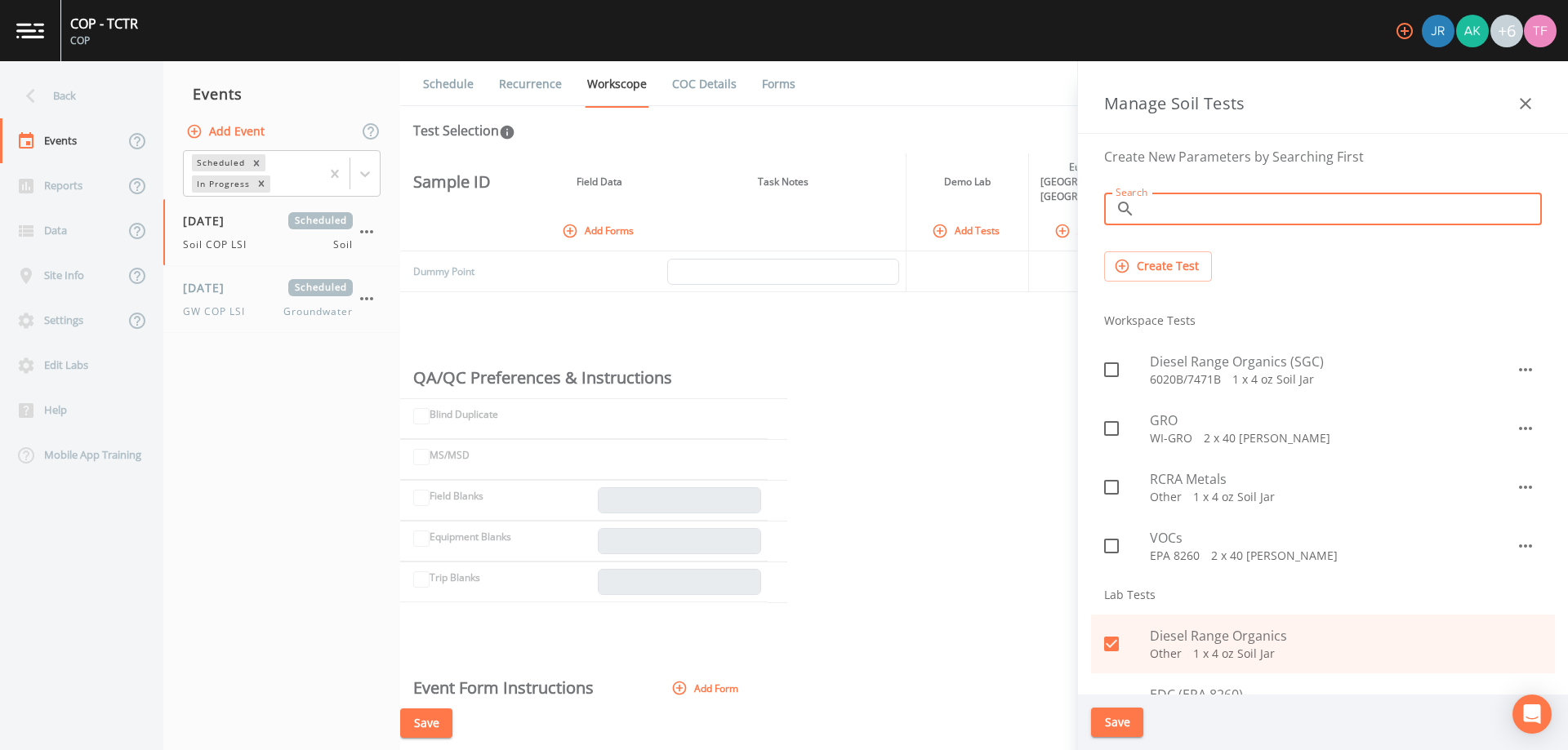
type input "P"
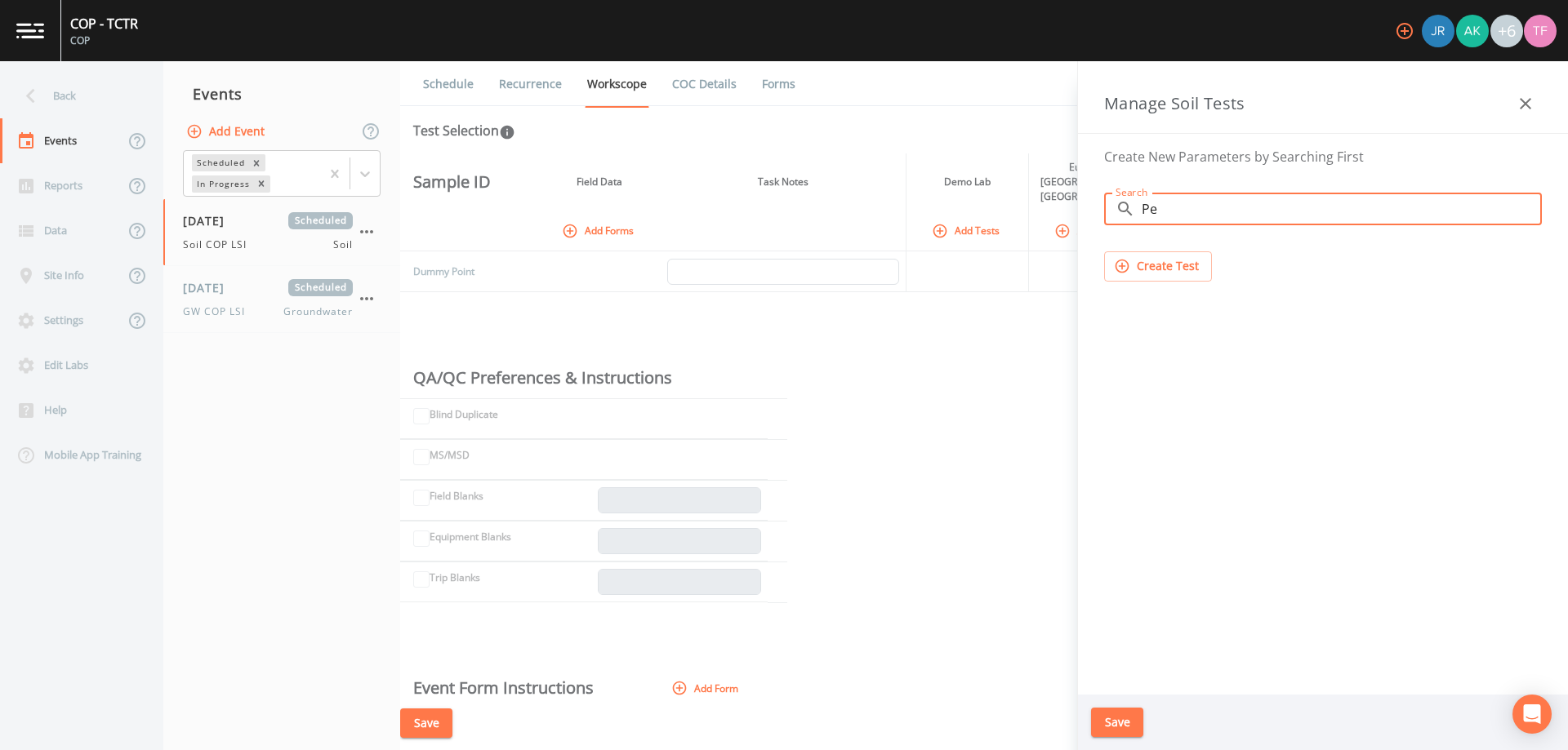
type input "P"
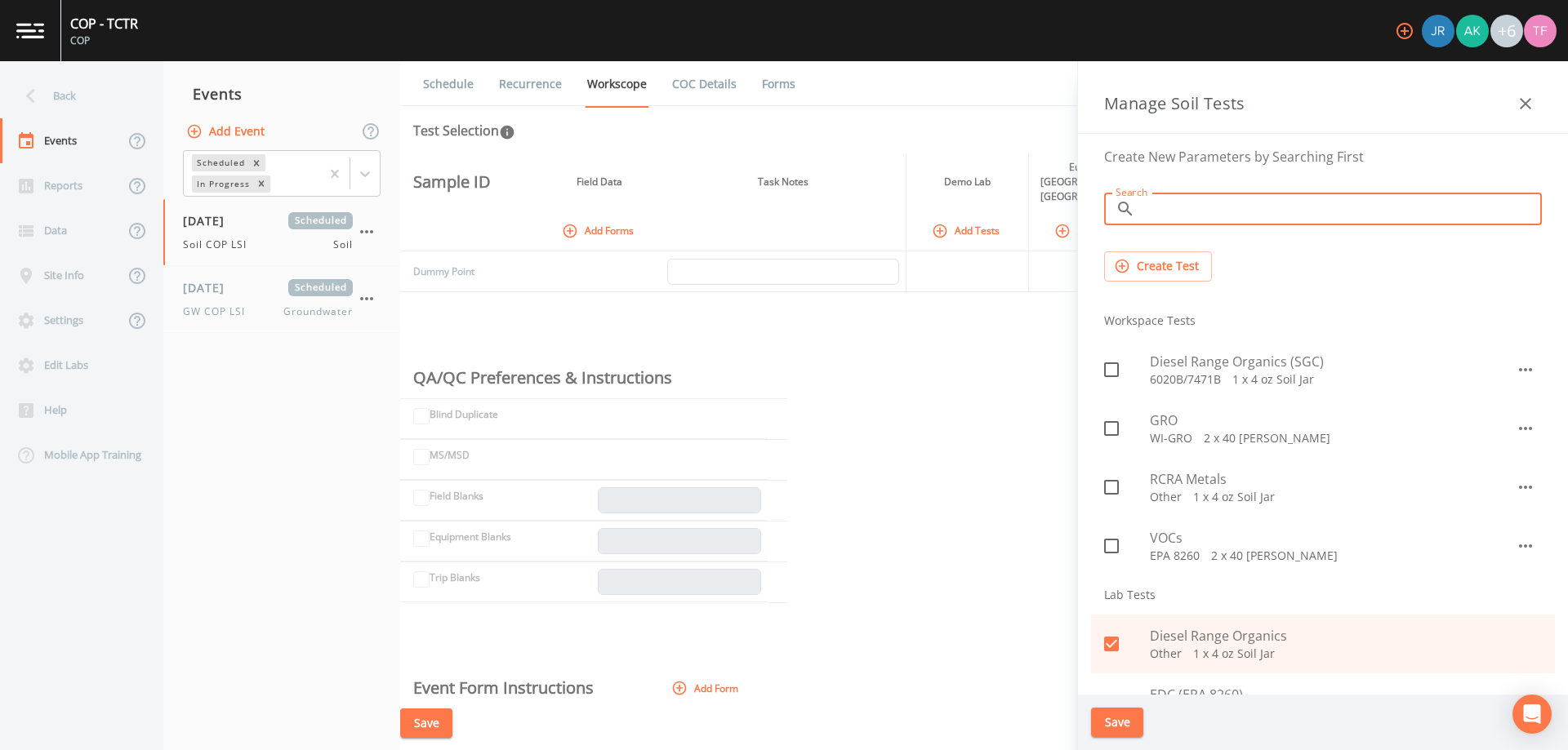
click at [1529, 105] on icon "button" at bounding box center [1525, 104] width 20 height 20
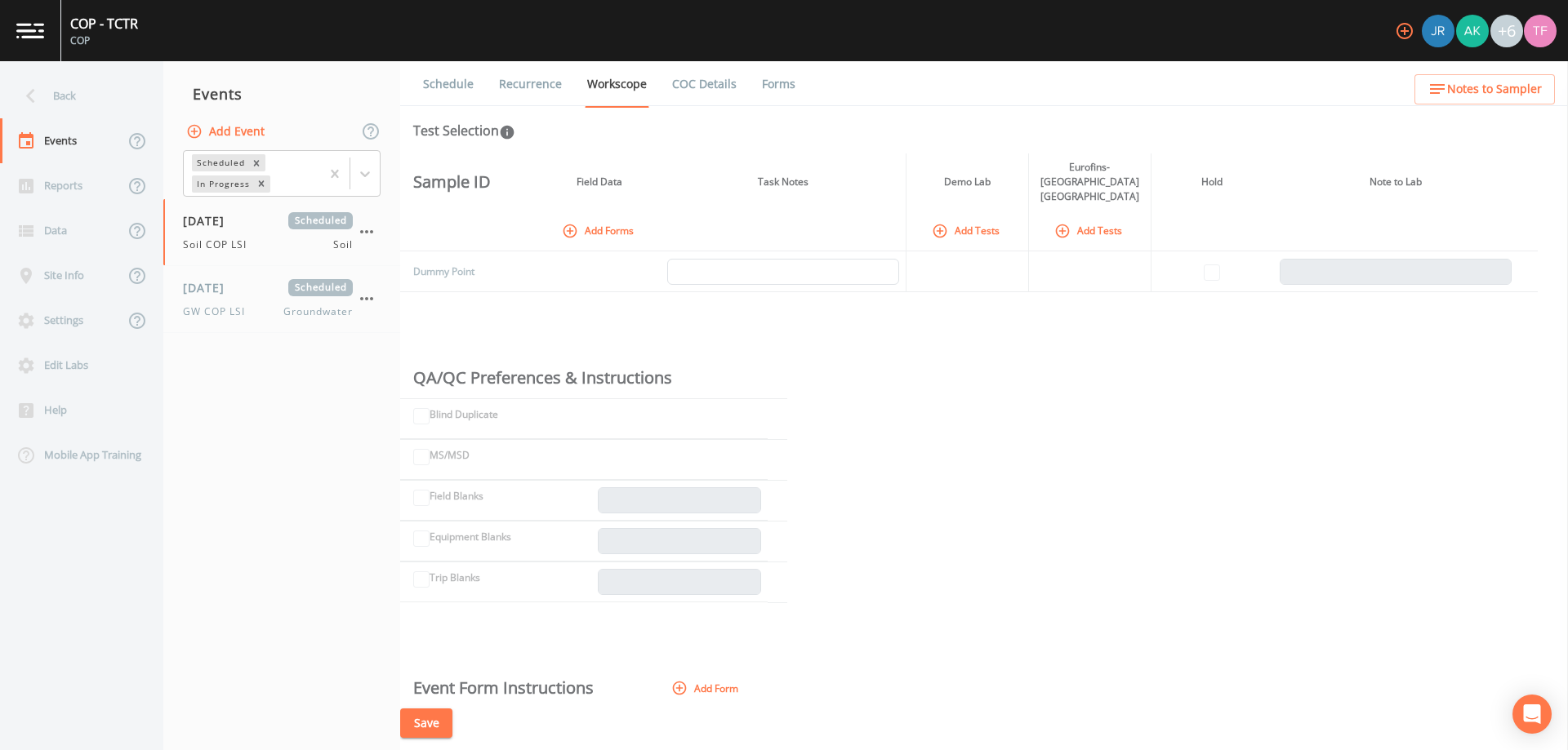
click at [974, 217] on button "Add Tests" at bounding box center [967, 230] width 78 height 27
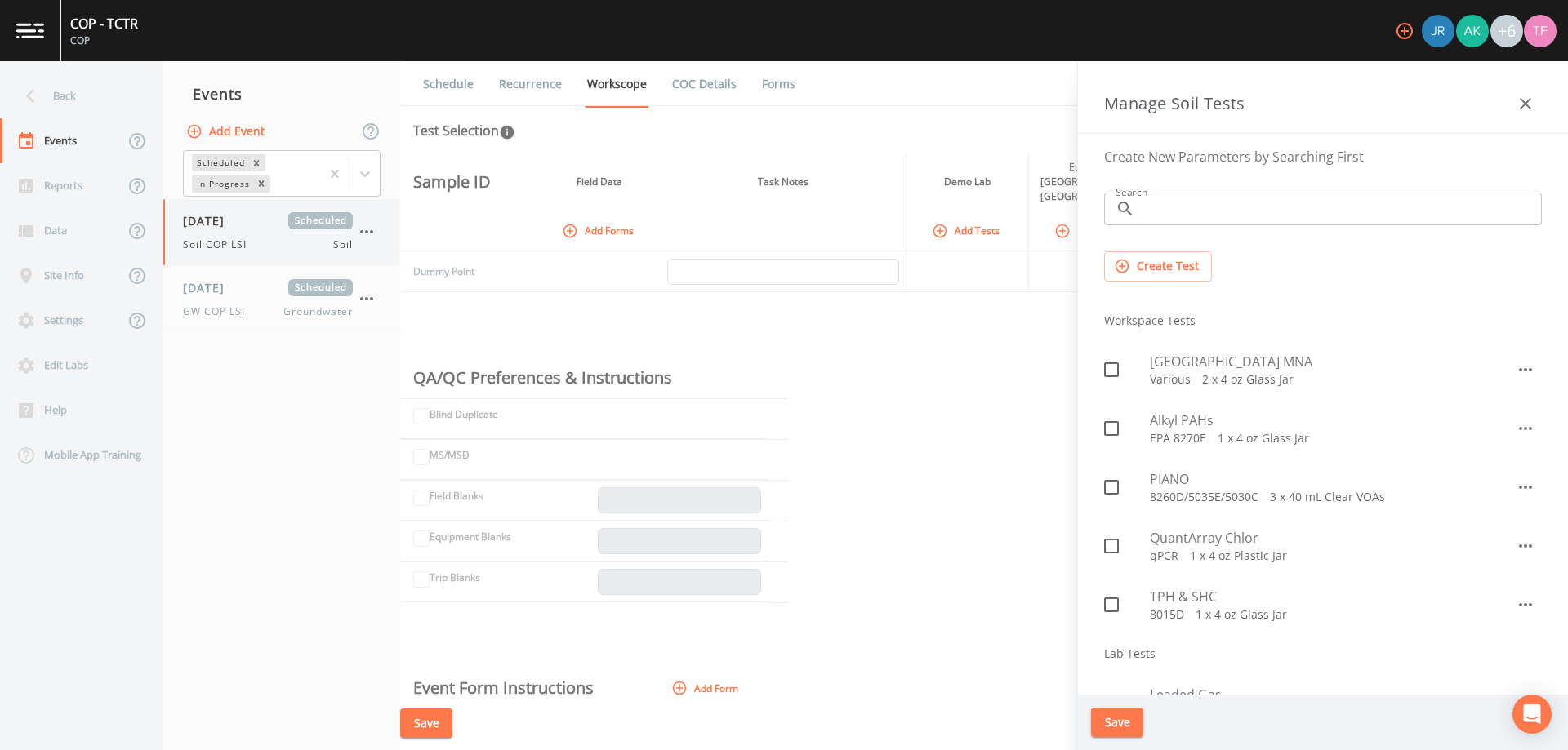
click at [236, 227] on span "[DATE]" at bounding box center [209, 221] width 53 height 17
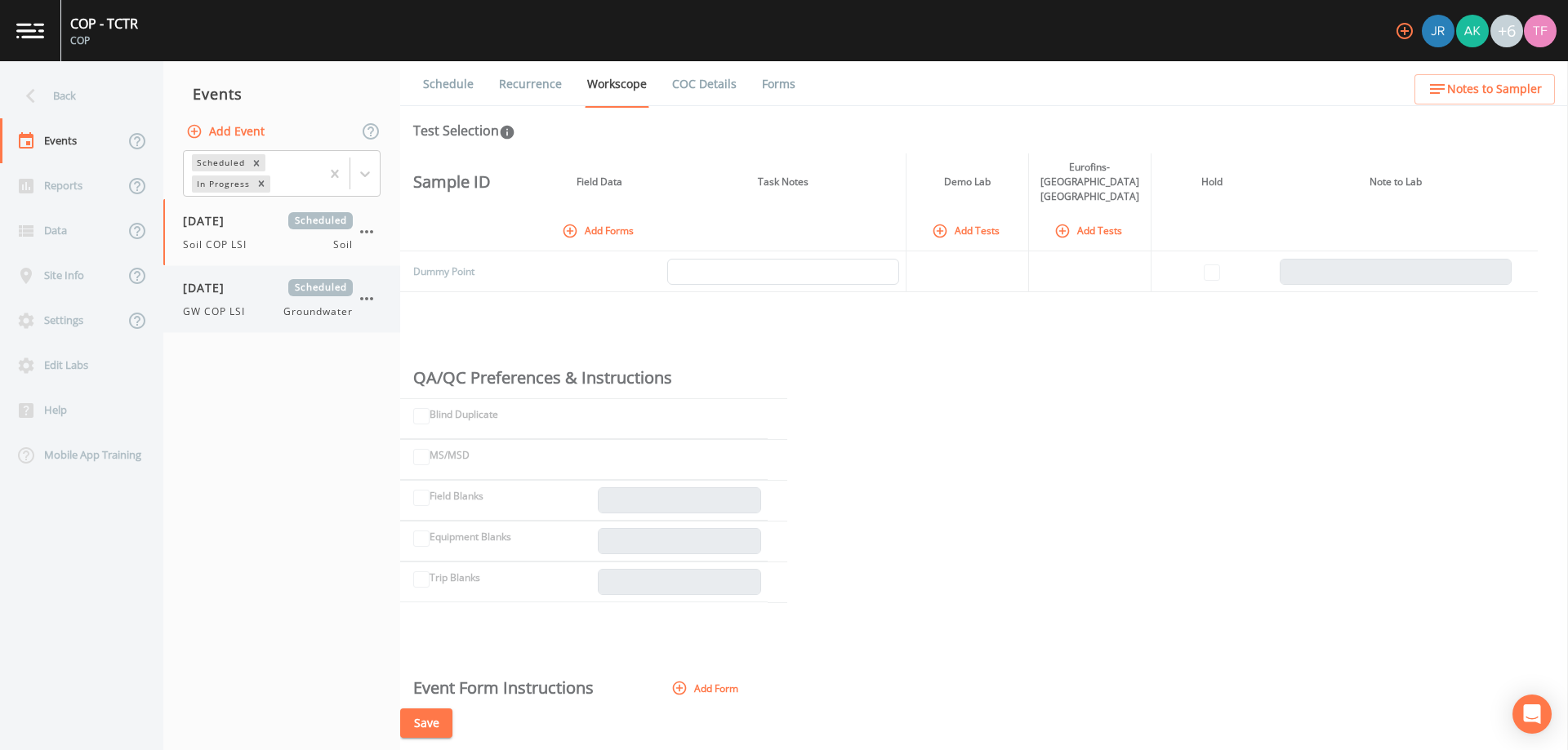
click at [240, 301] on div "[DATE] Scheduled GW COP LSI Groundwater" at bounding box center [268, 299] width 170 height 40
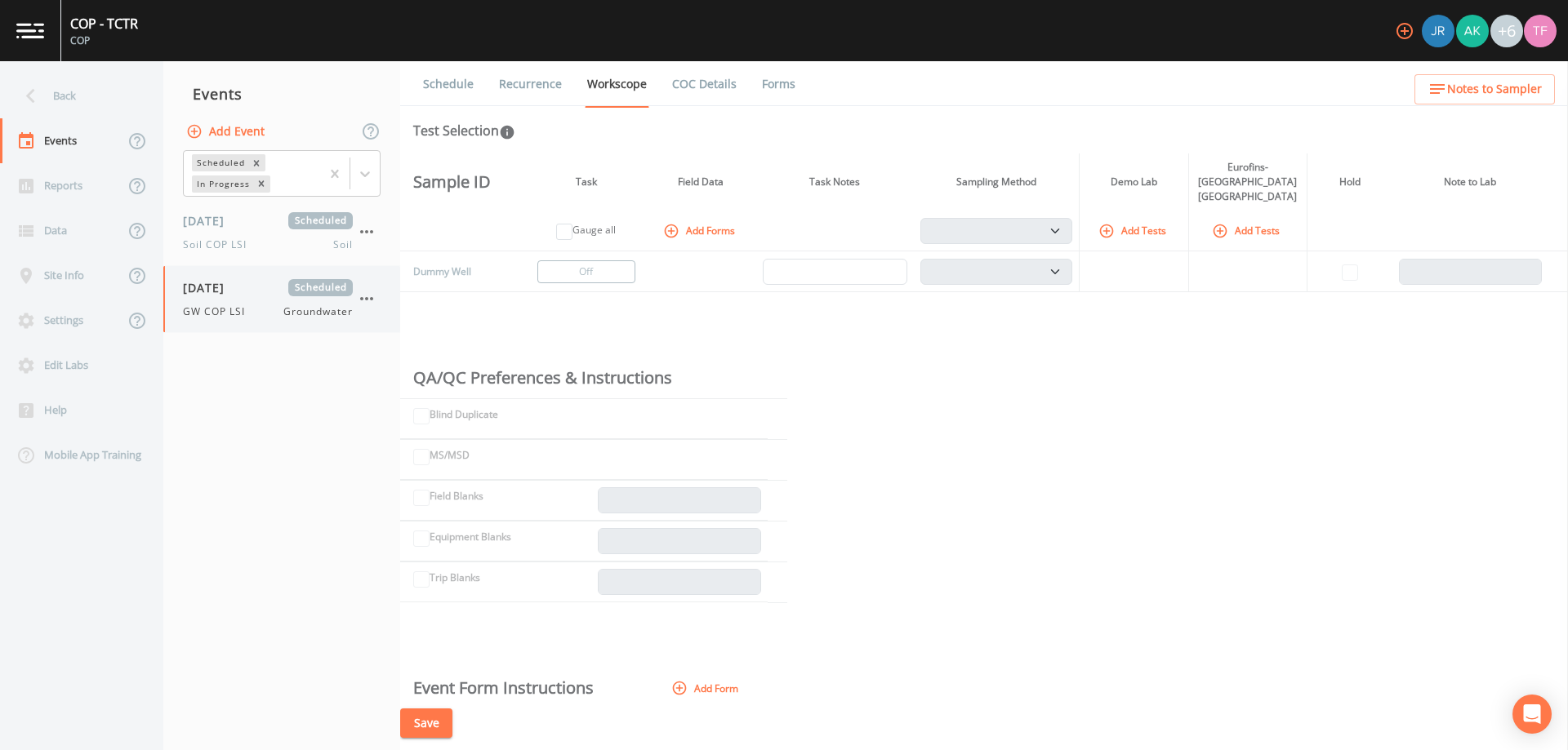
click at [263, 313] on div "GW COP LSI Groundwater" at bounding box center [268, 312] width 170 height 15
click at [61, 321] on div "Settings" at bounding box center [62, 320] width 124 height 45
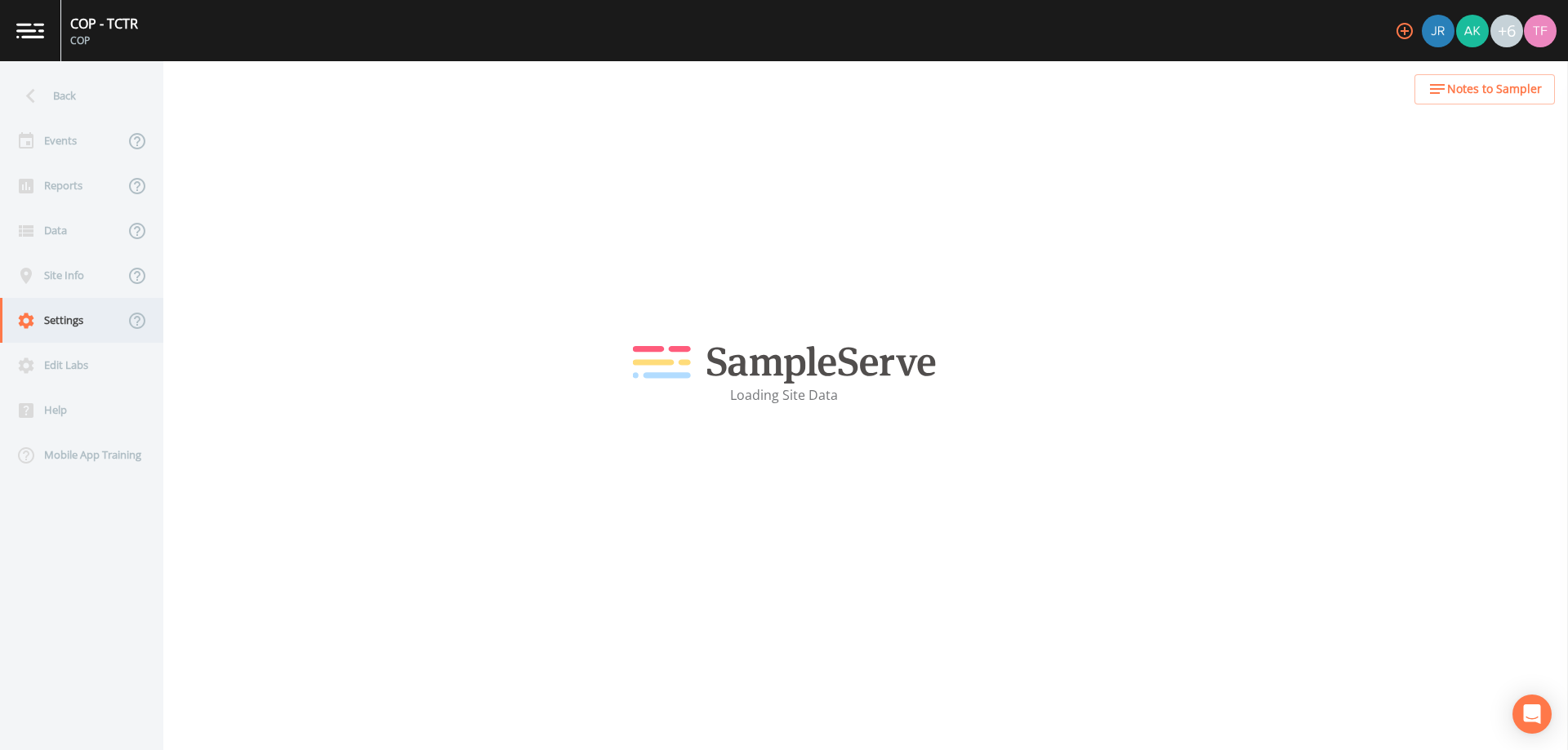
select select "2d7cff81-c4d8-4a74-8d84-d4957e4f44c3"
select select "[GEOGRAPHIC_DATA]"
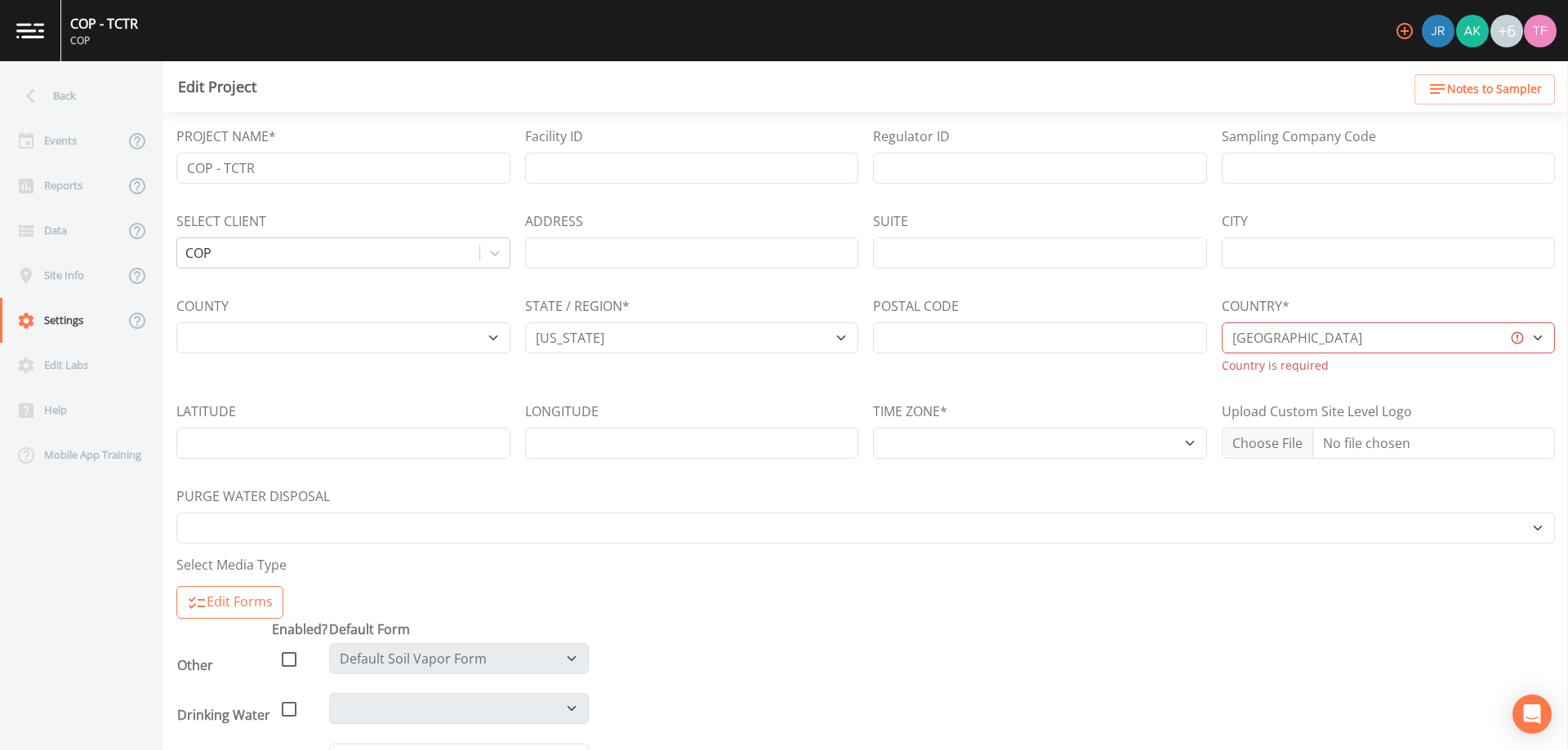
select select "US/Central"
select select "Pour on ground"
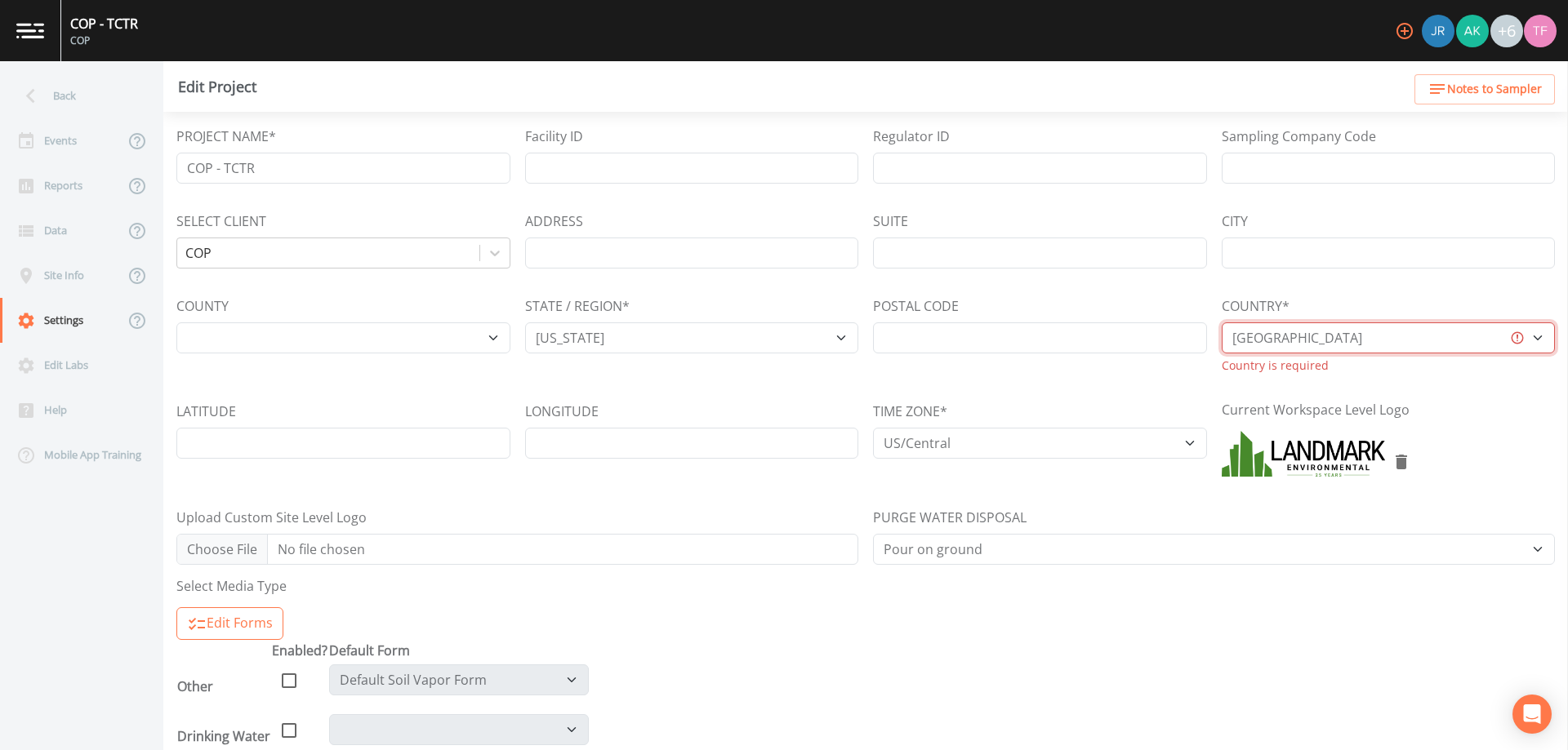
click at [1387, 341] on select "[GEOGRAPHIC_DATA] [GEOGRAPHIC_DATA] [GEOGRAPHIC_DATA] [GEOGRAPHIC_DATA] [GEOGRA…" at bounding box center [1389, 338] width 334 height 31
click at [1222, 322] on select "[GEOGRAPHIC_DATA] [GEOGRAPHIC_DATA] [GEOGRAPHIC_DATA] [GEOGRAPHIC_DATA] [GEOGRA…" at bounding box center [1389, 338] width 334 height 31
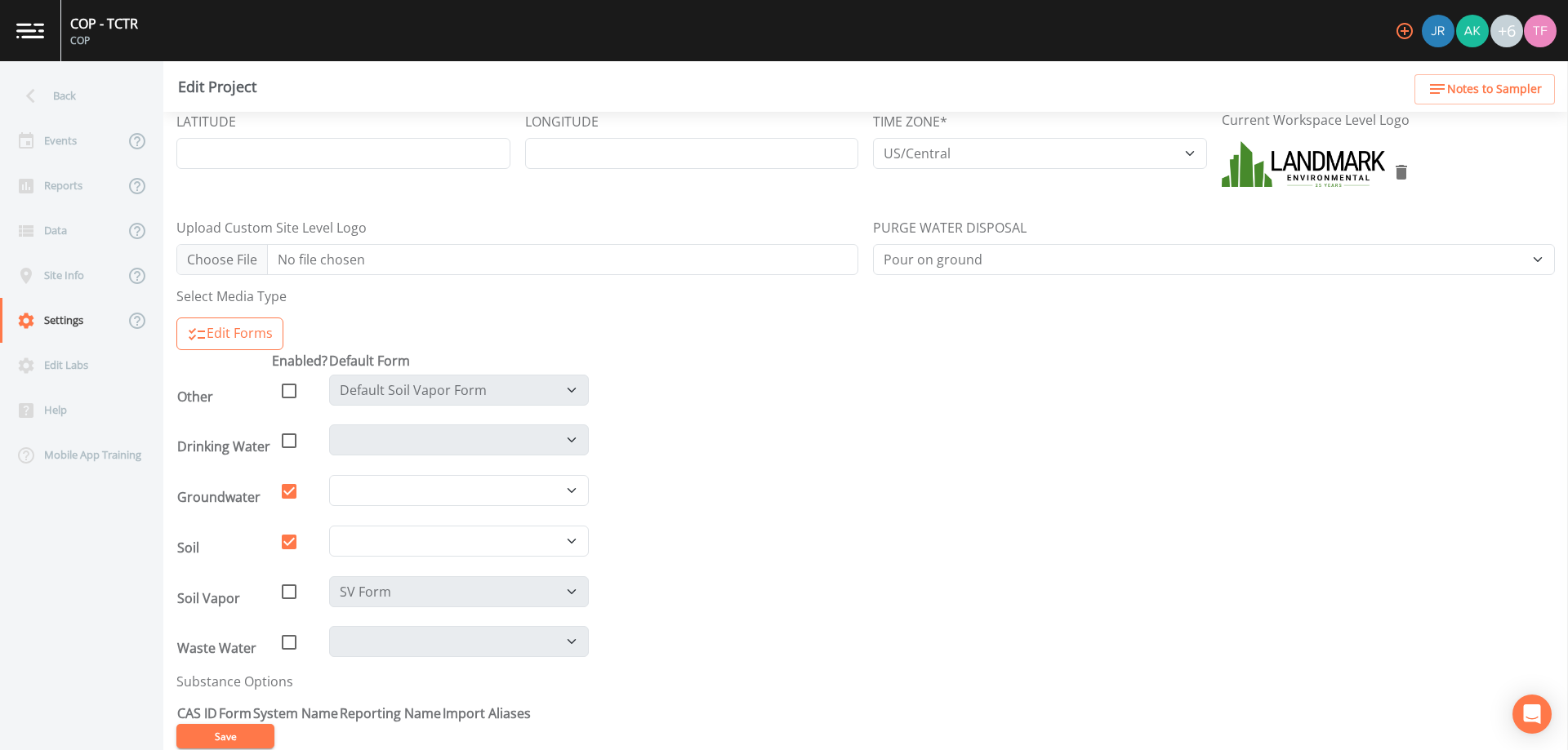
scroll to position [315, 0]
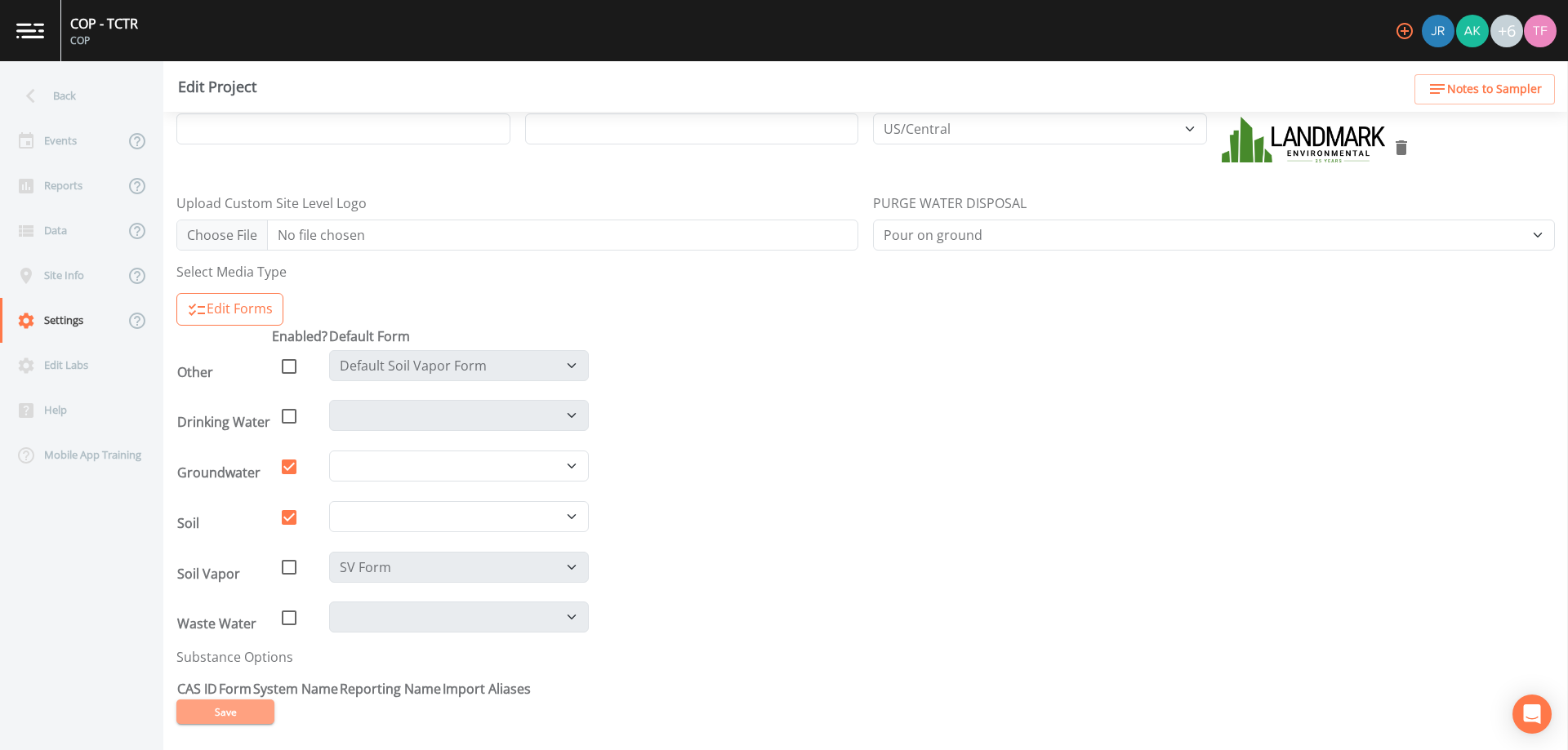
click at [191, 707] on button "Save" at bounding box center [225, 712] width 98 height 25
click at [84, 153] on div "Events" at bounding box center [62, 140] width 124 height 45
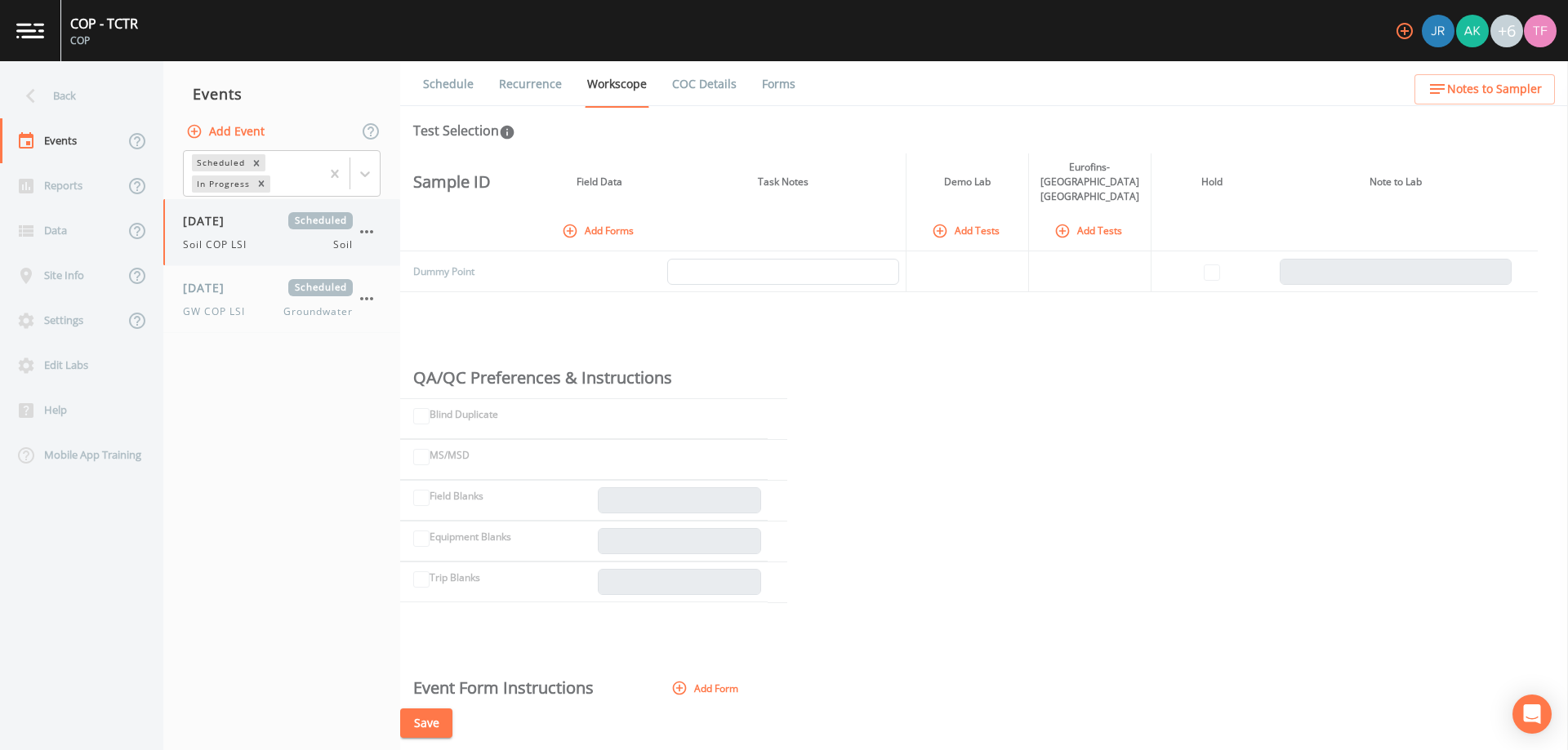
click at [239, 234] on div "[DATE] Scheduled Soil COP LSI Soil" at bounding box center [268, 232] width 170 height 40
click at [434, 87] on link "Schedule" at bounding box center [448, 83] width 55 height 45
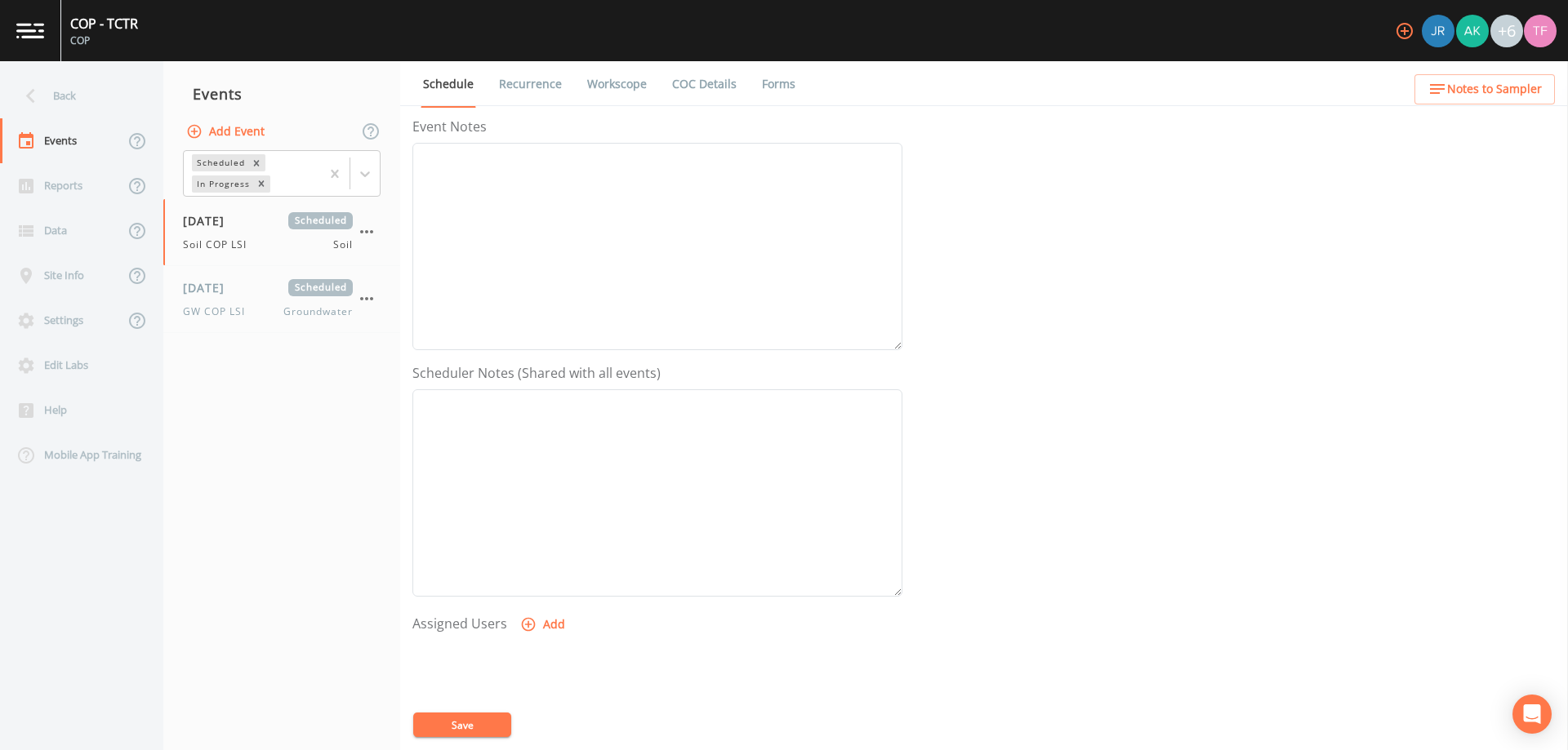
scroll to position [331, 0]
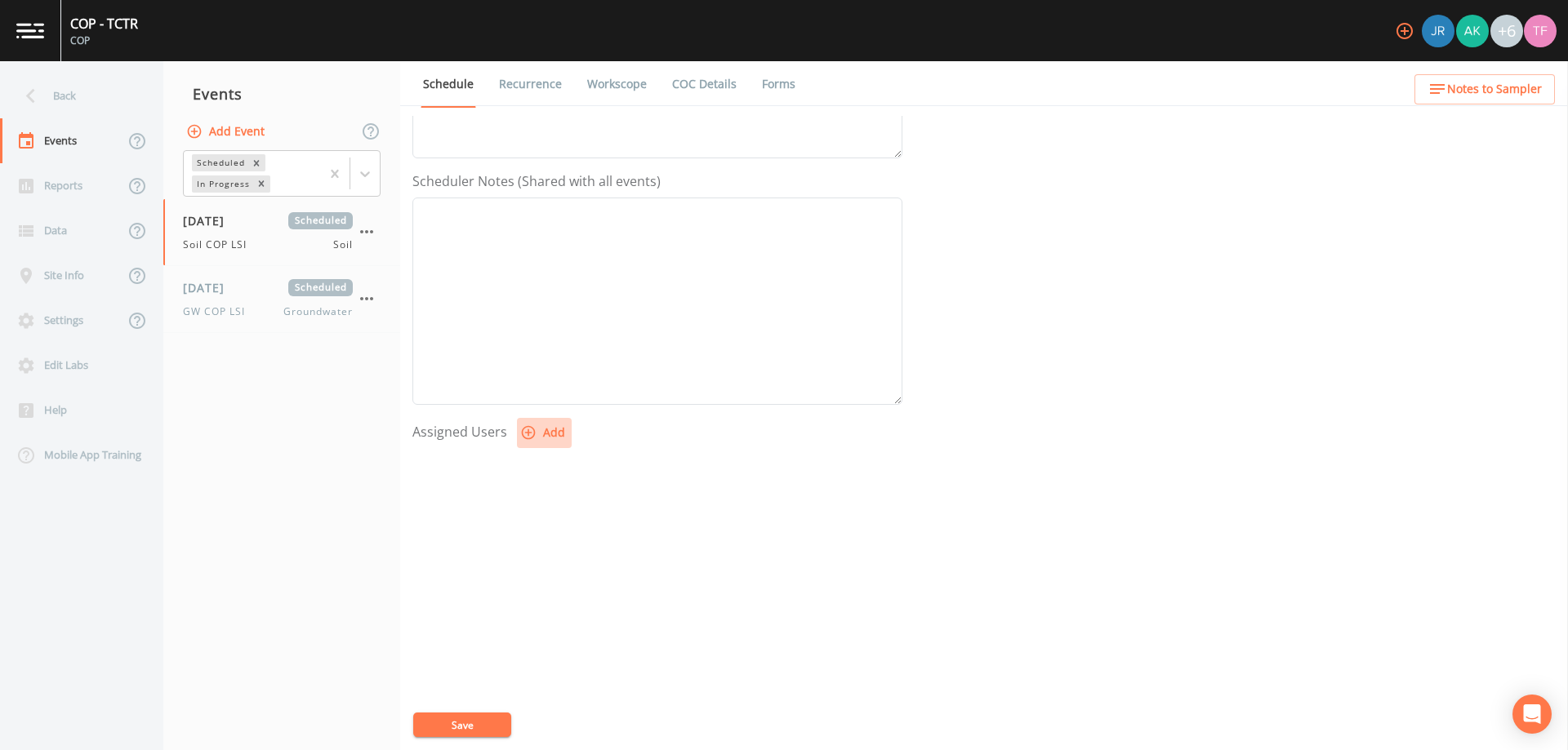
click at [523, 437] on icon "button" at bounding box center [529, 433] width 17 height 17
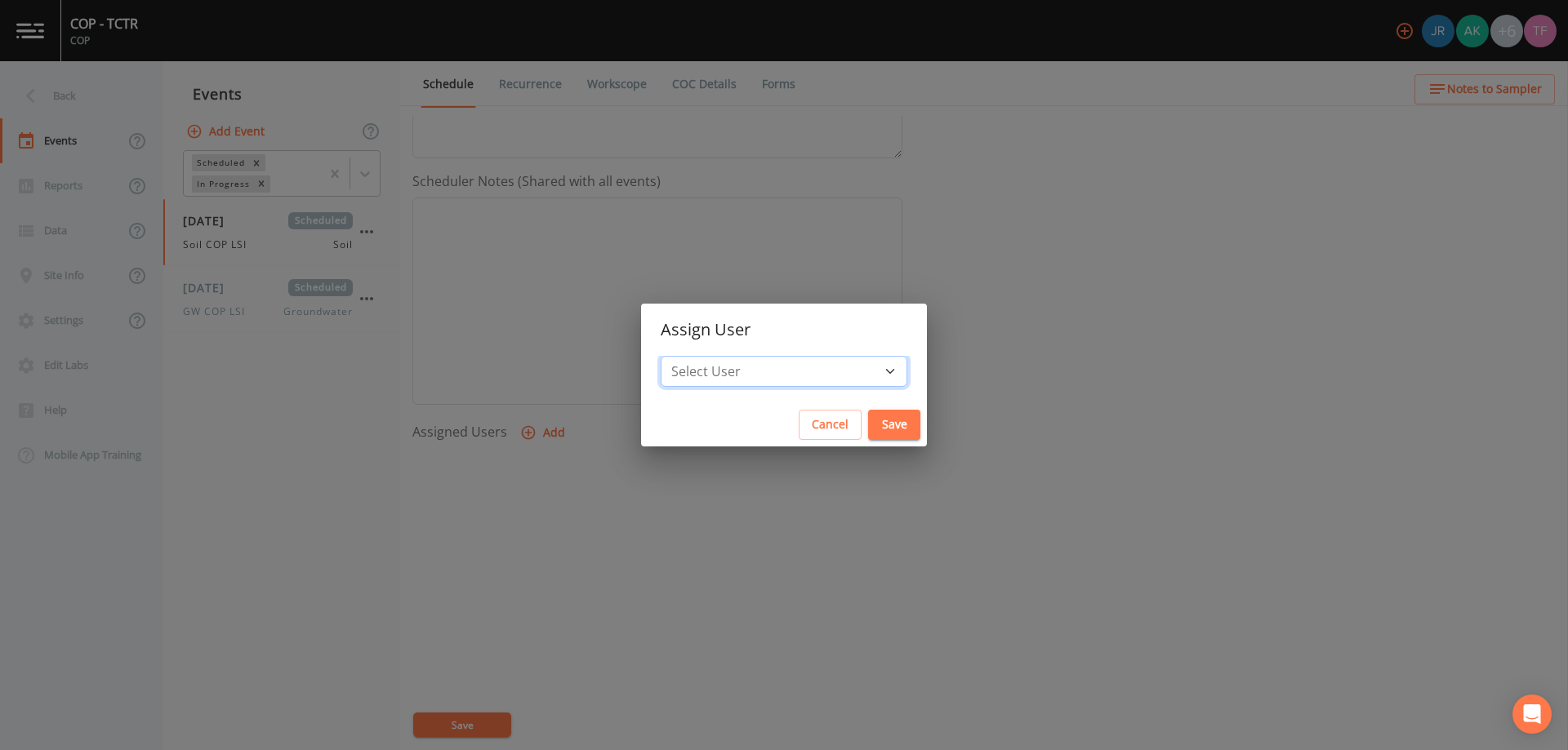
click at [759, 381] on select "Select User [PERSON_NAME] [PERSON_NAME] [PERSON_NAME] [PERSON_NAME] [PERSON_NAM…" at bounding box center [784, 372] width 246 height 31
select select "886e33b1-0d06-446e-82c9-4dccc31a895b"
click at [710, 356] on select "Select User [PERSON_NAME] [PERSON_NAME] [PERSON_NAME] [PERSON_NAME] [PERSON_NAM…" at bounding box center [784, 372] width 246 height 31
click at [868, 430] on button "Save" at bounding box center [894, 425] width 52 height 31
select select
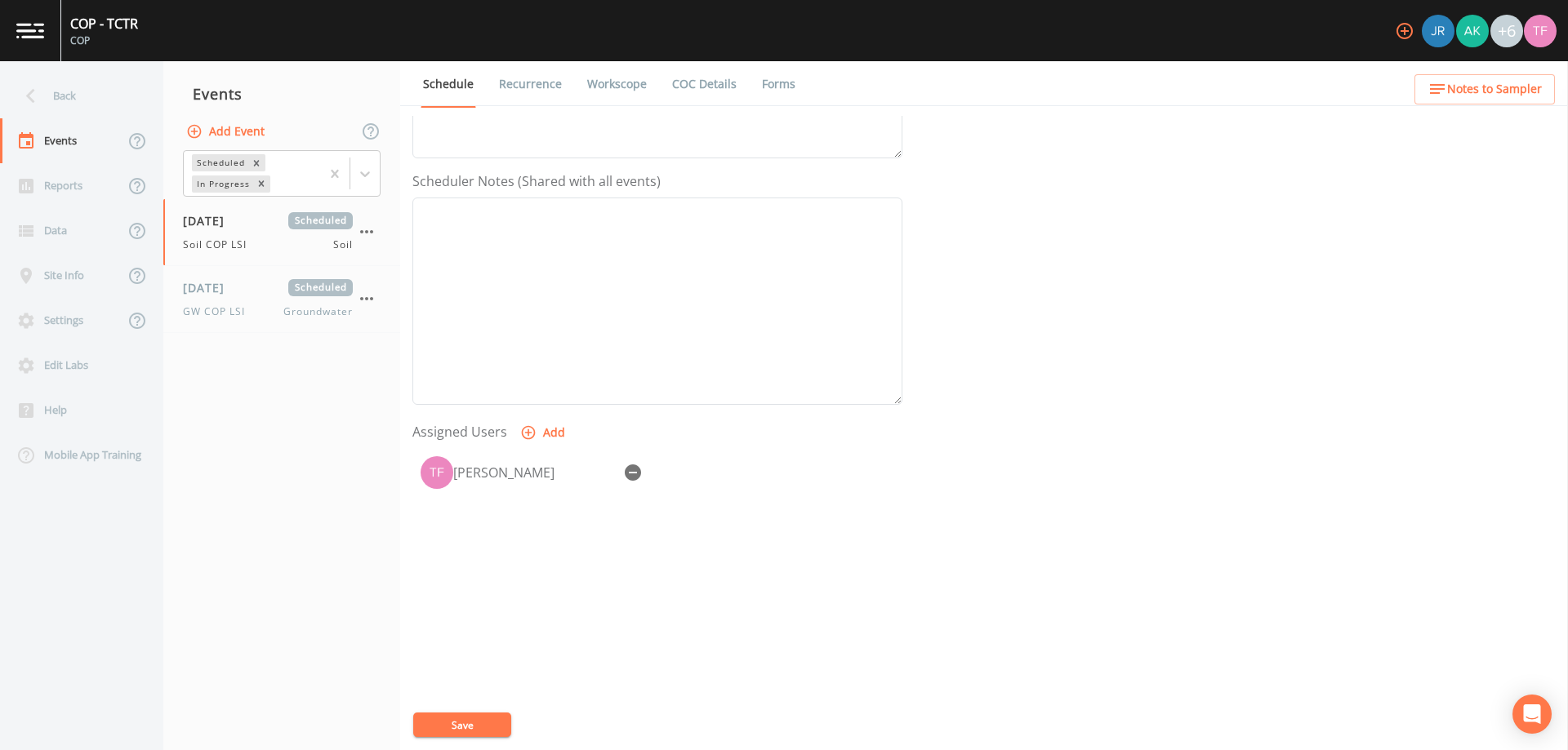
click at [477, 731] on button "Save" at bounding box center [462, 725] width 98 height 25
click at [260, 297] on div "[DATE] Scheduled GW COP LSI Groundwater" at bounding box center [268, 299] width 170 height 40
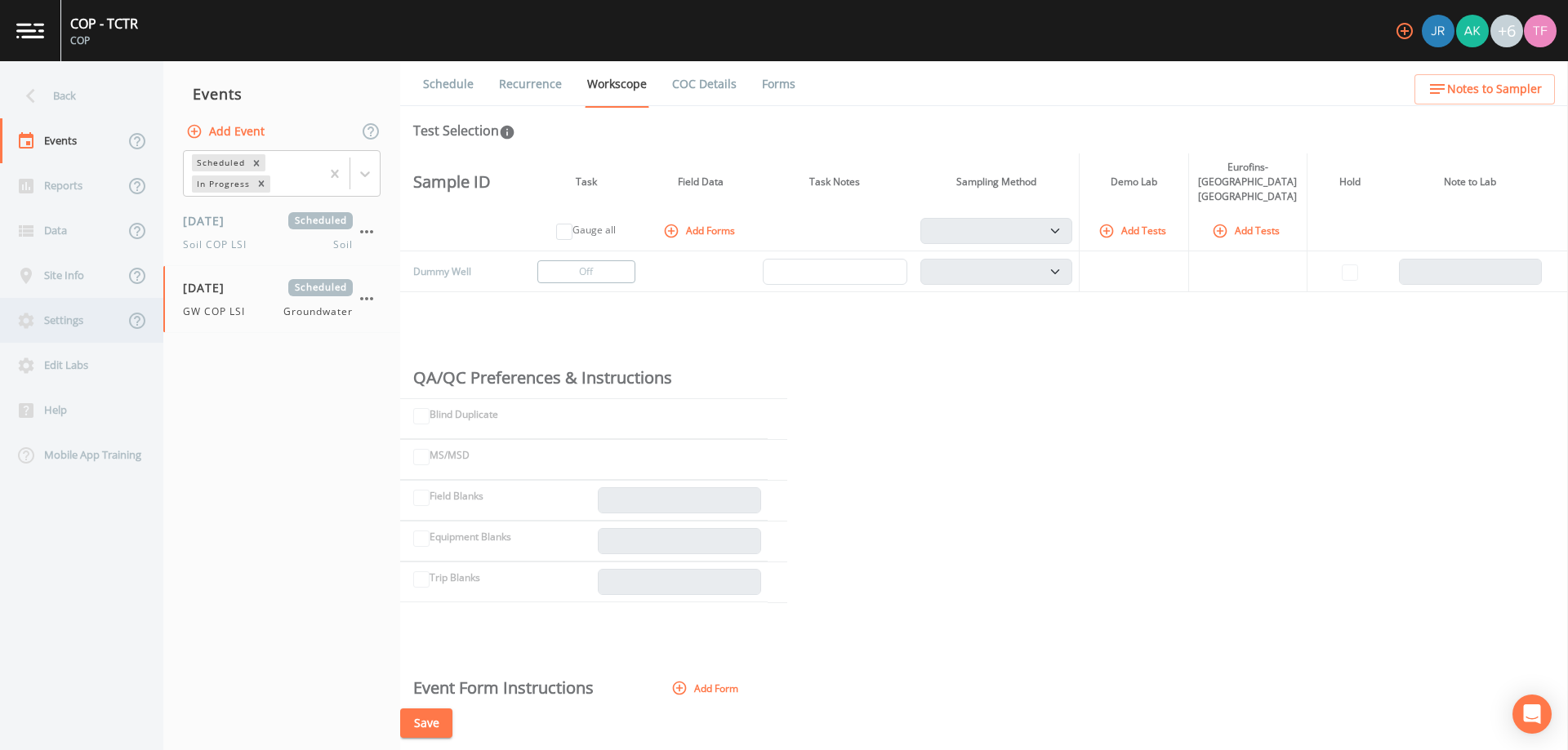
click at [72, 313] on div "Settings" at bounding box center [62, 320] width 124 height 45
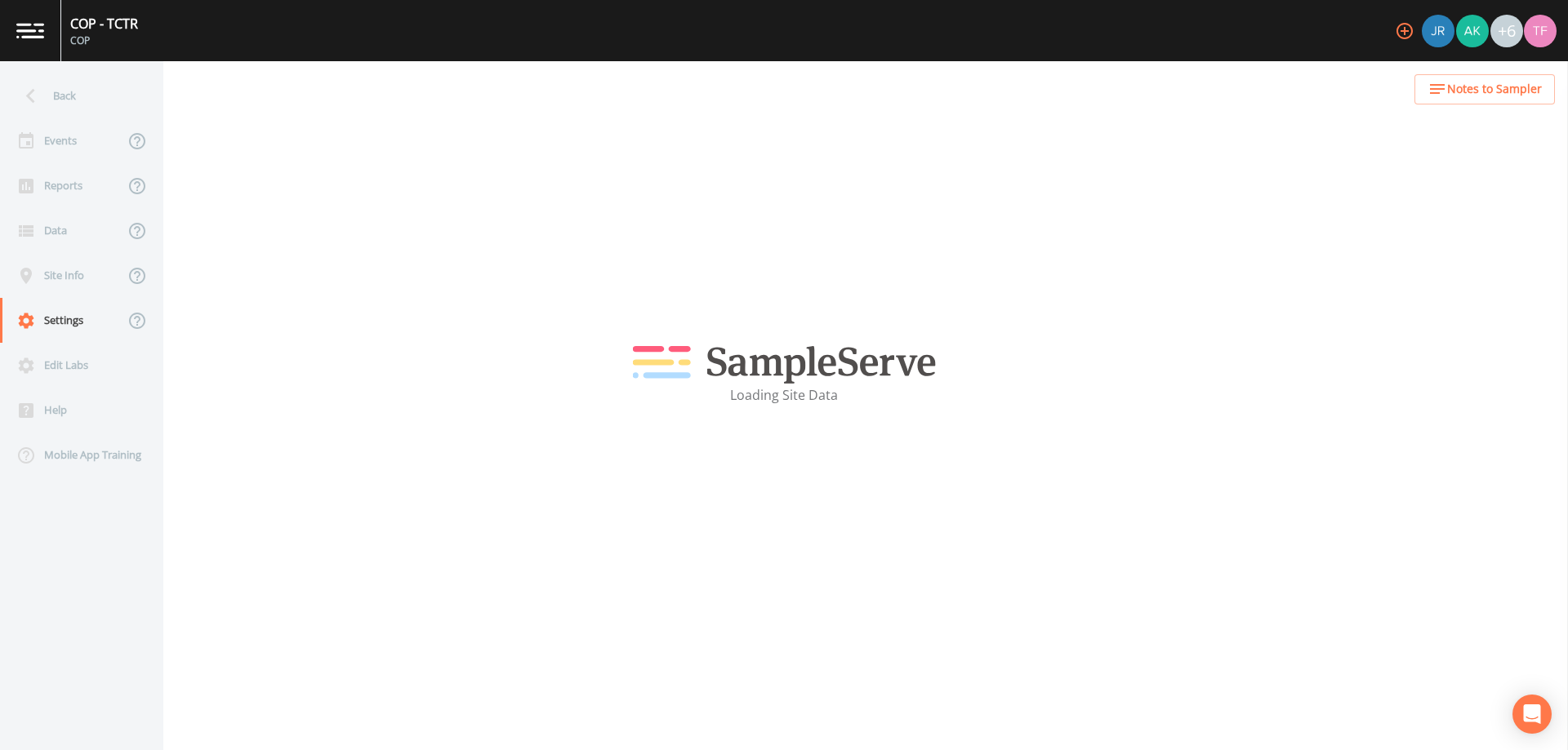
select select "2d7cff81-c4d8-4a74-8d84-d4957e4f44c3"
select select "[GEOGRAPHIC_DATA]"
select select "US/Central"
select select "Pour on ground"
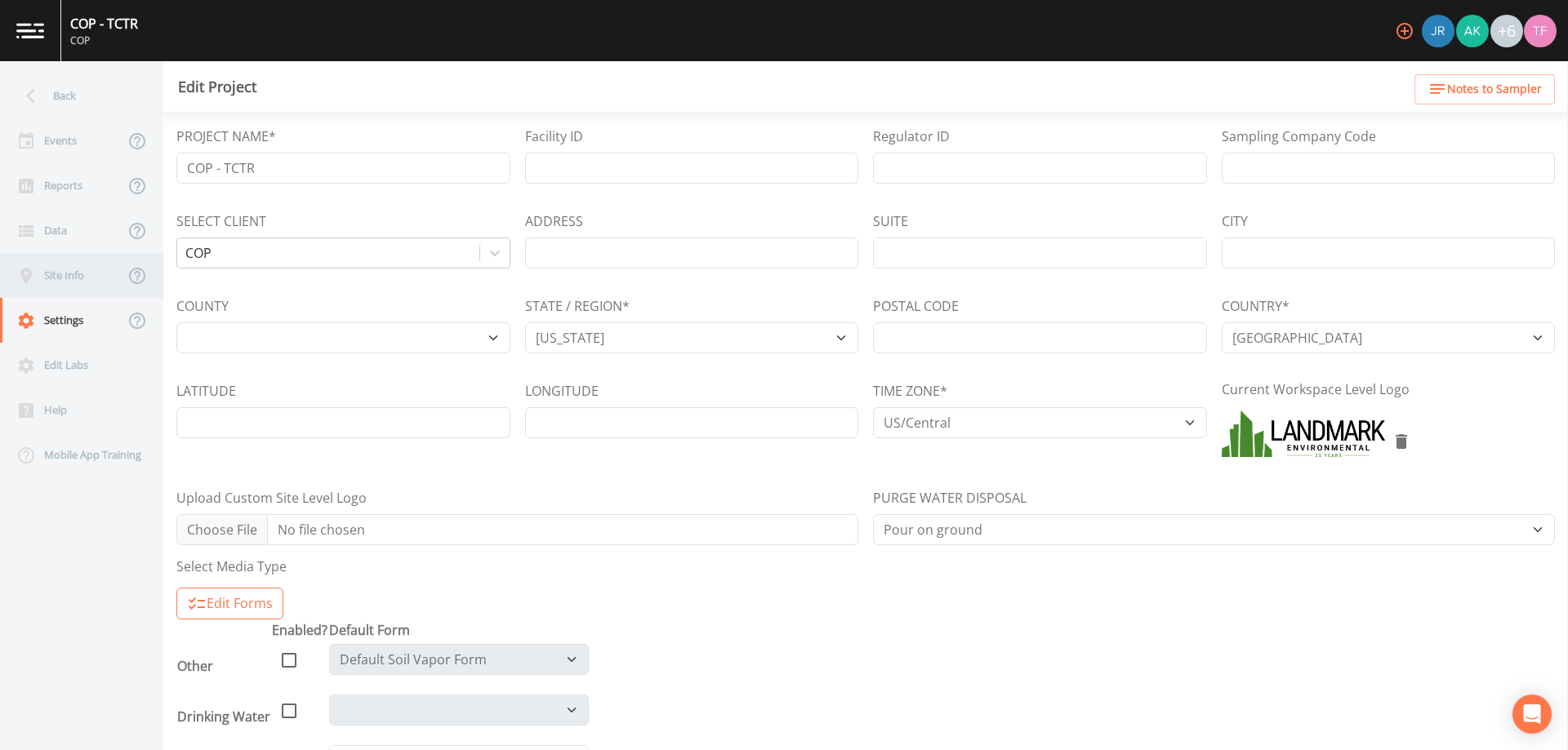
click at [15, 279] on div "Site Info" at bounding box center [62, 275] width 124 height 45
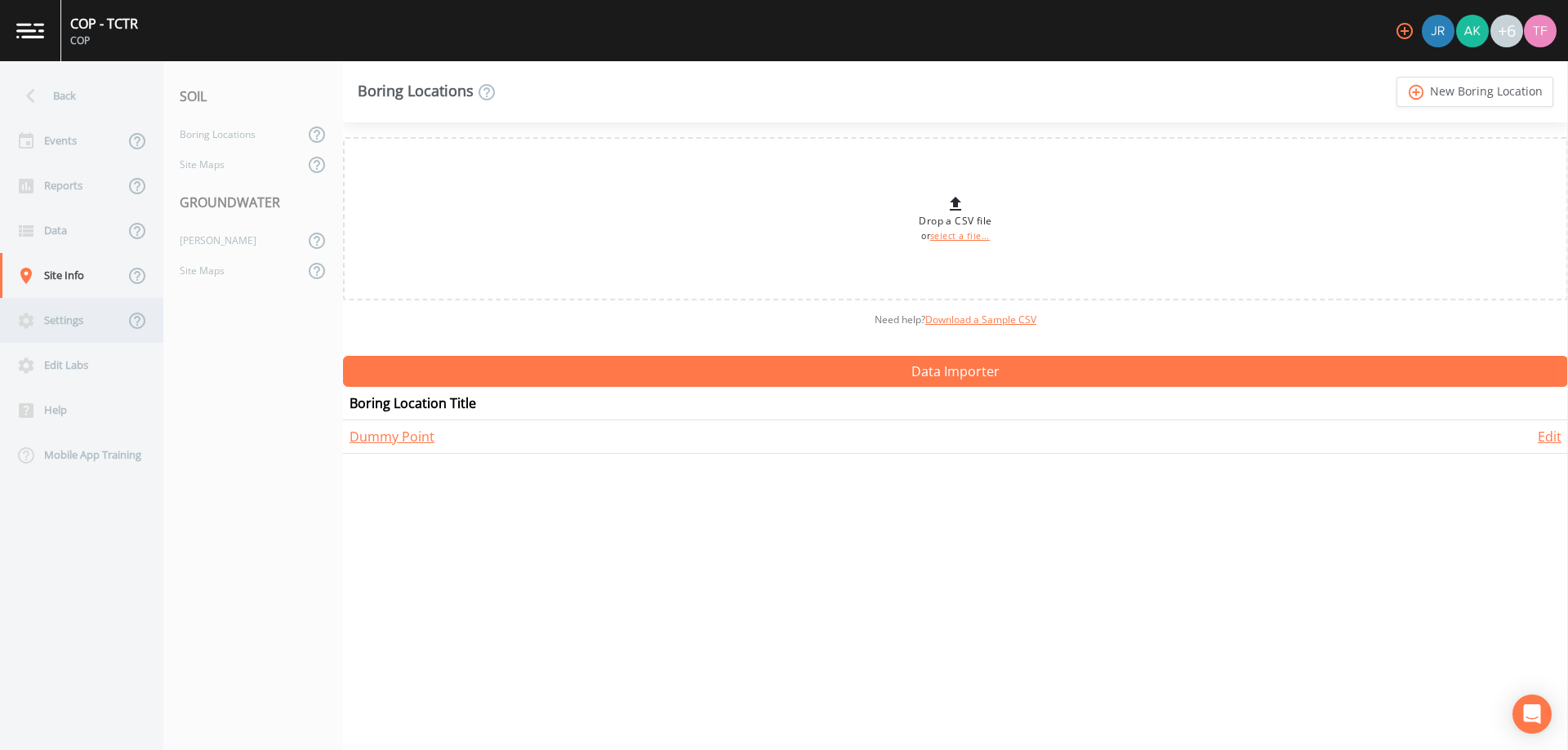
click at [43, 324] on div "Settings" at bounding box center [62, 320] width 124 height 45
select select "2d7cff81-c4d8-4a74-8d84-d4957e4f44c3"
select select "[GEOGRAPHIC_DATA]"
select select "US/Central"
select select "Pour on ground"
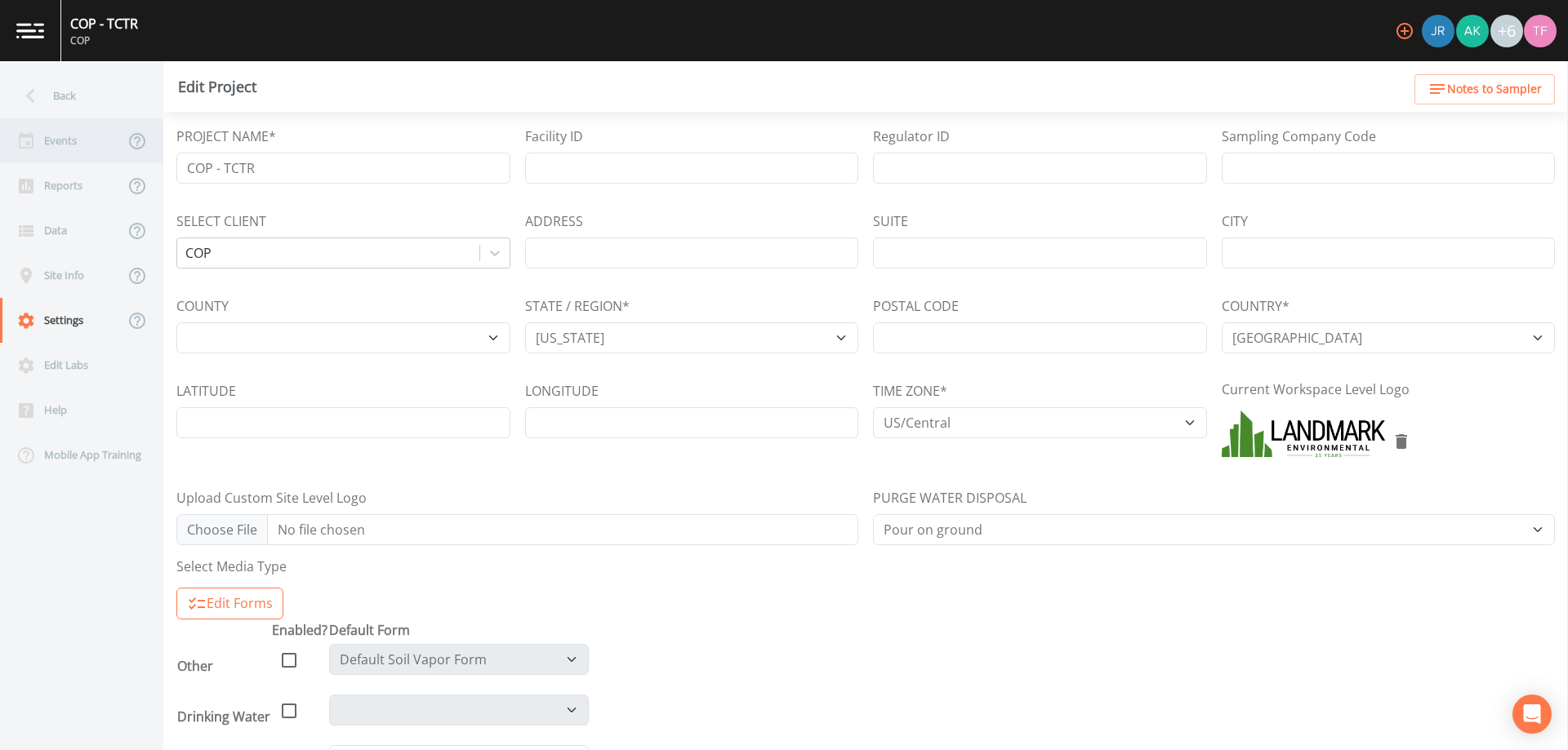
click at [50, 144] on div "Events" at bounding box center [62, 140] width 124 height 45
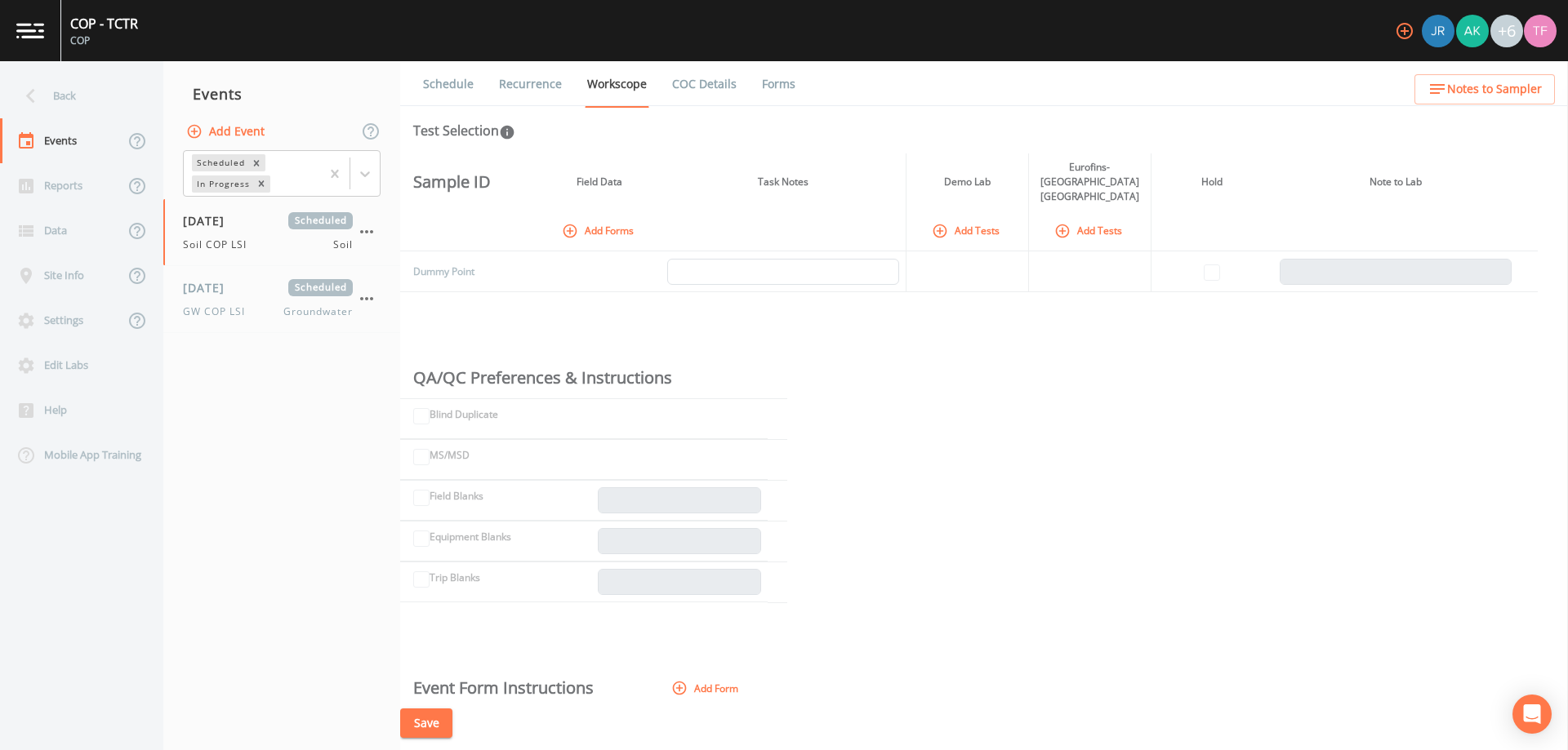
scroll to position [100, 0]
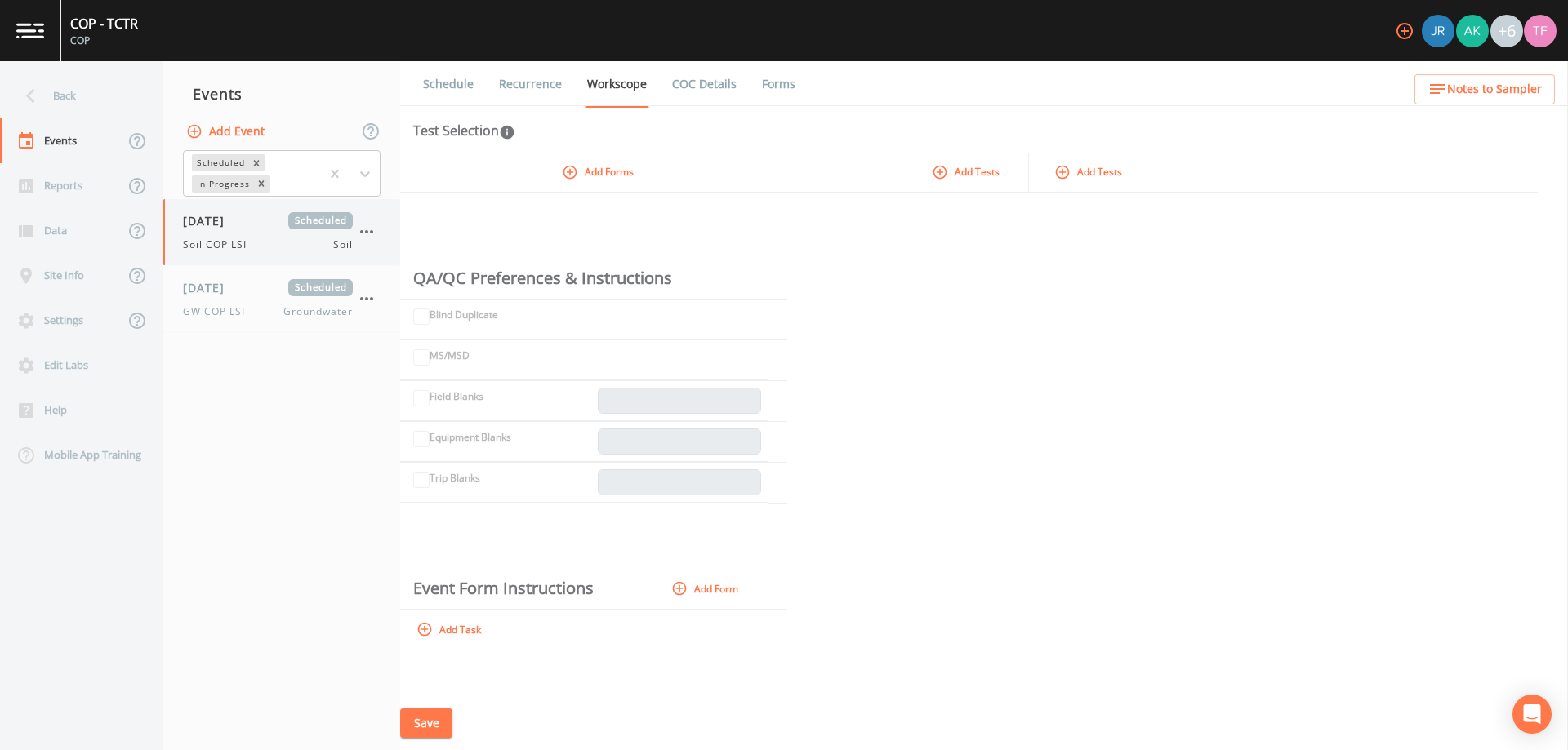
click at [222, 231] on div "[DATE] Scheduled Soil COP LSI Soil" at bounding box center [268, 232] width 170 height 40
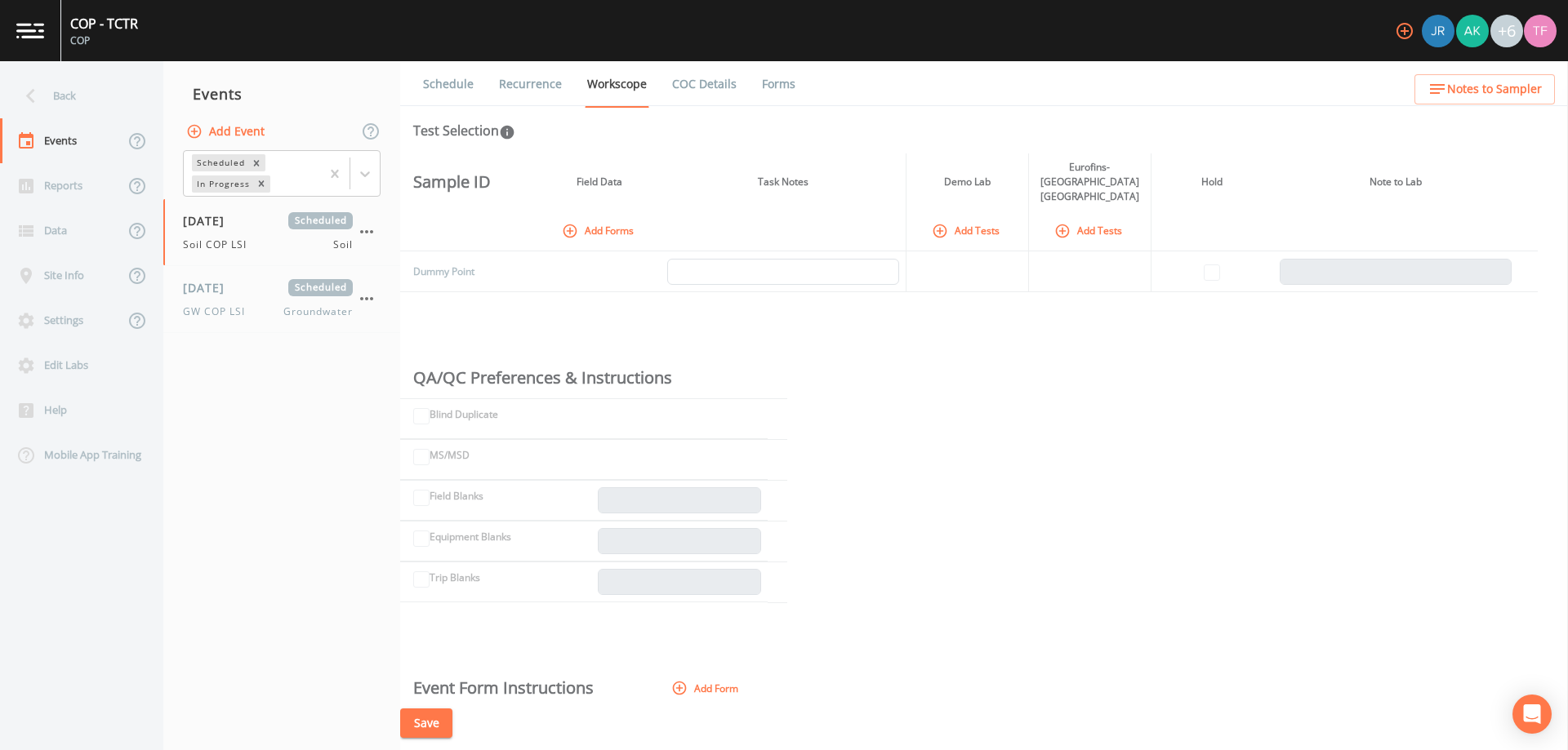
click at [440, 96] on link "Schedule" at bounding box center [448, 83] width 55 height 45
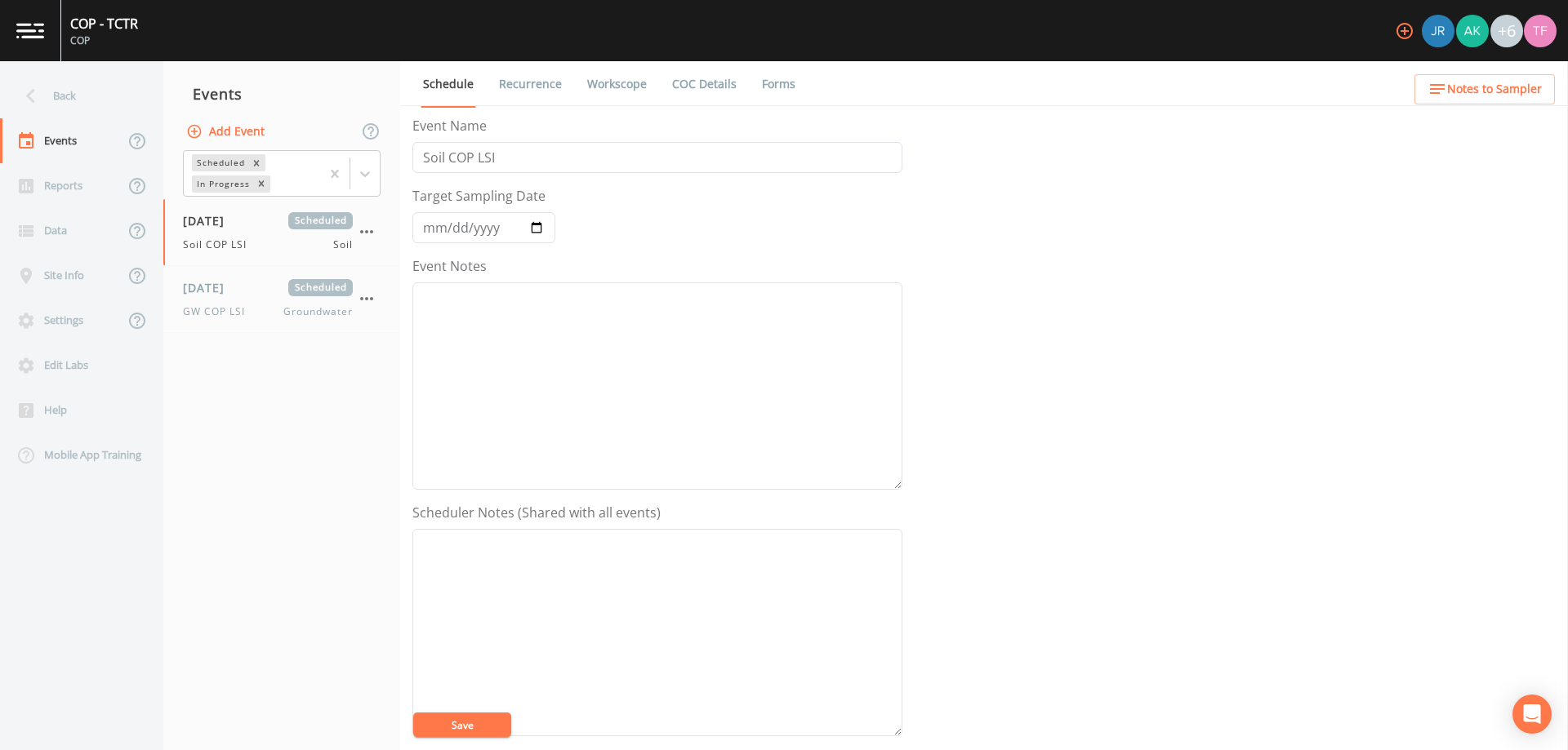
scroll to position [331, 0]
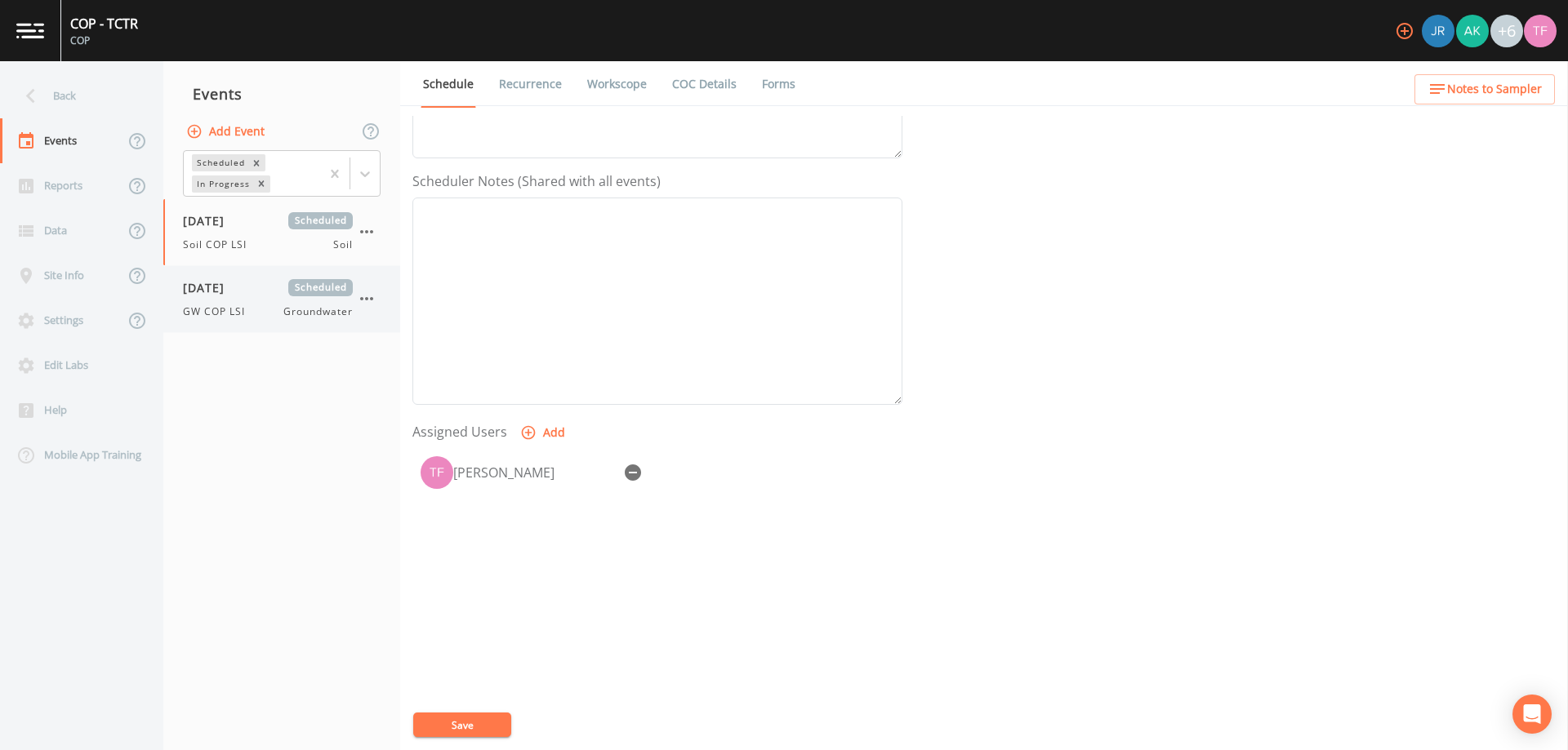
click at [236, 287] on span "[DATE]" at bounding box center [209, 287] width 53 height 17
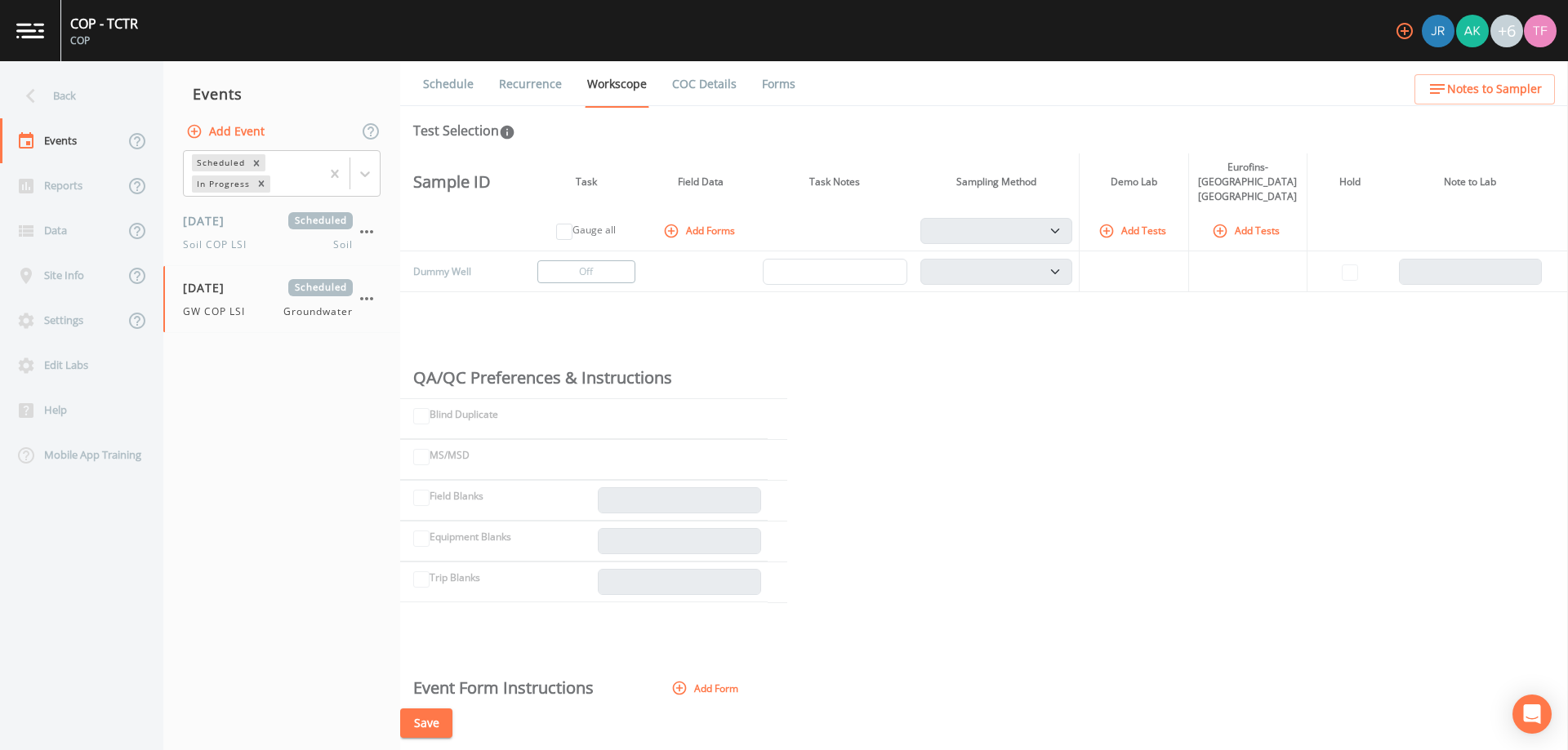
click at [435, 93] on link "Schedule" at bounding box center [448, 83] width 55 height 45
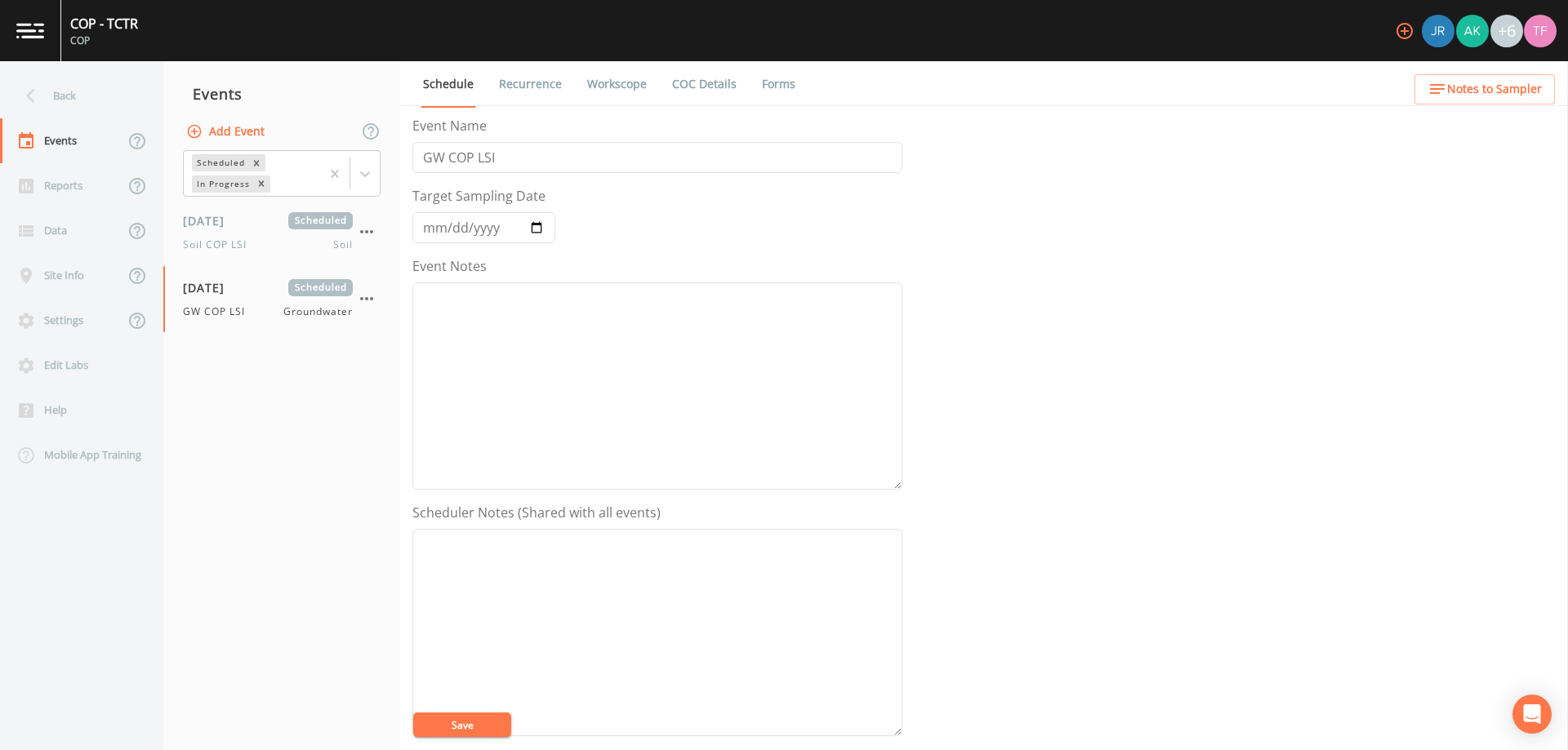
scroll to position [331, 0]
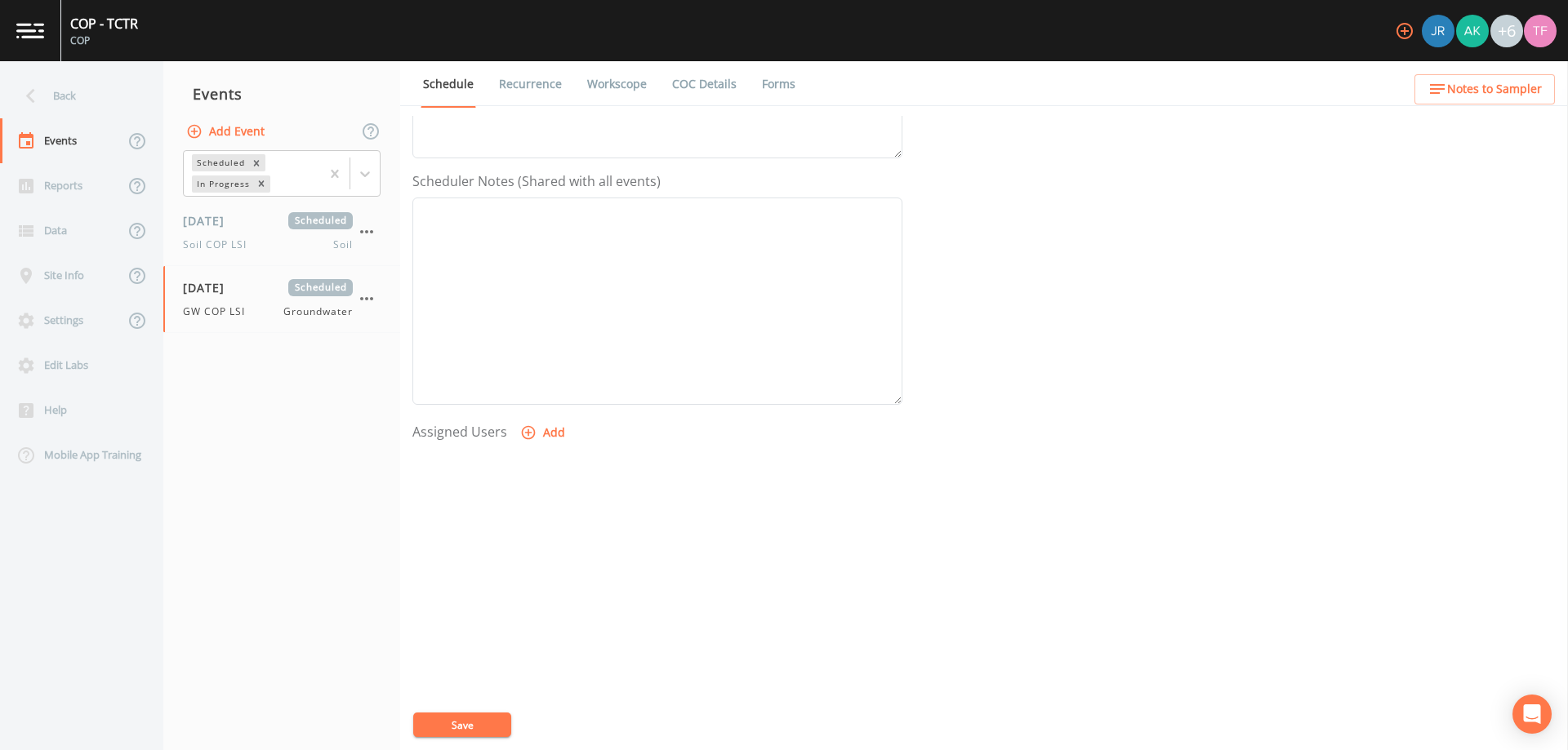
click at [522, 434] on icon "button" at bounding box center [529, 433] width 14 height 14
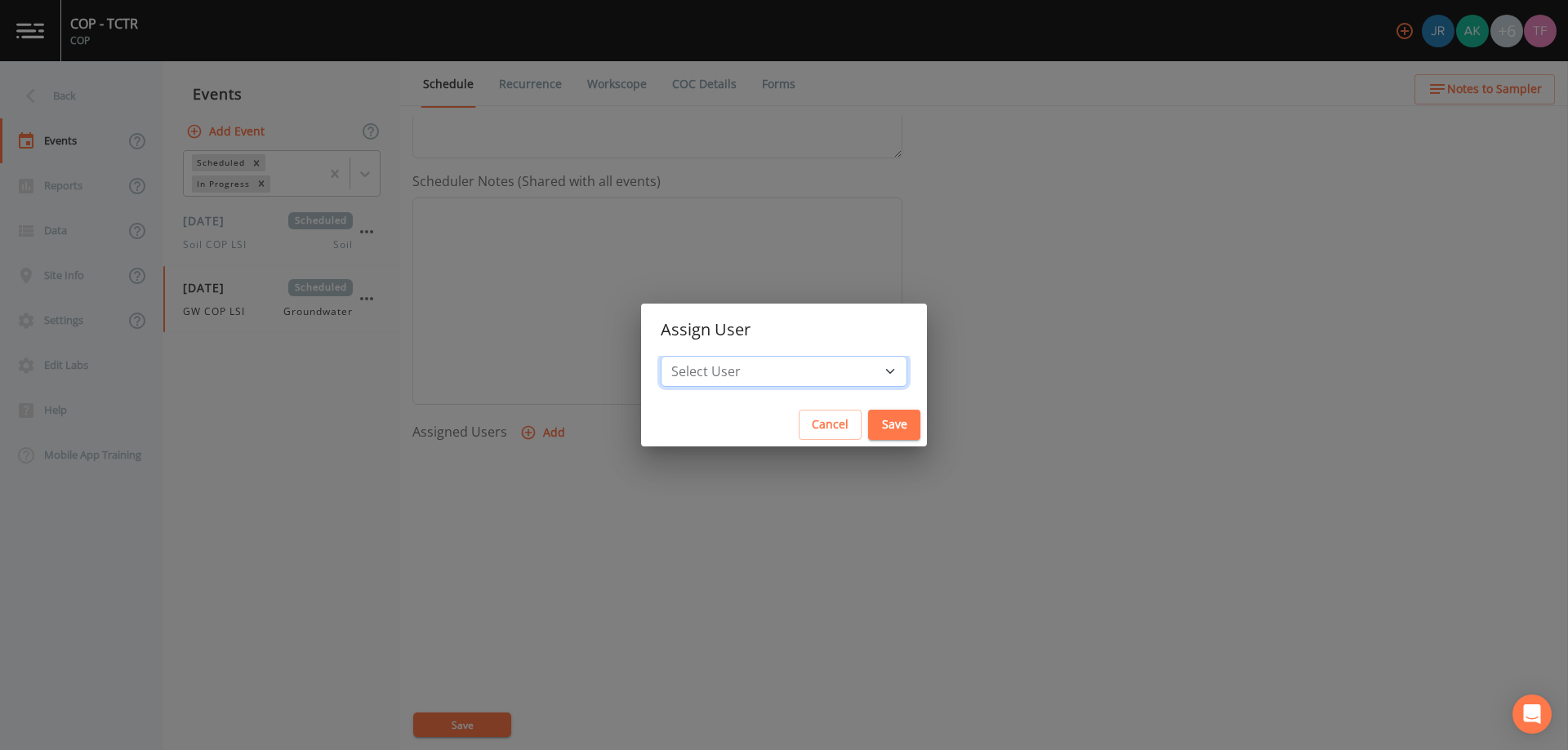
click at [799, 377] on select "Select User [PERSON_NAME] [PERSON_NAME] [PERSON_NAME] [PERSON_NAME] [PERSON_NAM…" at bounding box center [784, 372] width 246 height 31
select select "886e33b1-0d06-446e-82c9-4dccc31a895b"
click at [710, 356] on select "Select User [PERSON_NAME] [PERSON_NAME] [PERSON_NAME] [PERSON_NAME] [PERSON_NAM…" at bounding box center [784, 372] width 246 height 31
click at [868, 428] on button "Save" at bounding box center [894, 425] width 52 height 31
select select
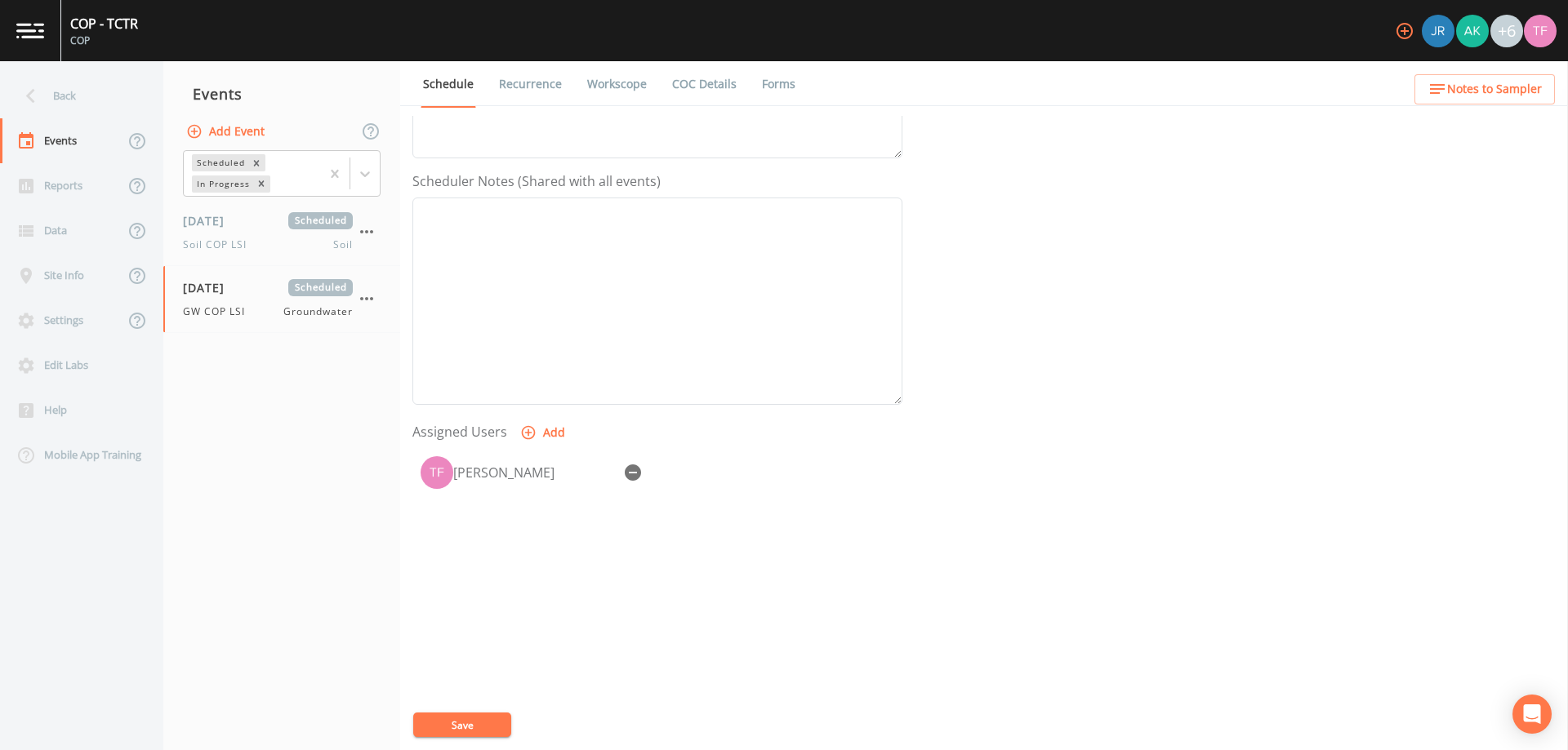
click at [451, 726] on button "Save" at bounding box center [462, 725] width 98 height 25
